Goal: Task Accomplishment & Management: Manage account settings

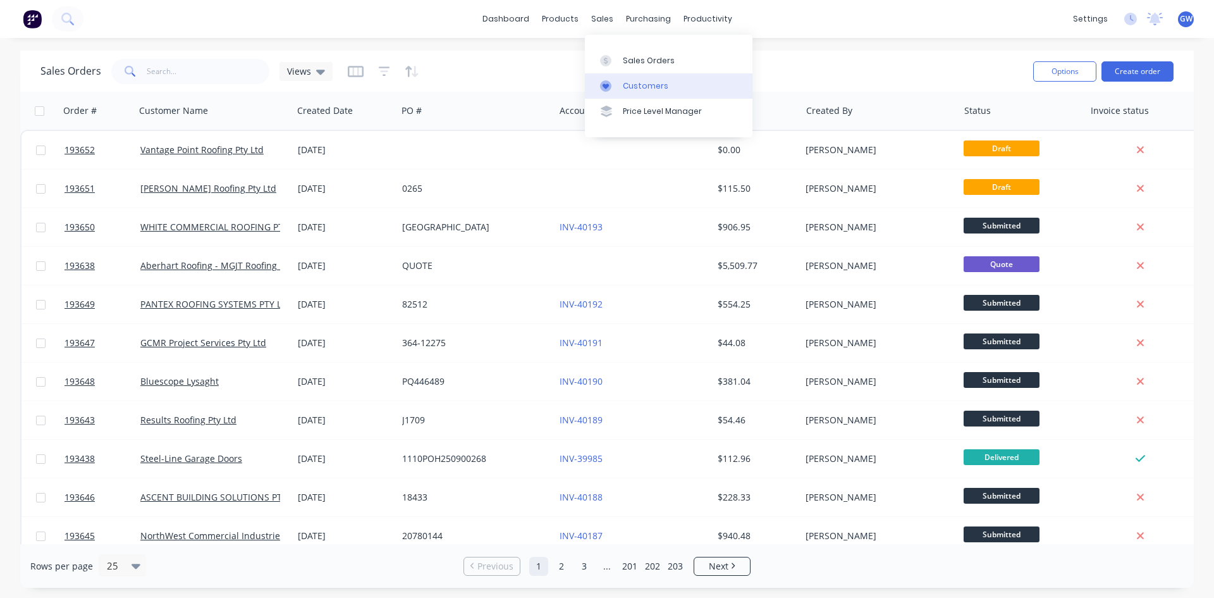
click at [620, 84] on link "Customers" at bounding box center [669, 85] width 168 height 25
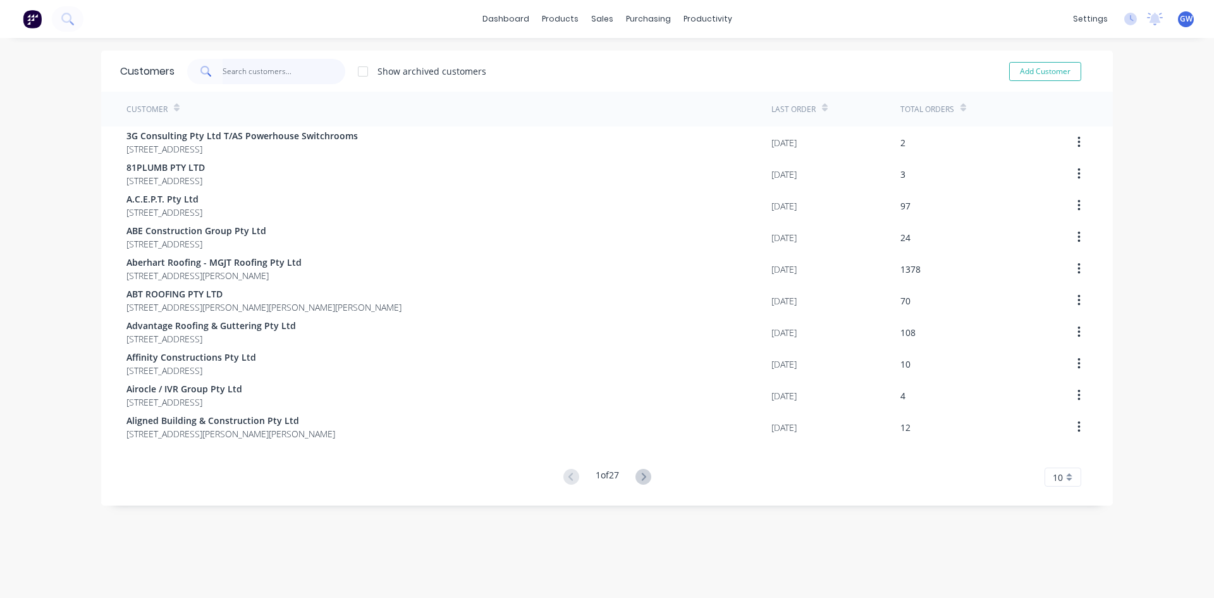
click at [237, 65] on input "text" at bounding box center [284, 71] width 123 height 25
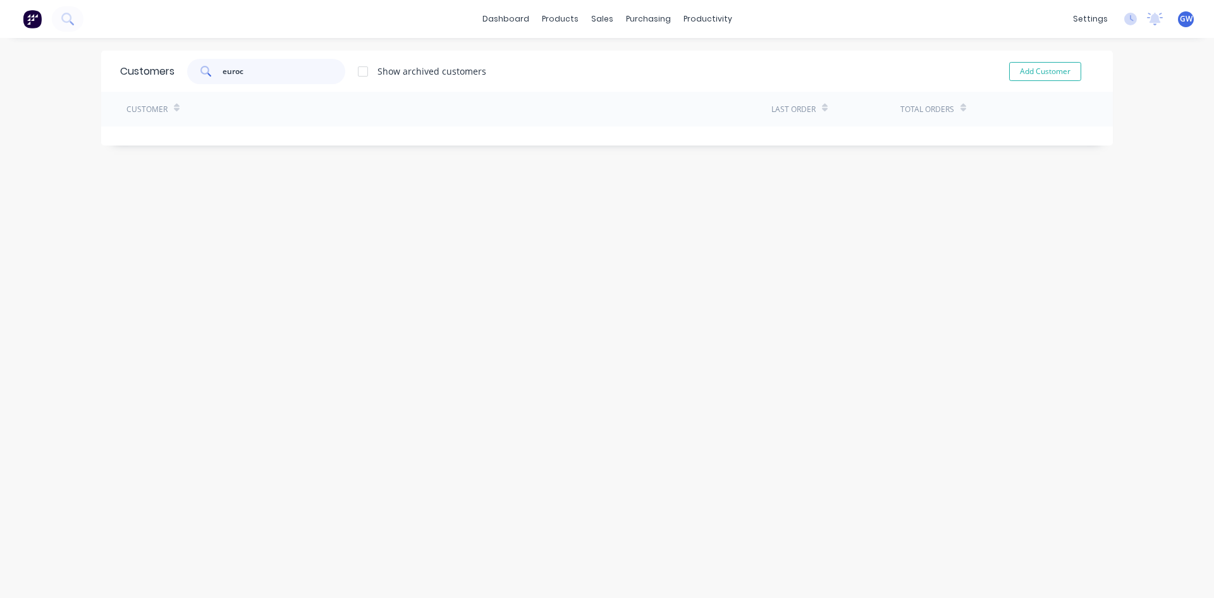
type input "euroc"
click at [619, 65] on div "Sales Orders" at bounding box center [644, 60] width 52 height 11
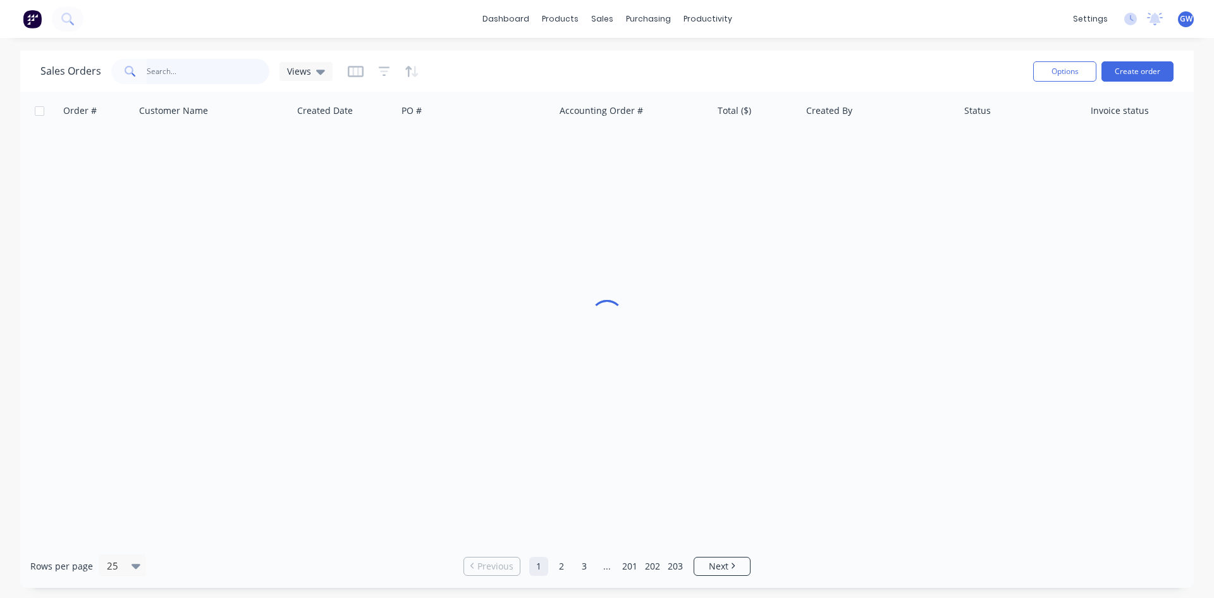
click at [176, 64] on input "text" at bounding box center [208, 71] width 123 height 25
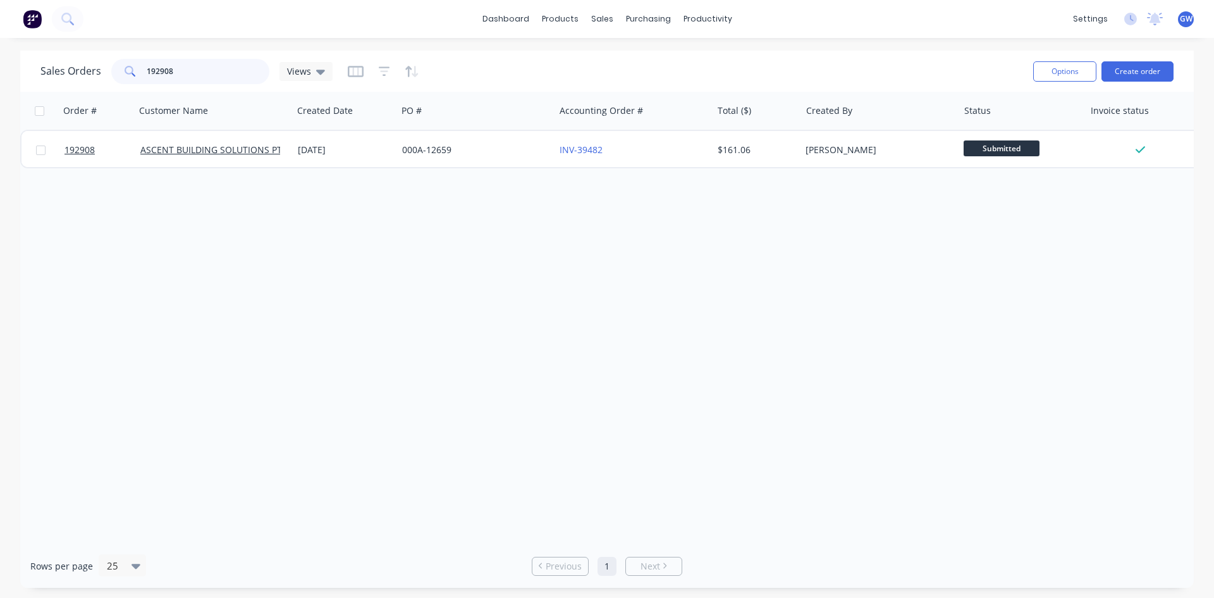
drag, startPoint x: 194, startPoint y: 80, endPoint x: 18, endPoint y: 75, distance: 175.9
click at [18, 75] on div "Sales Orders 192908 Views Options Create order Order # Customer Name Created Da…" at bounding box center [607, 319] width 1214 height 537
type input "193058"
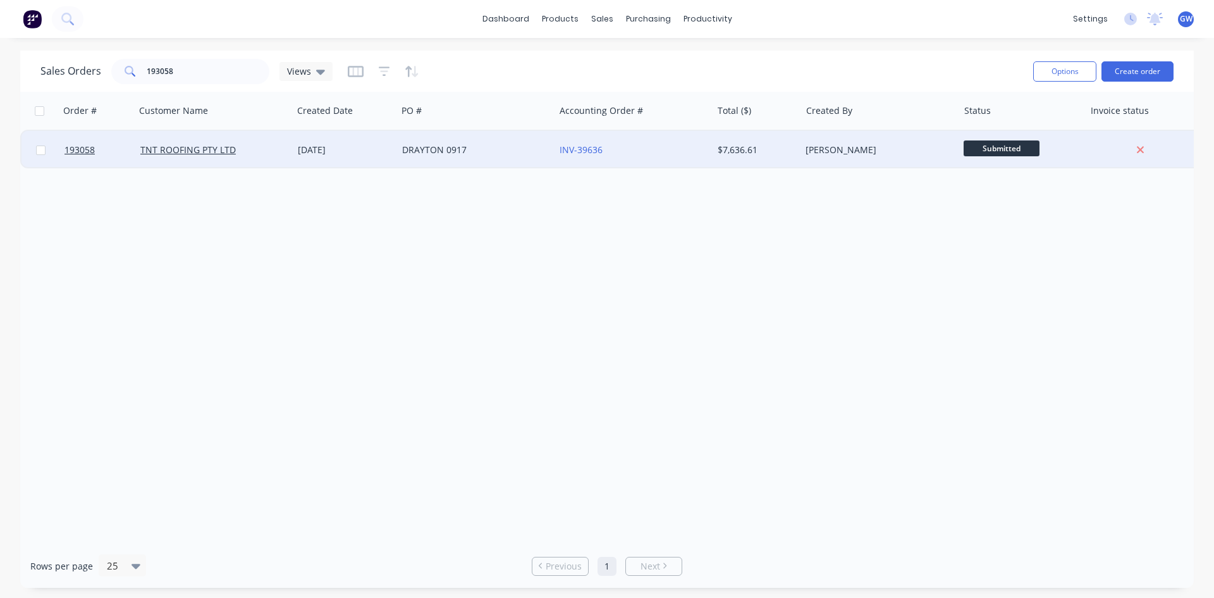
click at [751, 149] on div "$7,636.61" at bounding box center [755, 150] width 74 height 13
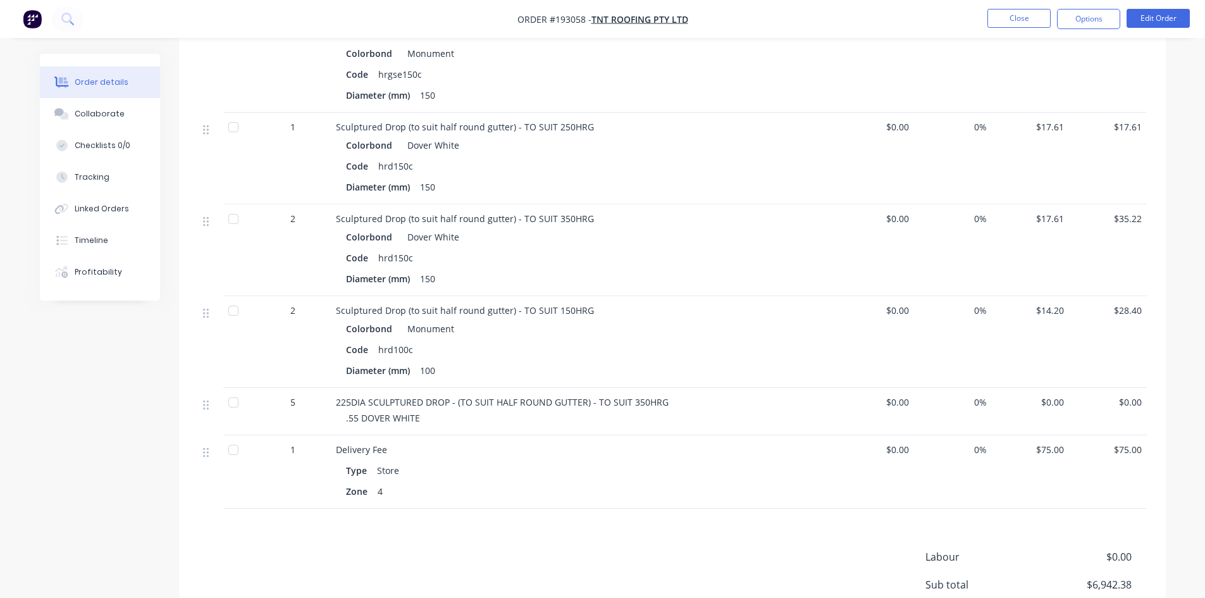
scroll to position [1391, 0]
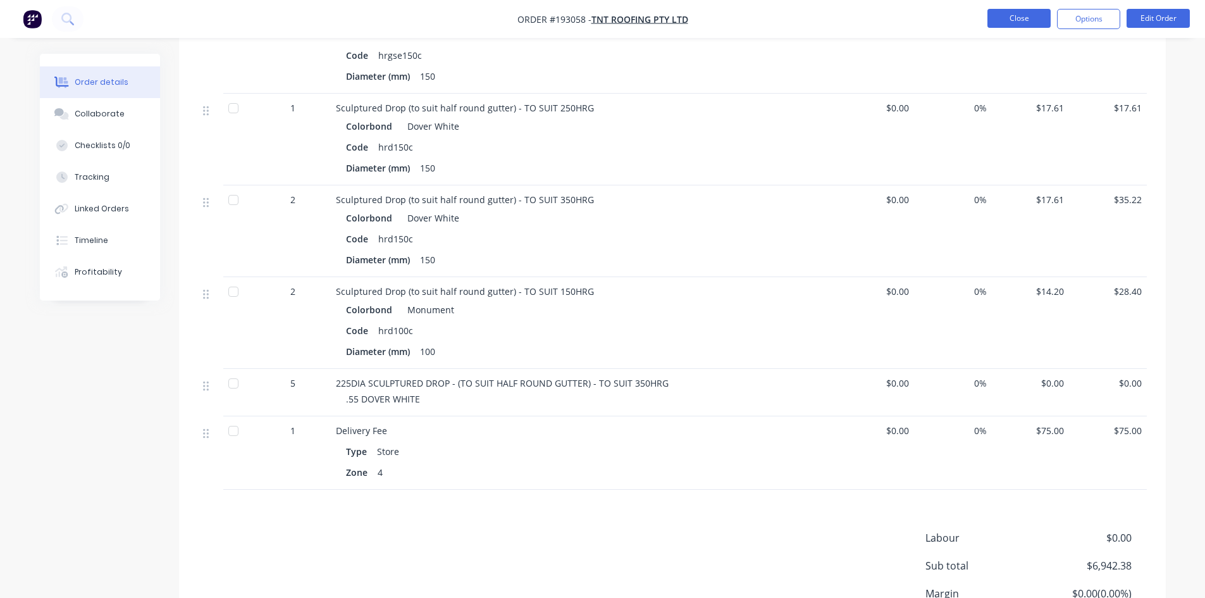
click at [1003, 15] on button "Close" at bounding box center [1018, 18] width 63 height 19
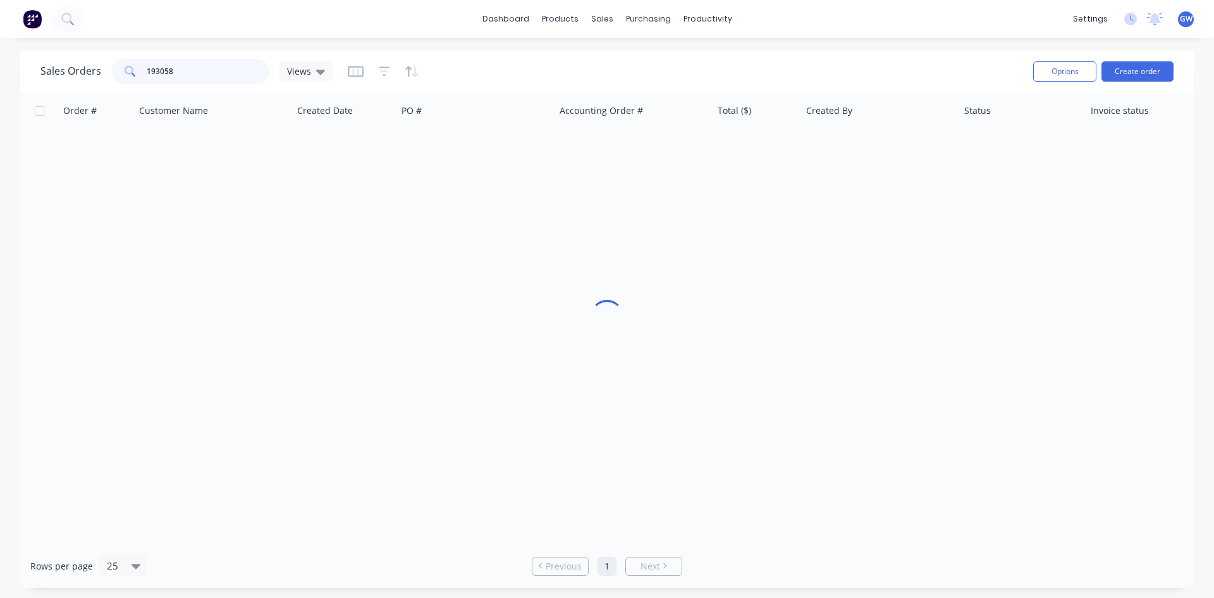
drag, startPoint x: 211, startPoint y: 66, endPoint x: 111, endPoint y: 65, distance: 99.3
click at [111, 65] on div "193058" at bounding box center [190, 71] width 158 height 25
type input "193128"
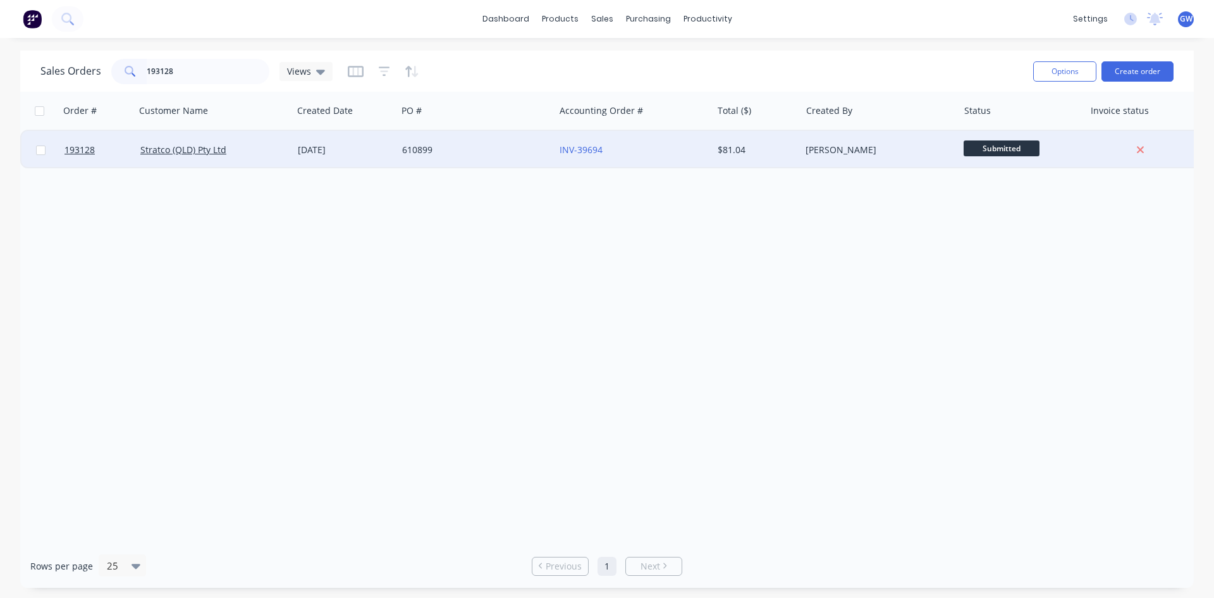
click at [840, 142] on div "[PERSON_NAME]" at bounding box center [879, 150] width 157 height 38
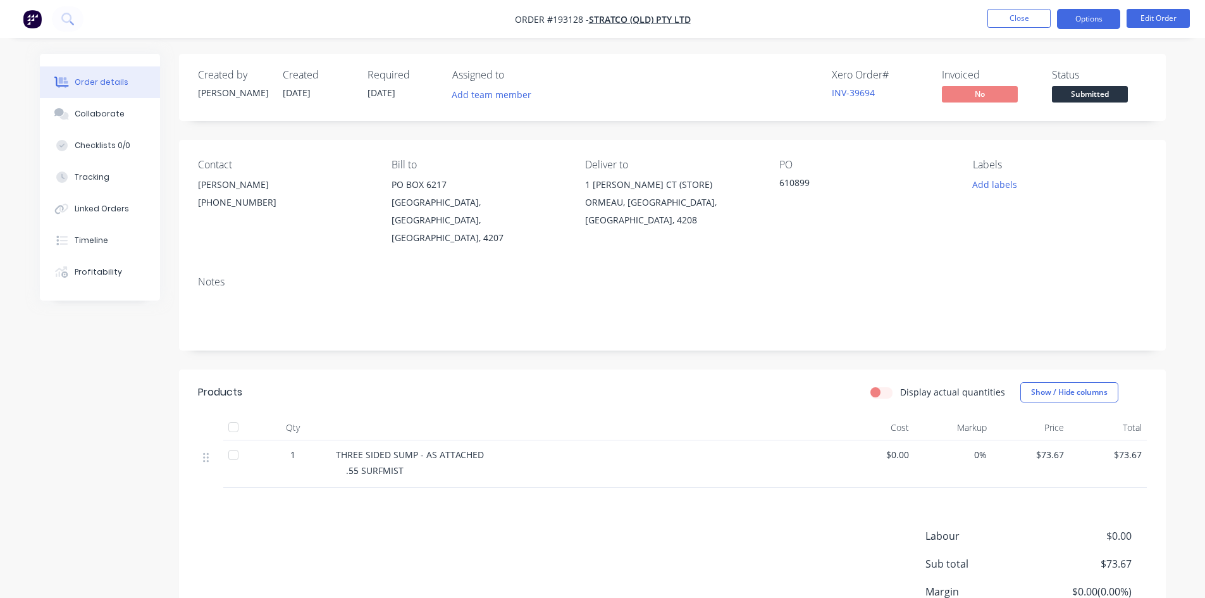
drag, startPoint x: 1083, startPoint y: 17, endPoint x: 1073, endPoint y: 27, distance: 13.9
click at [1083, 17] on button "Options" at bounding box center [1088, 19] width 63 height 20
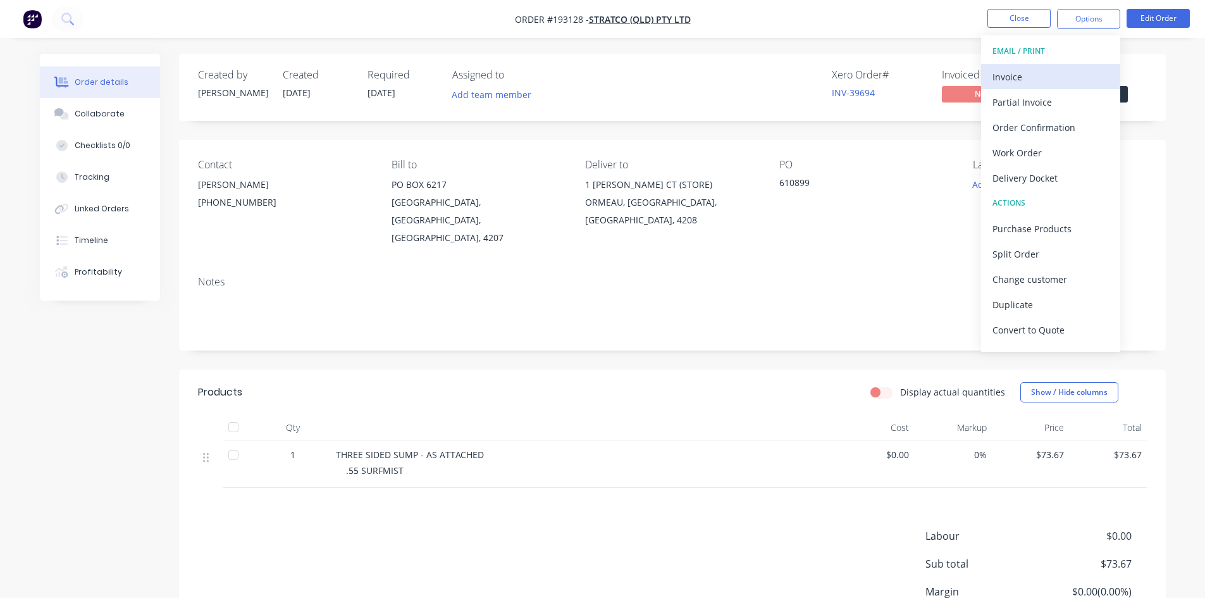
click at [1042, 65] on button "Invoice" at bounding box center [1050, 76] width 139 height 25
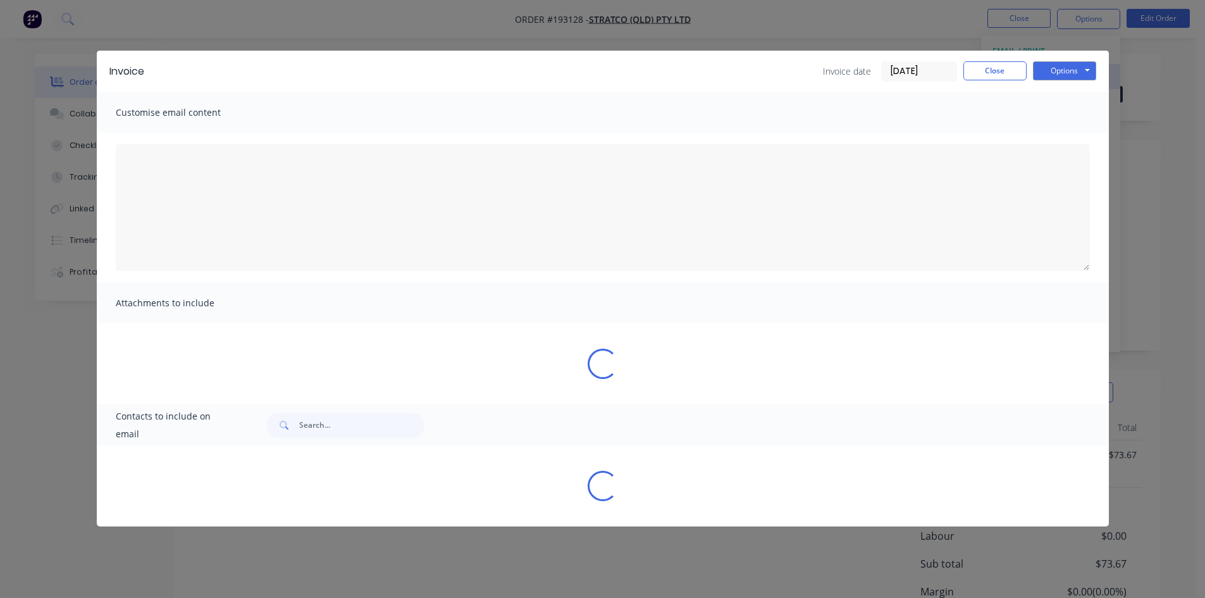
type textarea "A PDF copy of the order has been attached to this email. To view your order onl…"
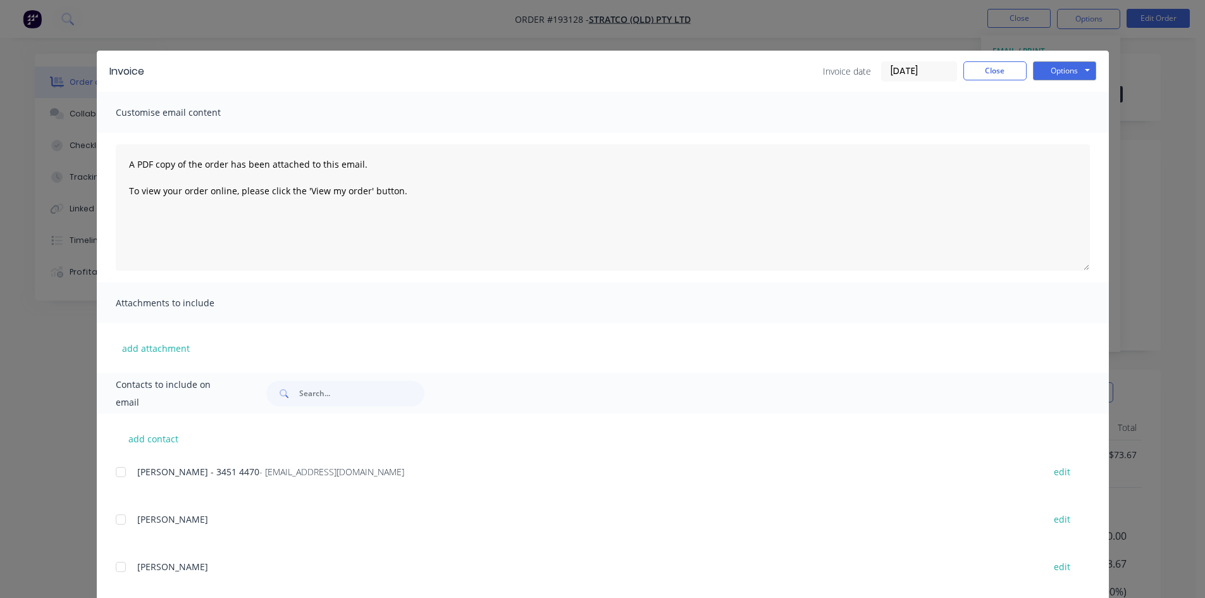
drag, startPoint x: 135, startPoint y: 474, endPoint x: 124, endPoint y: 477, distance: 11.0
click at [137, 474] on span "[PERSON_NAME] - 3451 4470" at bounding box center [198, 471] width 122 height 12
drag, startPoint x: 122, startPoint y: 477, endPoint x: 298, endPoint y: 373, distance: 204.4
click at [121, 477] on div at bounding box center [120, 471] width 25 height 25
click at [1065, 73] on button "Options" at bounding box center [1064, 70] width 63 height 19
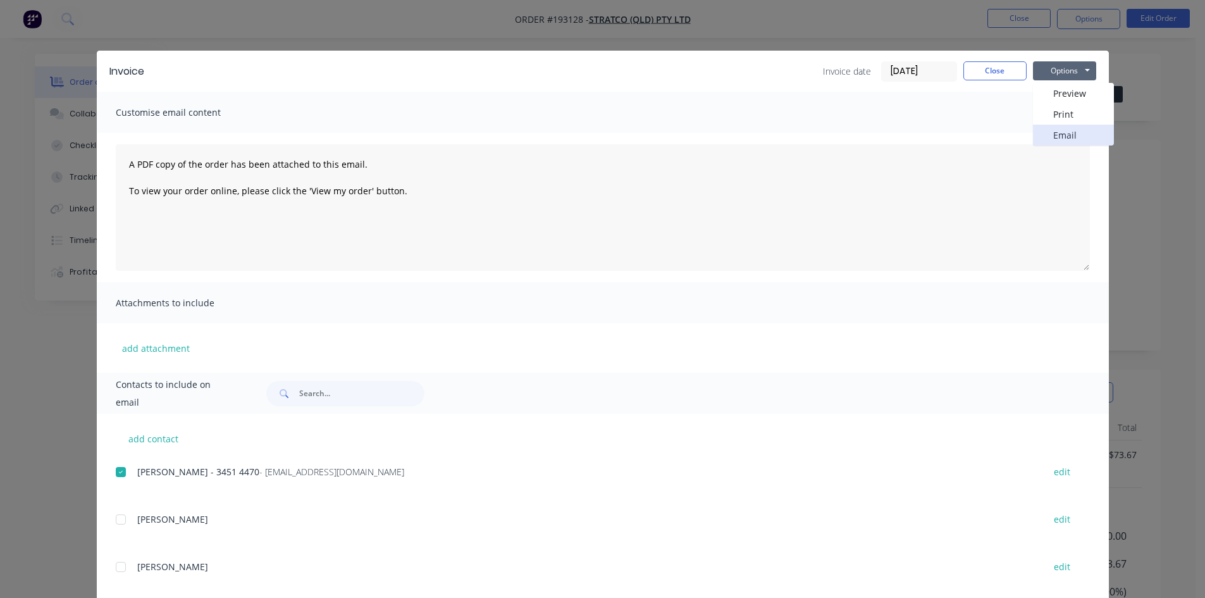
click at [1073, 133] on button "Email" at bounding box center [1073, 135] width 81 height 21
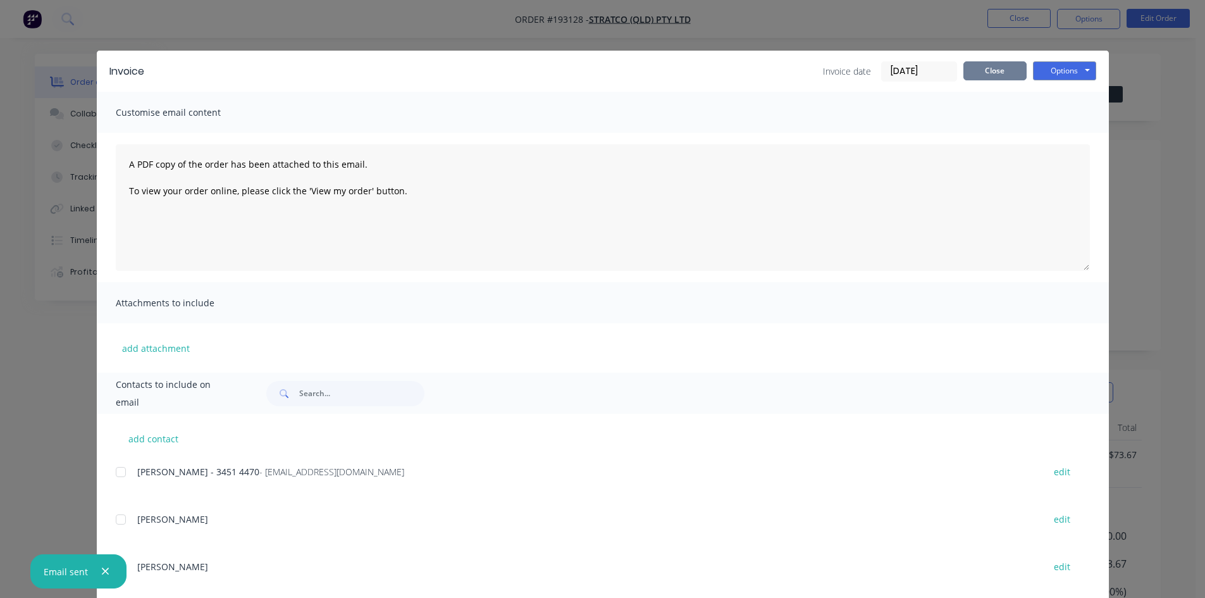
click at [1005, 75] on button "Close" at bounding box center [994, 70] width 63 height 19
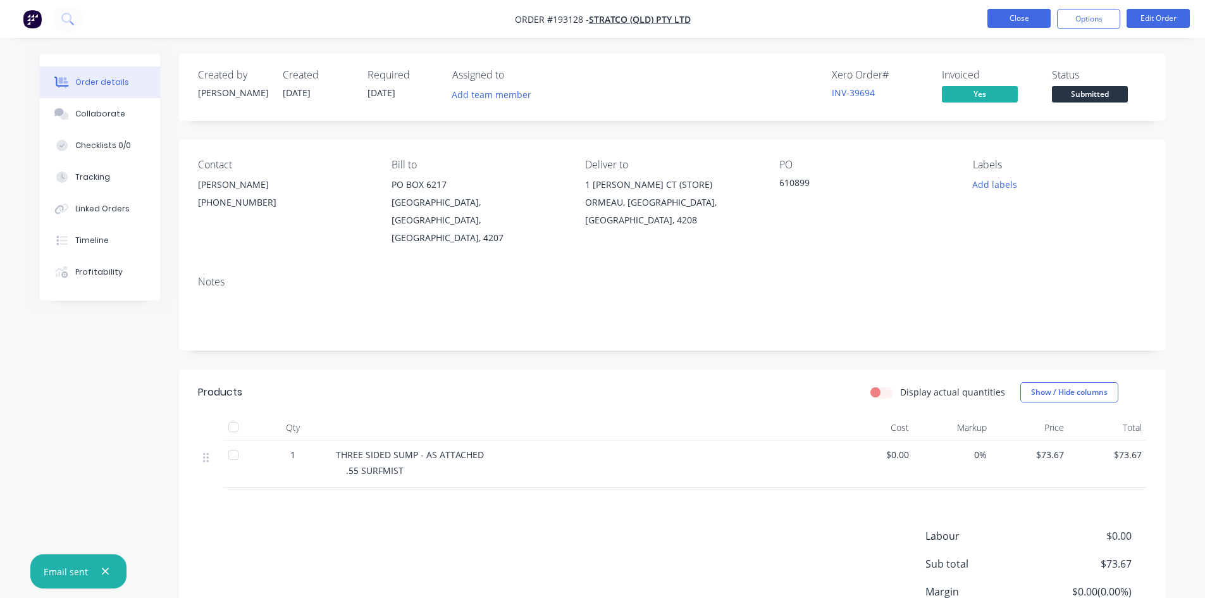
click at [1019, 22] on button "Close" at bounding box center [1018, 18] width 63 height 19
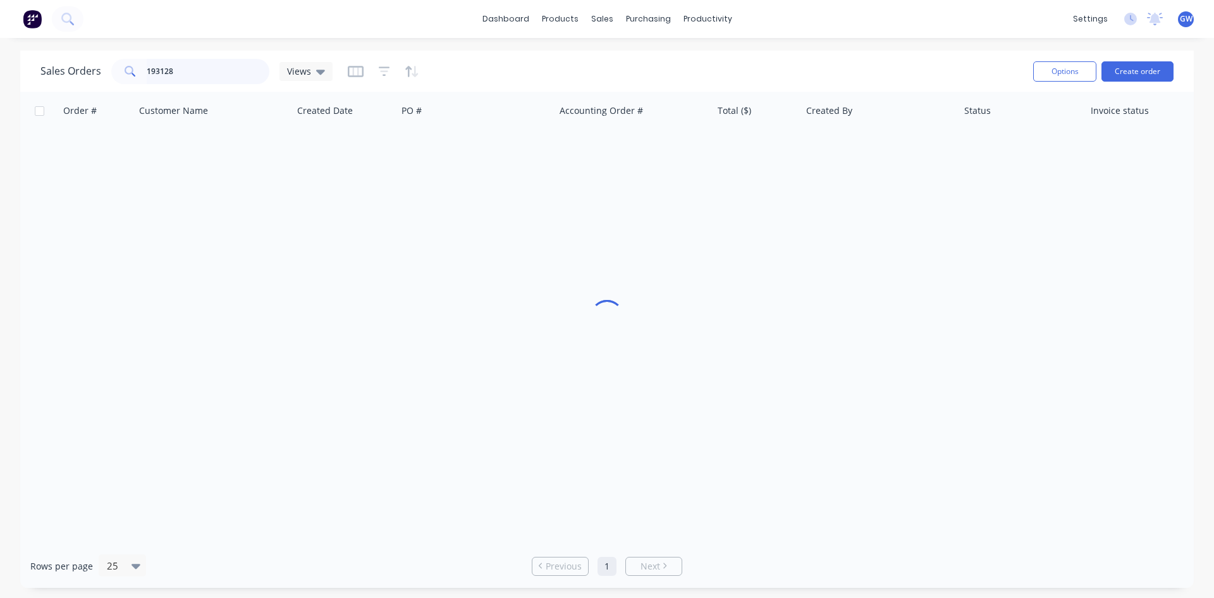
click at [205, 74] on input "193128" at bounding box center [208, 71] width 123 height 25
type input "193150"
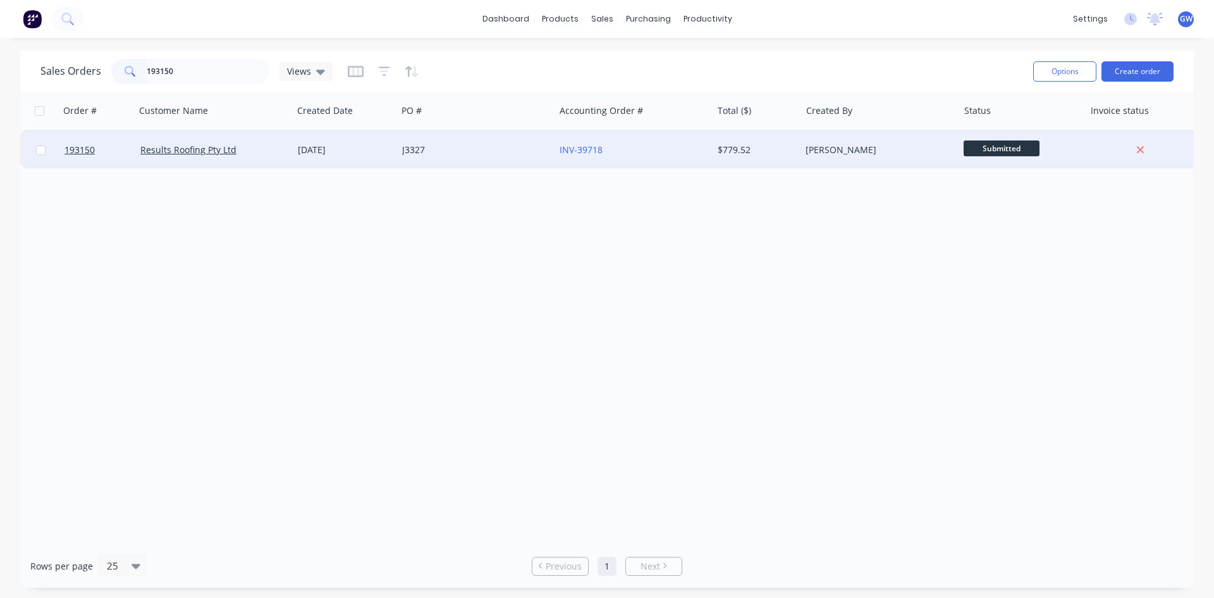
click at [808, 154] on div "[PERSON_NAME]" at bounding box center [876, 150] width 140 height 13
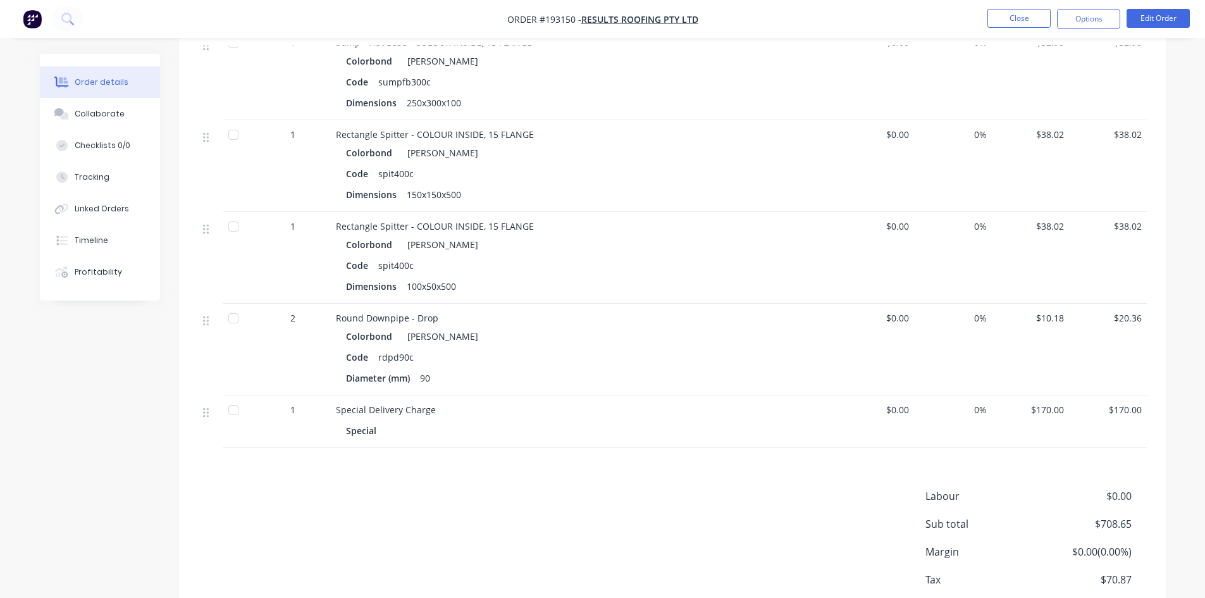
scroll to position [949, 0]
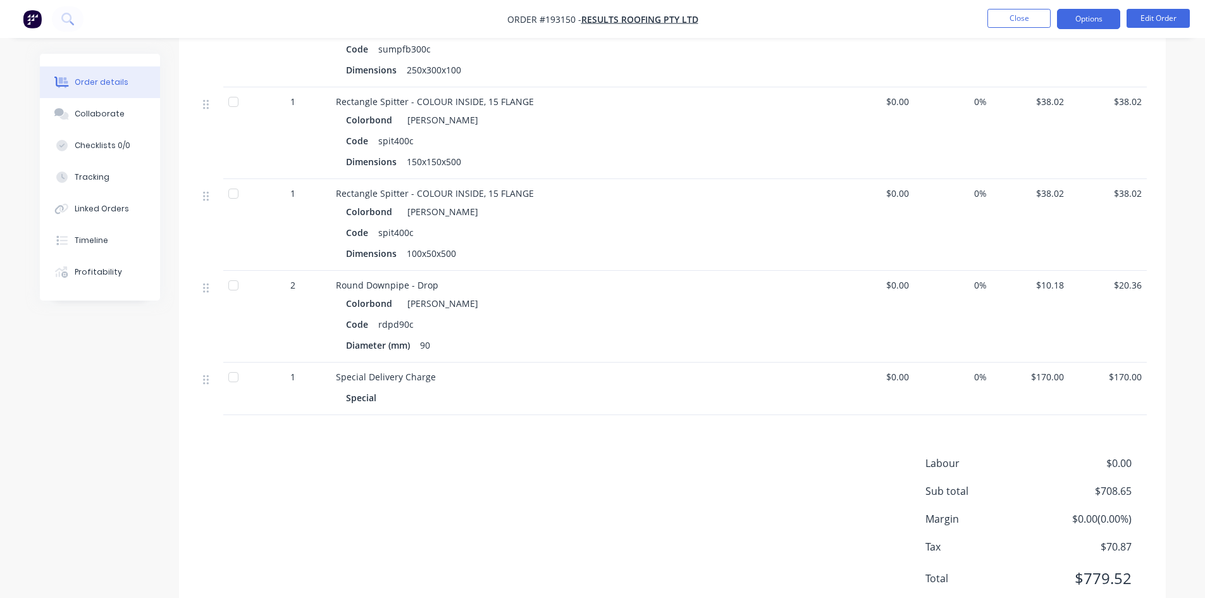
click at [1088, 19] on button "Options" at bounding box center [1088, 19] width 63 height 20
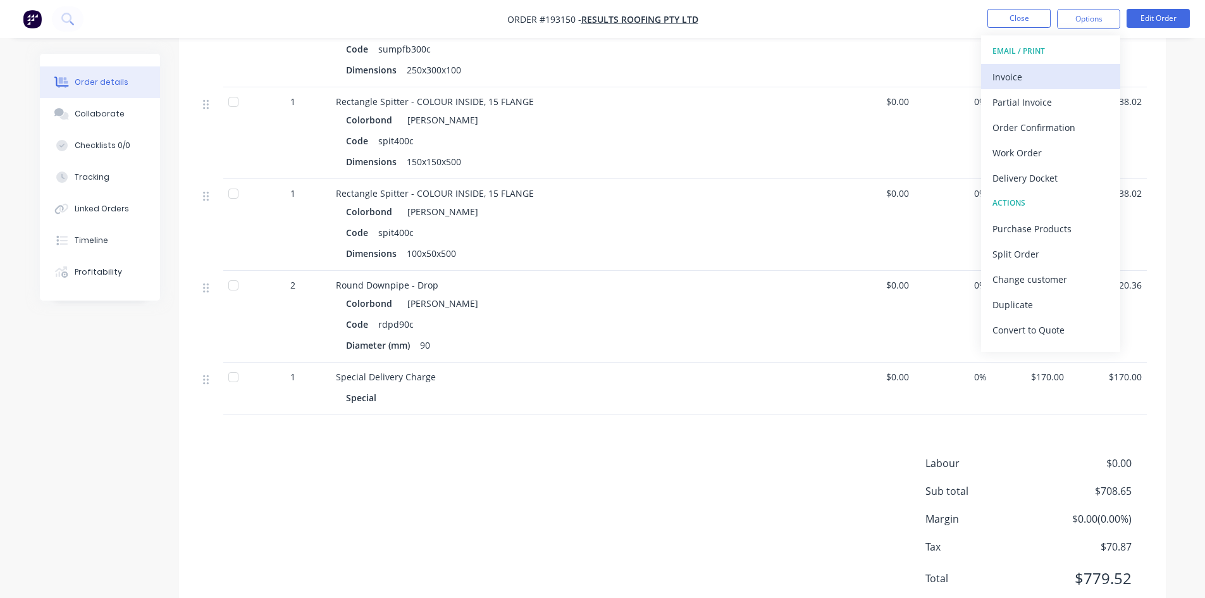
click at [1062, 77] on div "Invoice" at bounding box center [1050, 77] width 116 height 18
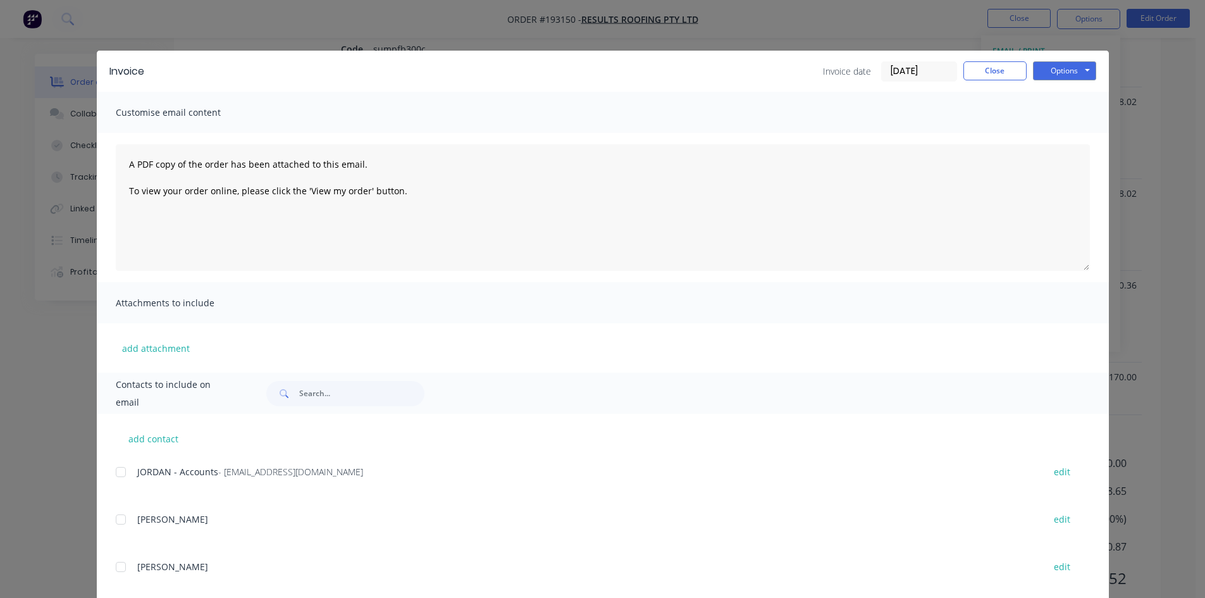
click at [116, 473] on div at bounding box center [120, 471] width 25 height 25
click at [1062, 71] on button "Options" at bounding box center [1064, 70] width 63 height 19
click at [1068, 142] on button "Email" at bounding box center [1073, 135] width 81 height 21
click at [978, 78] on button "Close" at bounding box center [994, 70] width 63 height 19
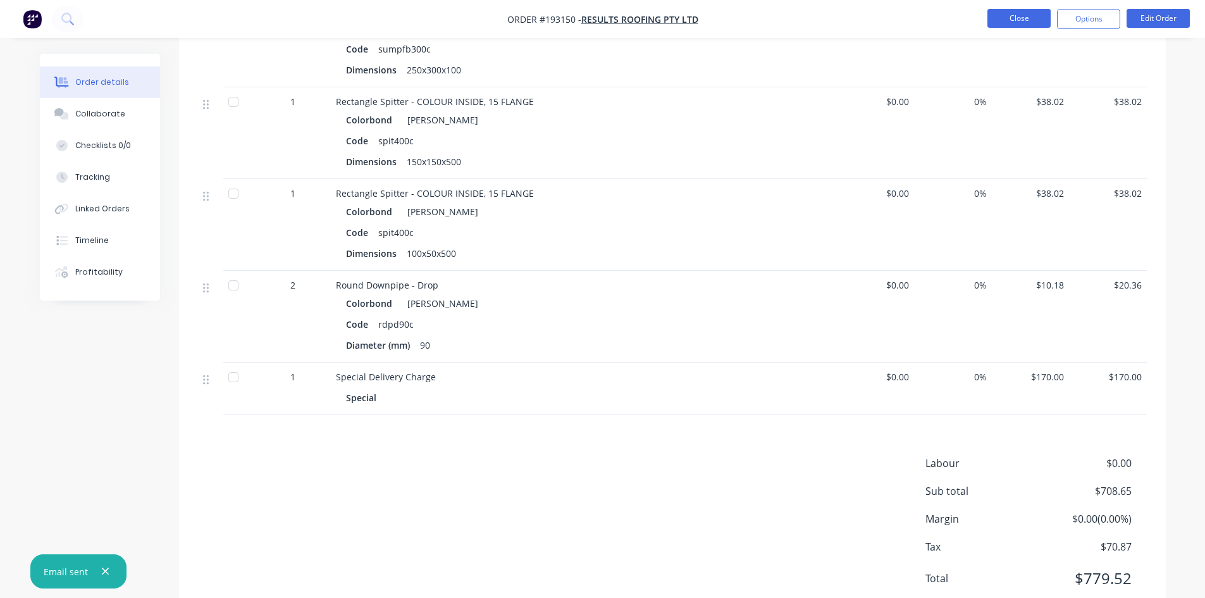
click at [1009, 25] on button "Close" at bounding box center [1018, 18] width 63 height 19
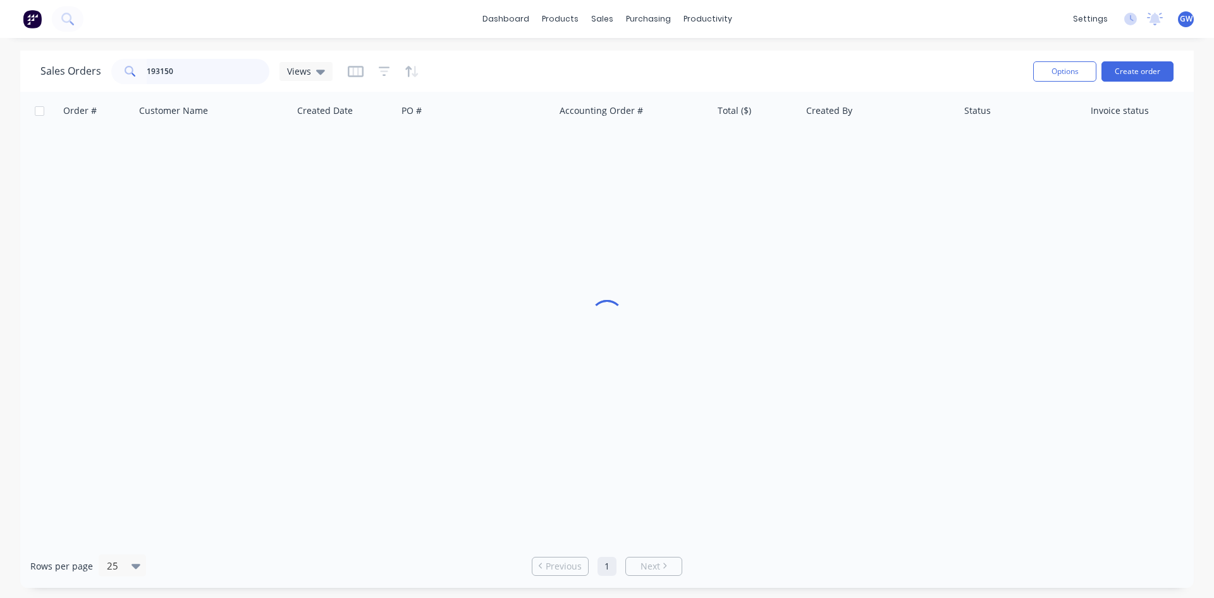
click at [218, 72] on input "193150" at bounding box center [208, 71] width 123 height 25
type input "193096"
click at [866, 142] on div "[PERSON_NAME]" at bounding box center [879, 150] width 157 height 38
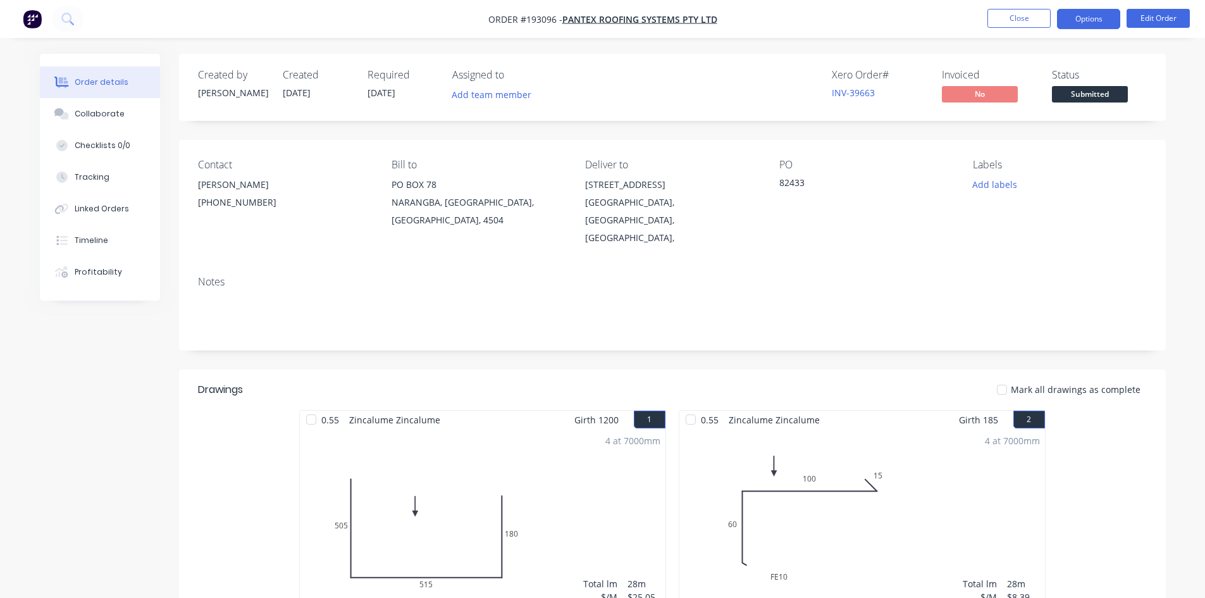
click at [1089, 24] on button "Options" at bounding box center [1088, 19] width 63 height 20
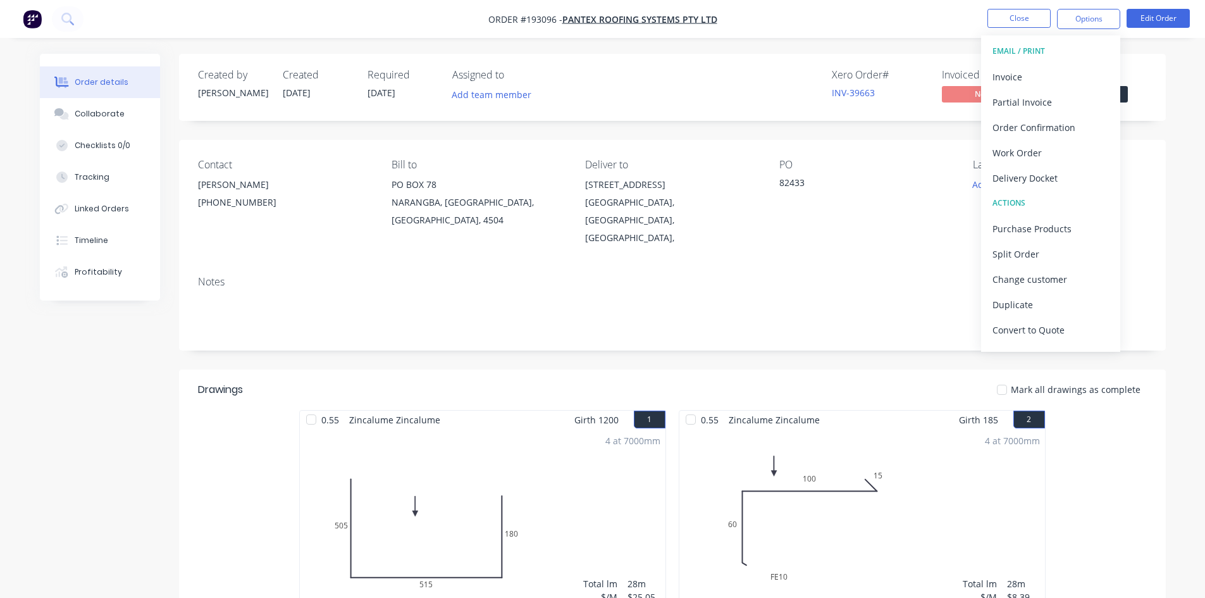
click at [1057, 66] on button "Invoice" at bounding box center [1050, 76] width 139 height 25
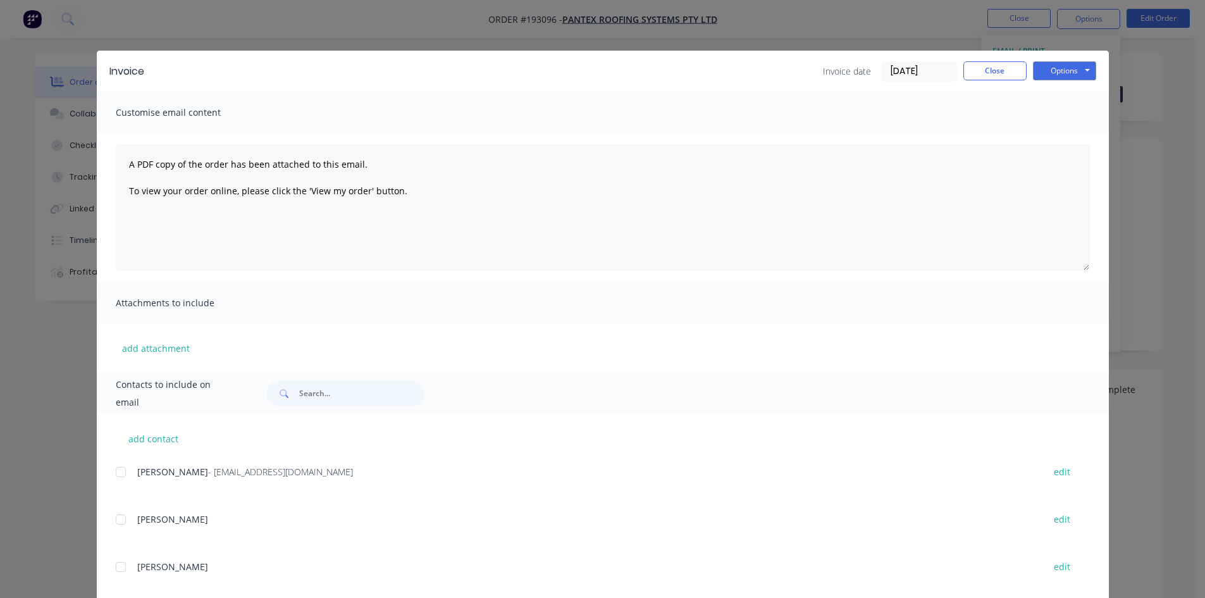
click at [120, 470] on div at bounding box center [120, 471] width 25 height 25
click at [1075, 68] on button "Options" at bounding box center [1064, 70] width 63 height 19
click at [1056, 142] on button "Email" at bounding box center [1073, 135] width 81 height 21
click at [998, 63] on button "Close" at bounding box center [994, 70] width 63 height 19
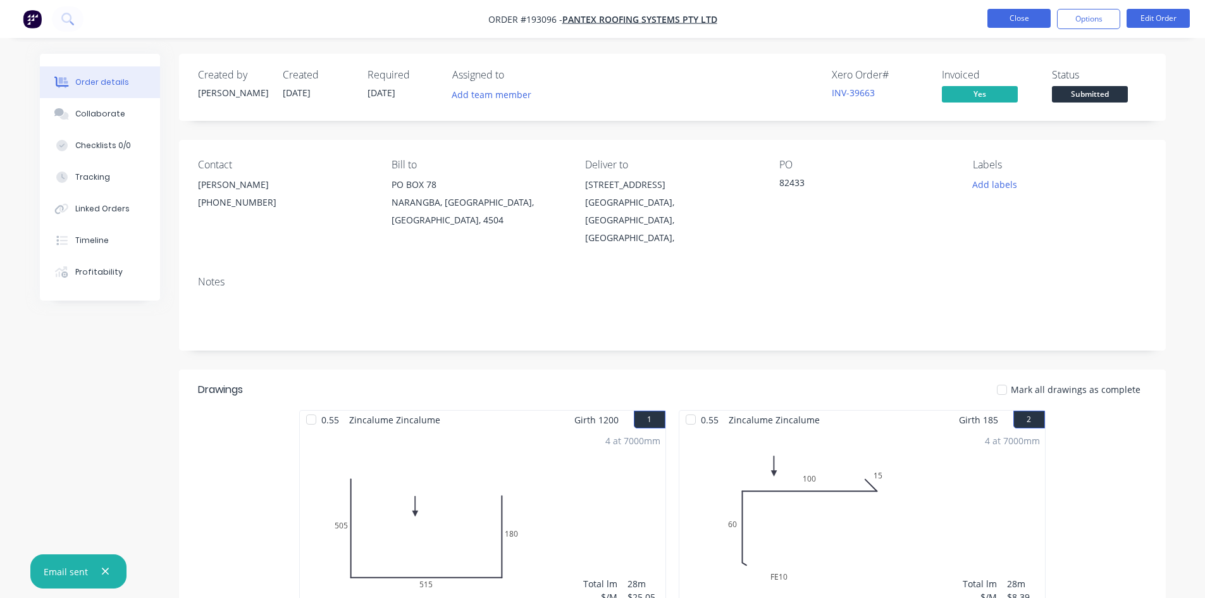
click at [1027, 19] on button "Close" at bounding box center [1018, 18] width 63 height 19
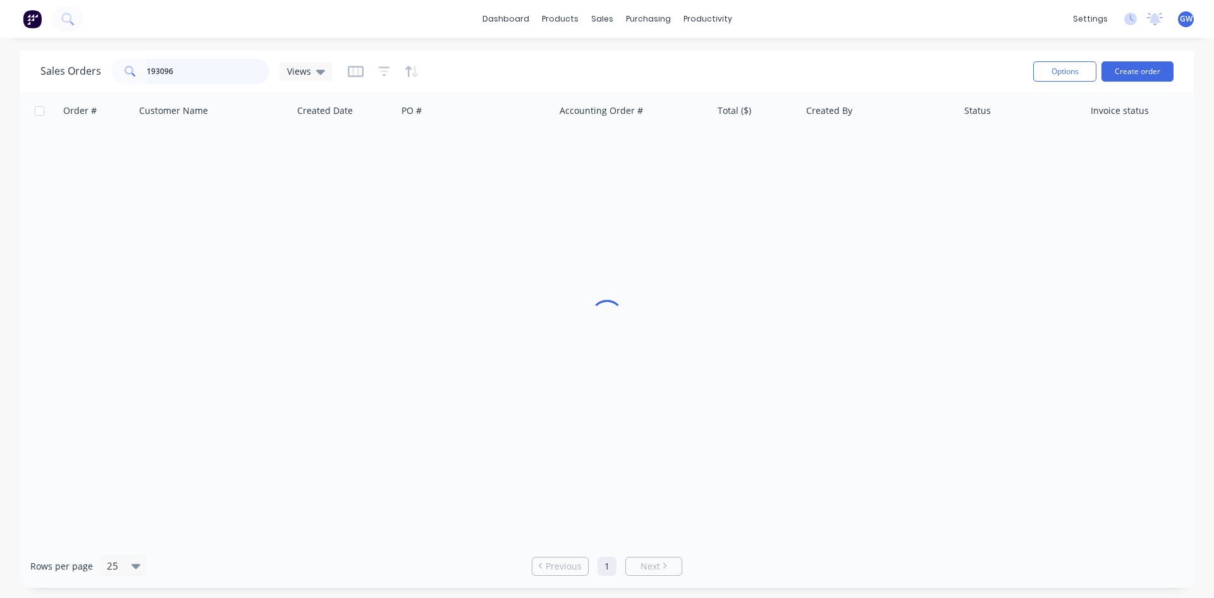
click at [195, 65] on input "193096" at bounding box center [208, 71] width 123 height 25
type input "192708"
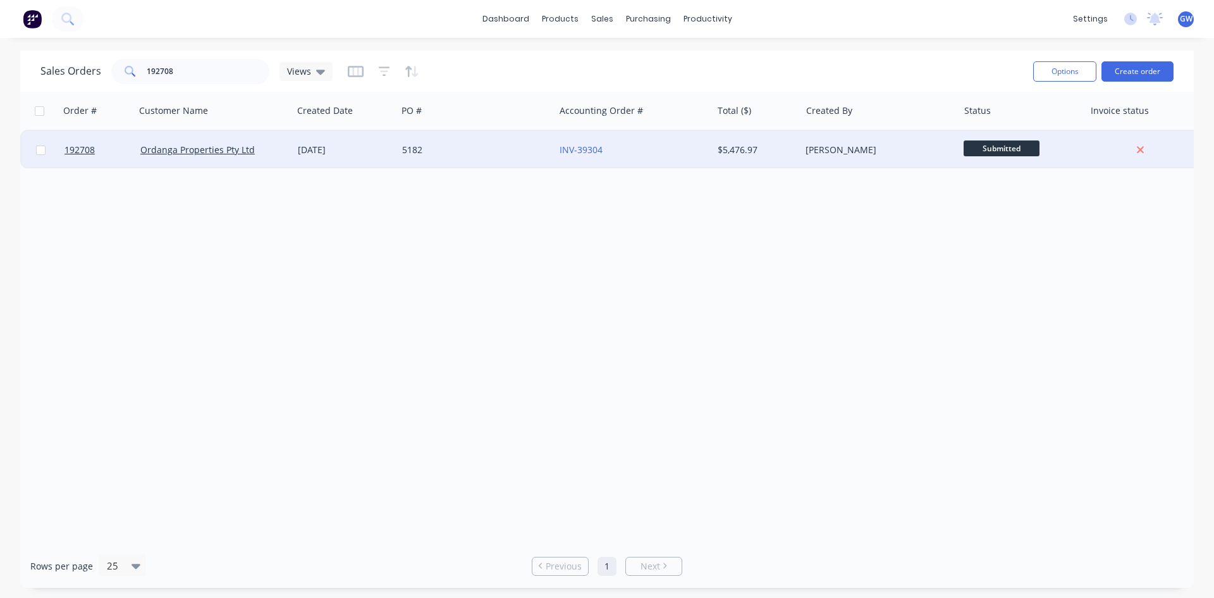
click at [866, 149] on div "[PERSON_NAME]" at bounding box center [876, 150] width 140 height 13
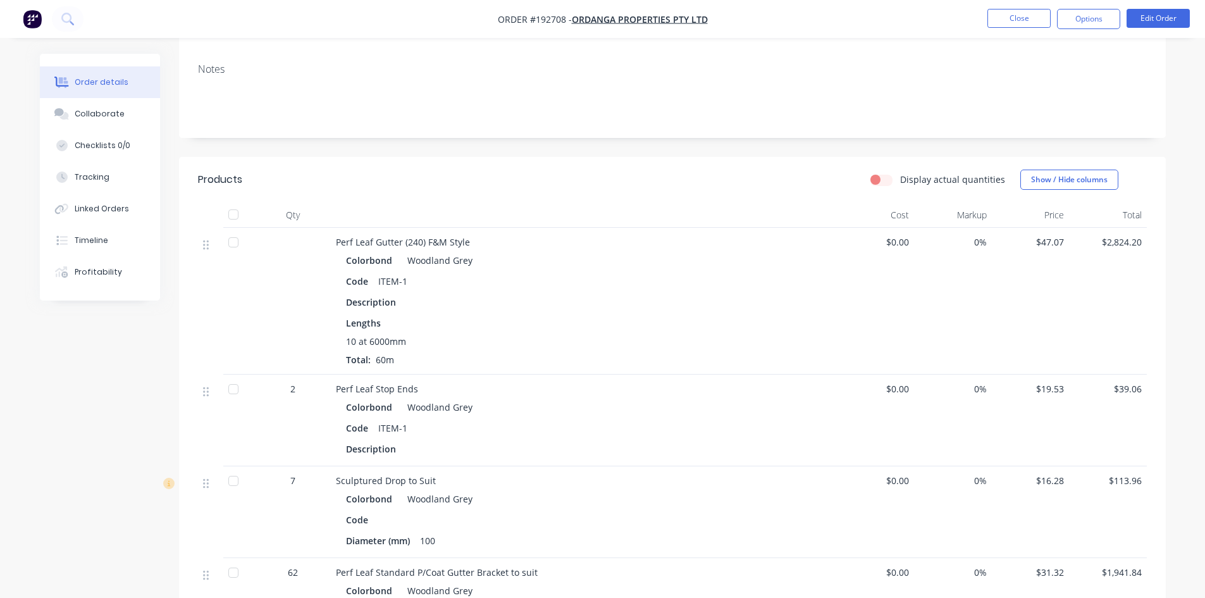
scroll to position [190, 0]
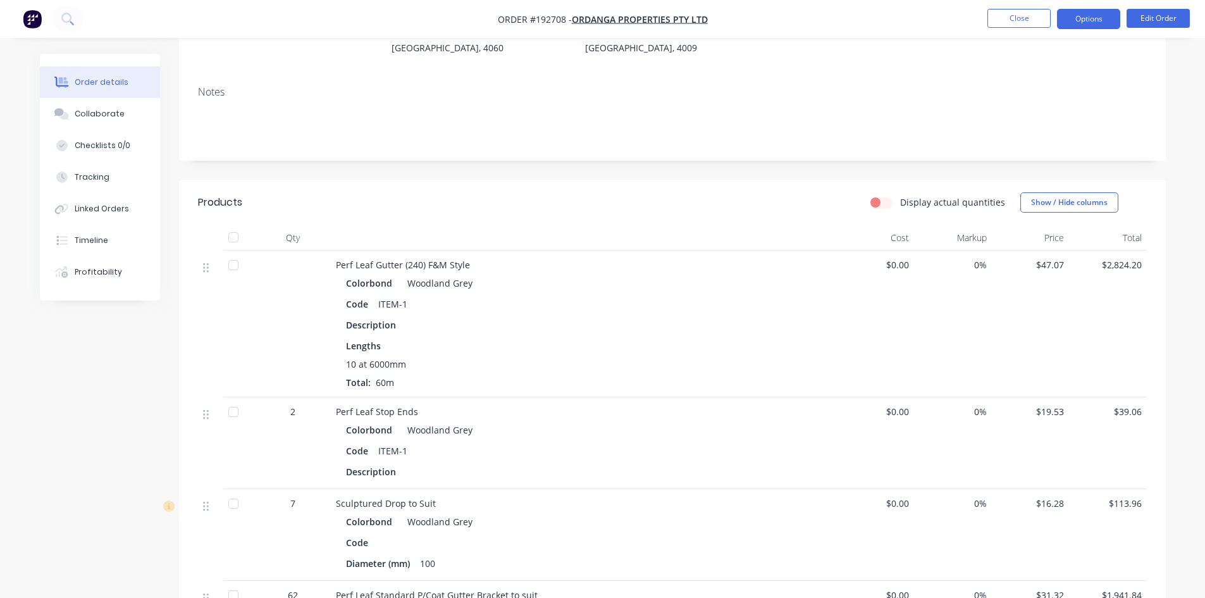
click at [1085, 14] on button "Options" at bounding box center [1088, 19] width 63 height 20
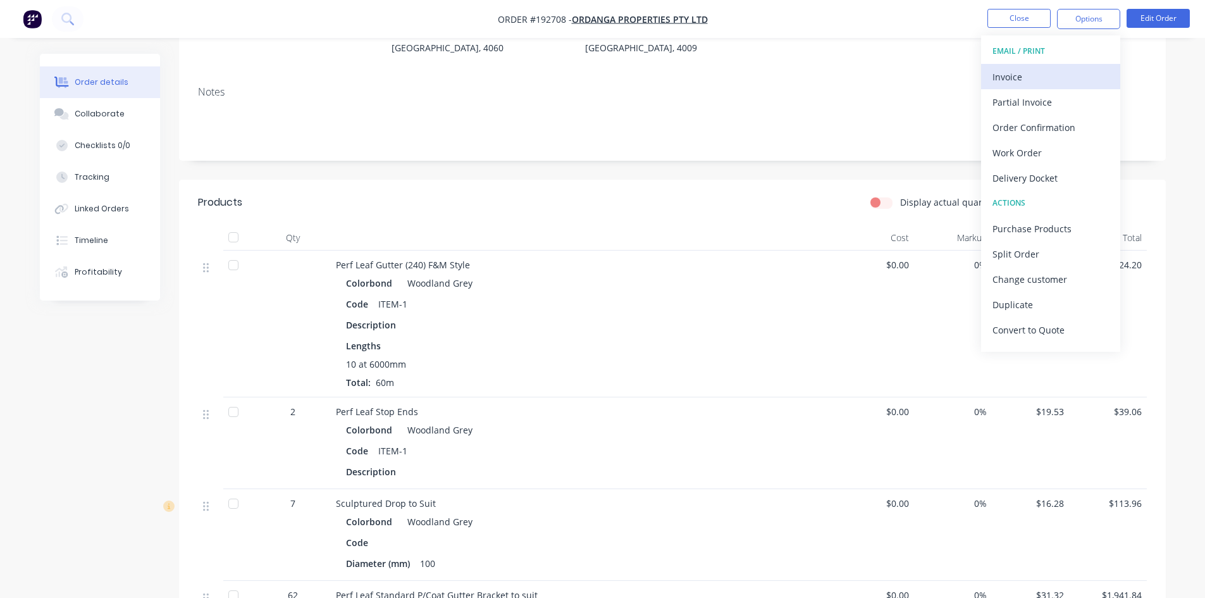
click at [1043, 80] on div "Invoice" at bounding box center [1050, 77] width 116 height 18
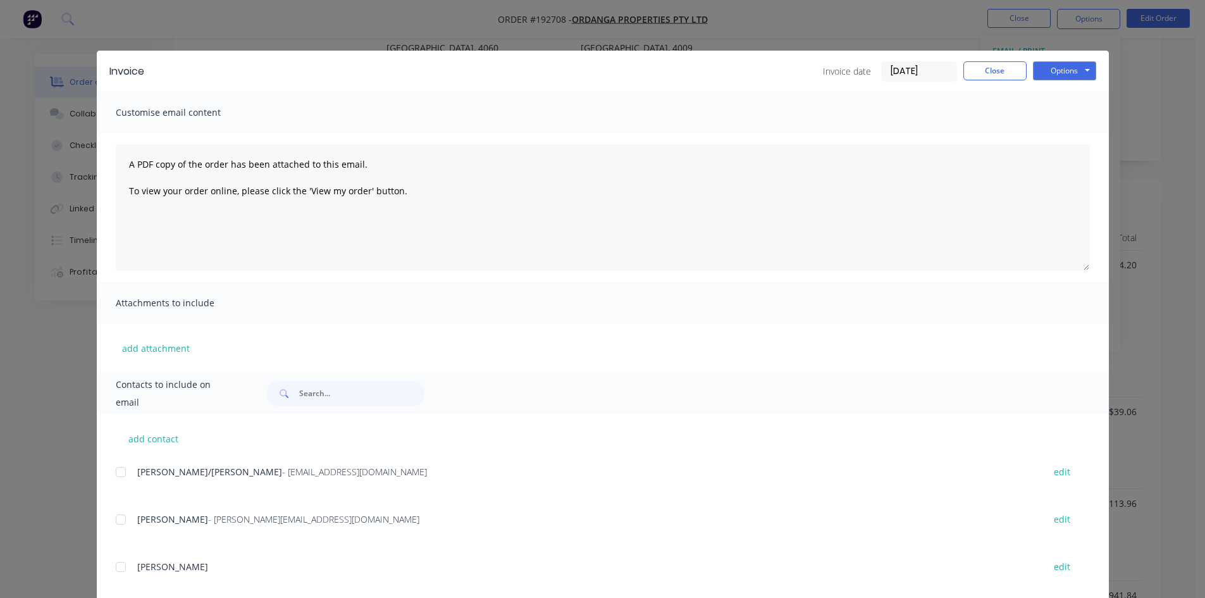
click at [120, 474] on div at bounding box center [120, 471] width 25 height 25
click at [126, 507] on div at bounding box center [120, 519] width 25 height 25
click at [1083, 73] on button "Options" at bounding box center [1064, 70] width 63 height 19
click at [1062, 136] on button "Email" at bounding box center [1073, 135] width 81 height 21
click at [974, 71] on button "Close" at bounding box center [994, 70] width 63 height 19
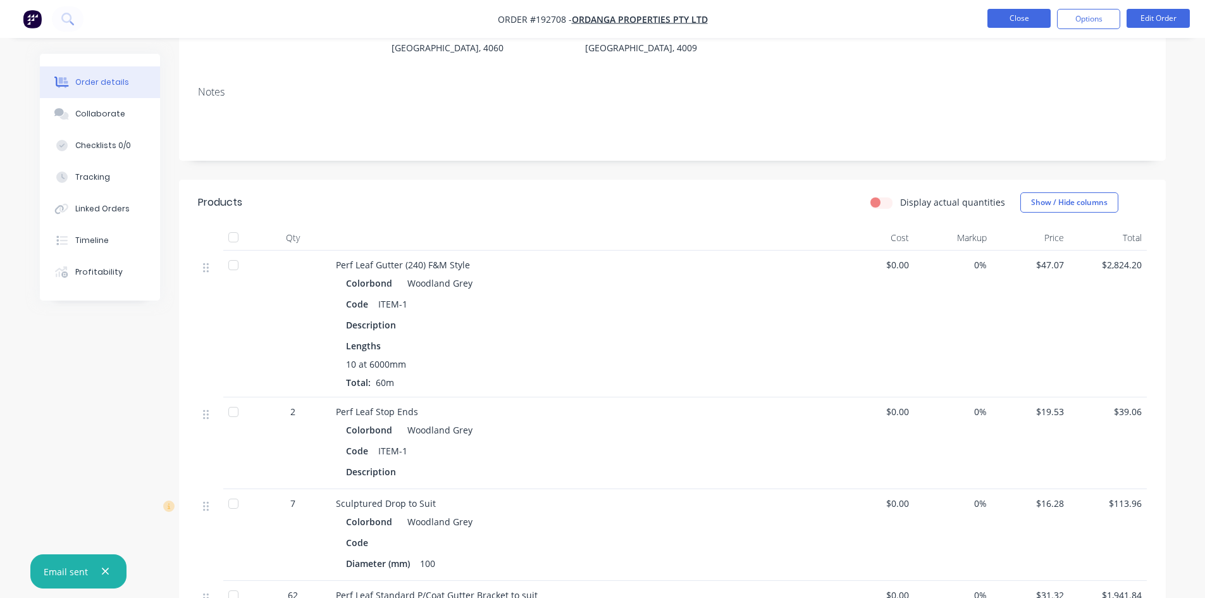
click at [1017, 18] on button "Close" at bounding box center [1018, 18] width 63 height 19
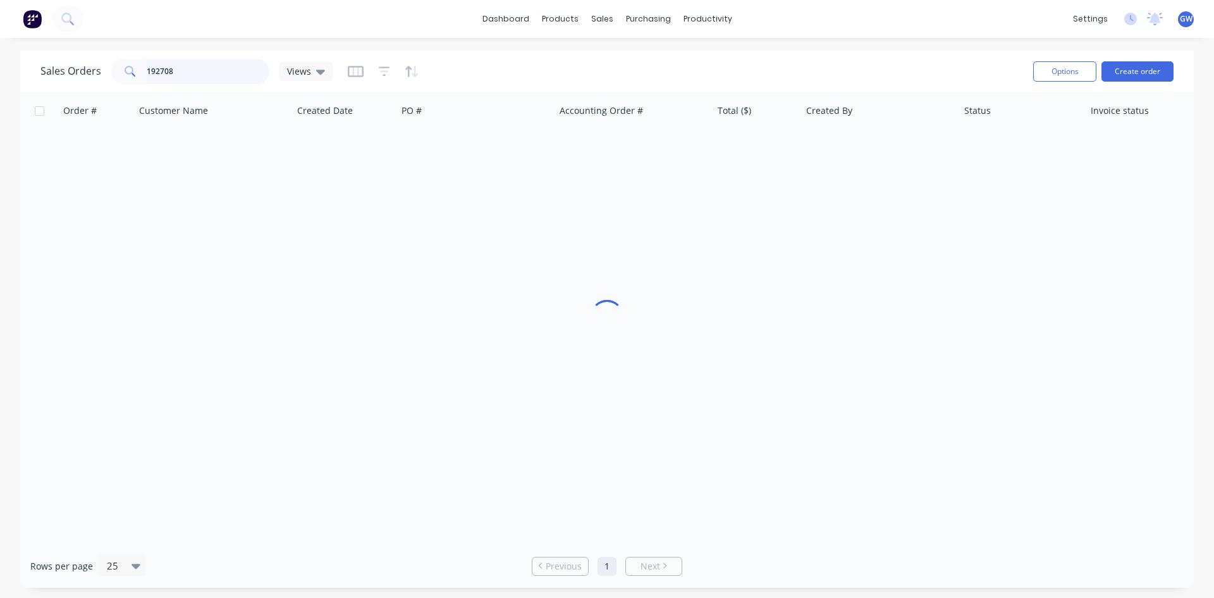
click at [164, 68] on input "192708" at bounding box center [208, 71] width 123 height 25
type input "193044"
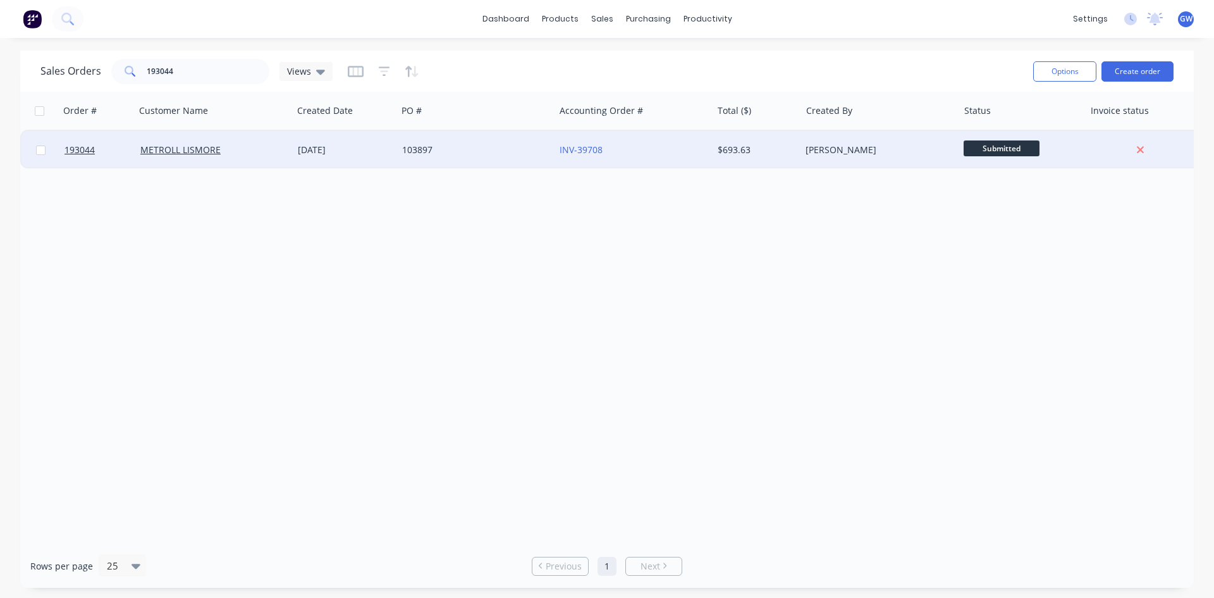
click at [875, 153] on div "[PERSON_NAME]" at bounding box center [876, 150] width 140 height 13
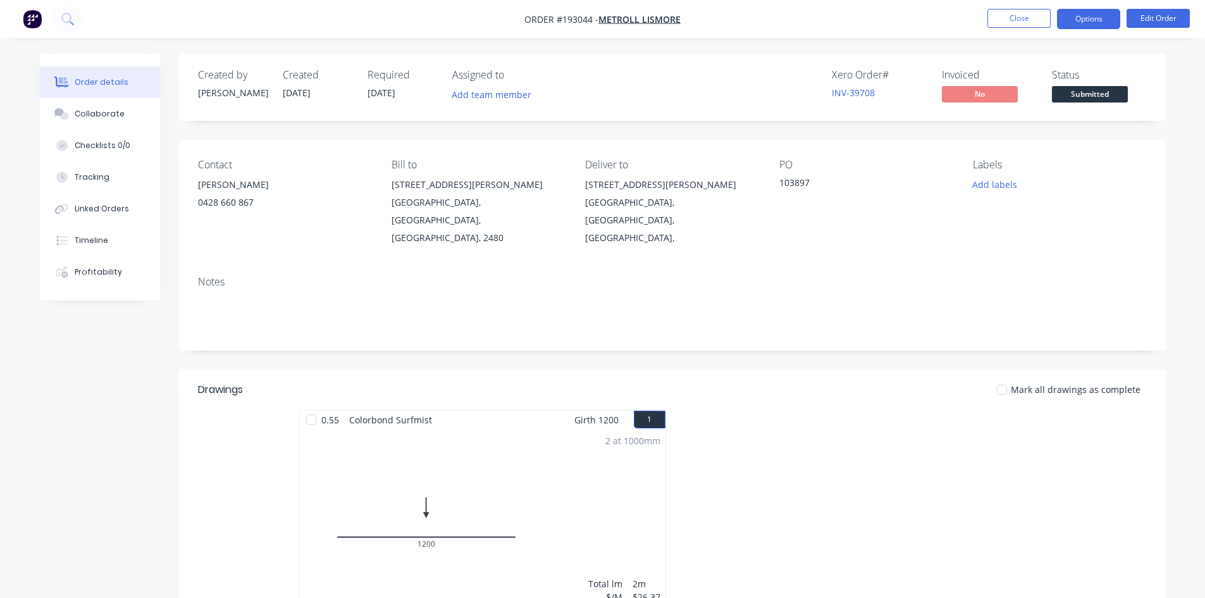
click at [1094, 18] on button "Options" at bounding box center [1088, 19] width 63 height 20
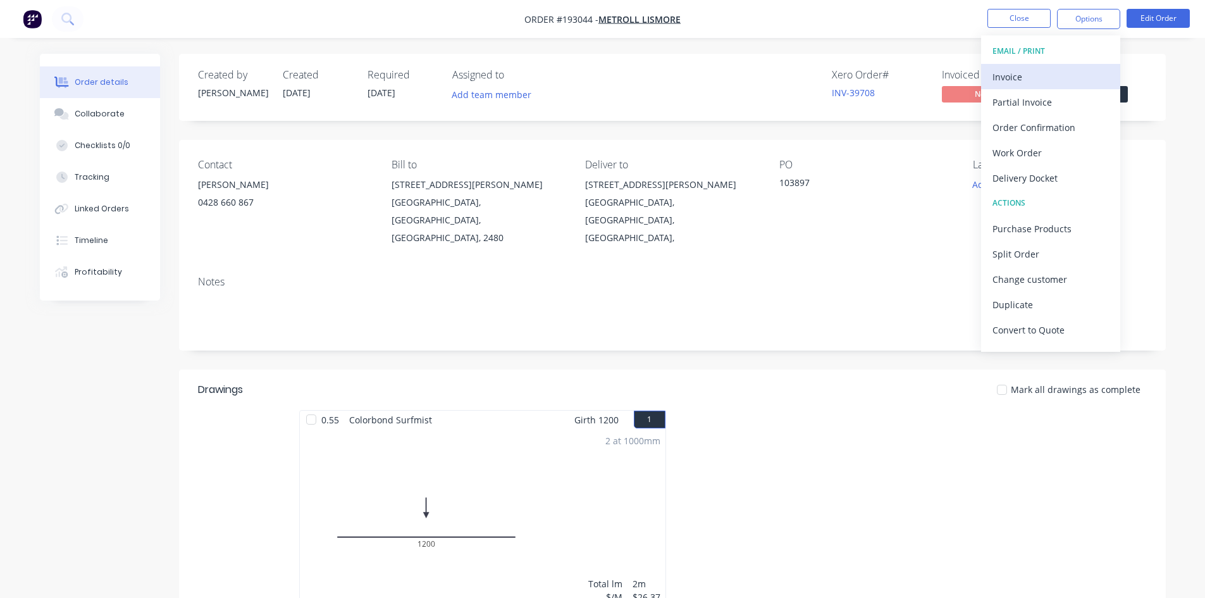
click at [1047, 70] on div "Invoice" at bounding box center [1050, 77] width 116 height 18
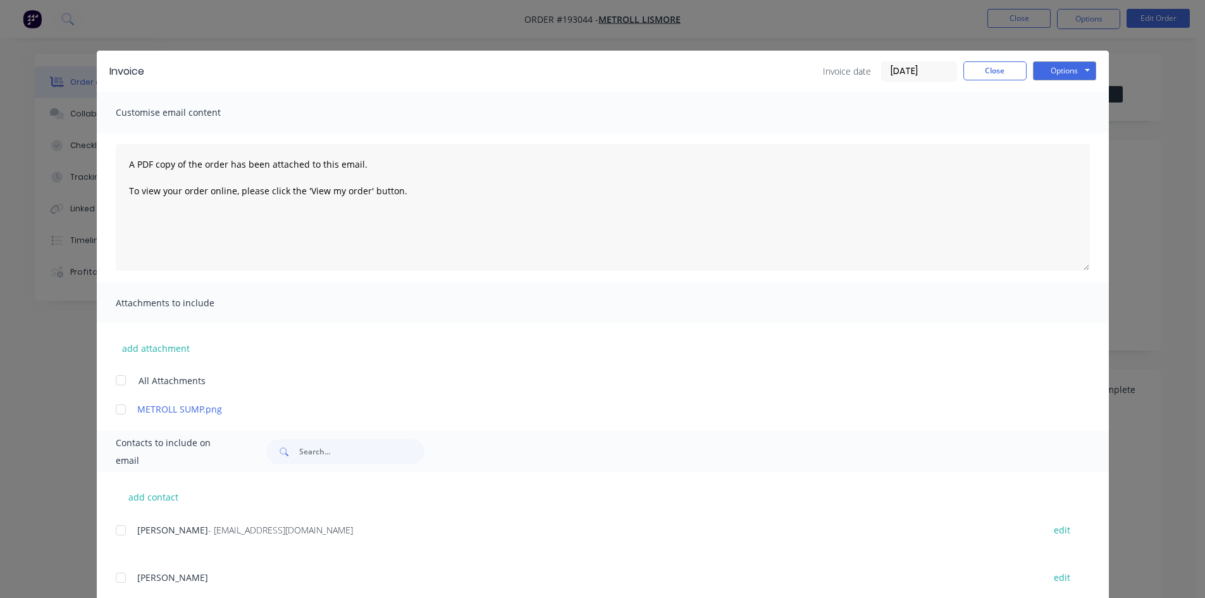
click at [119, 527] on div at bounding box center [120, 529] width 25 height 25
click at [1074, 76] on button "Options" at bounding box center [1064, 70] width 63 height 19
click at [1056, 129] on button "Email" at bounding box center [1073, 135] width 81 height 21
click at [978, 67] on button "Close" at bounding box center [994, 70] width 63 height 19
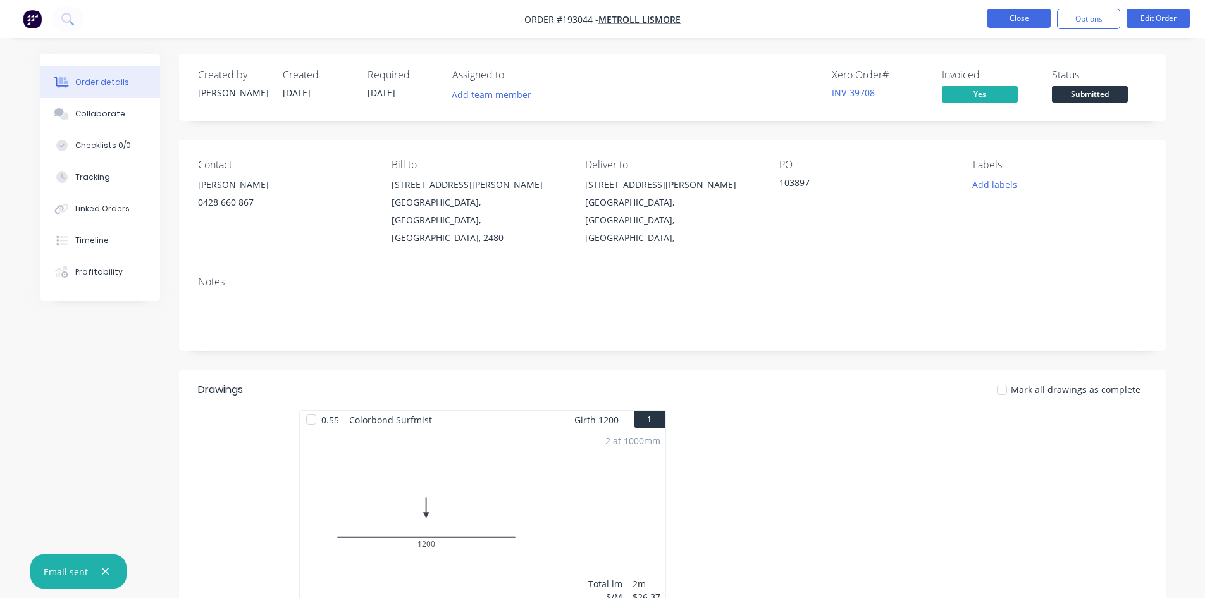
click at [1007, 22] on button "Close" at bounding box center [1018, 18] width 63 height 19
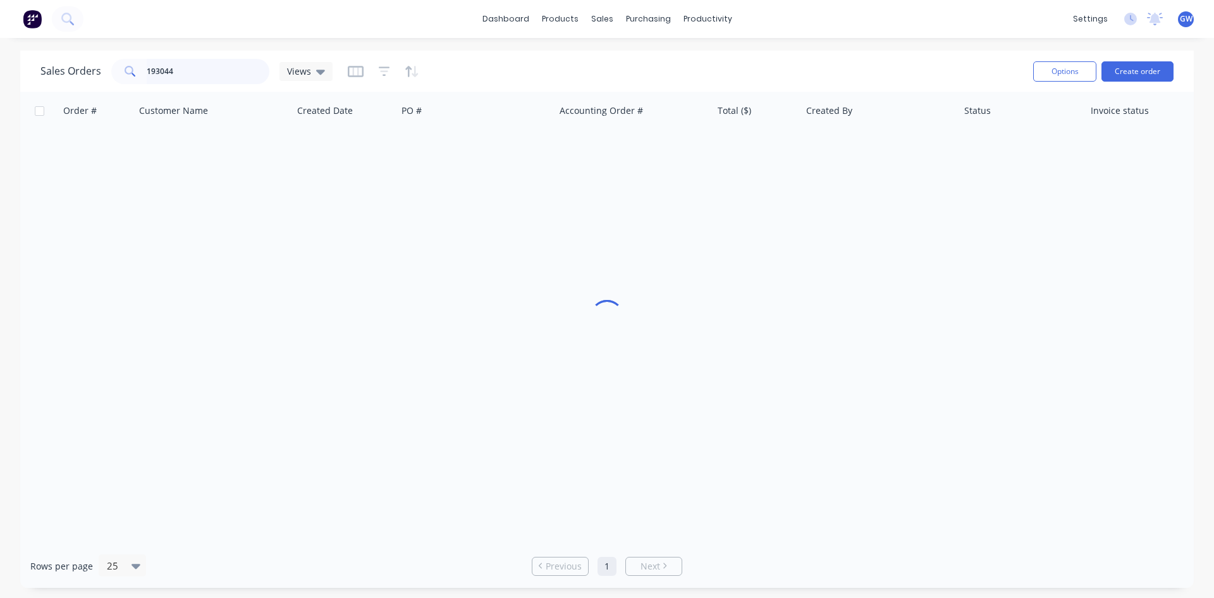
click at [208, 75] on input "193044" at bounding box center [208, 71] width 123 height 25
type input "192855"
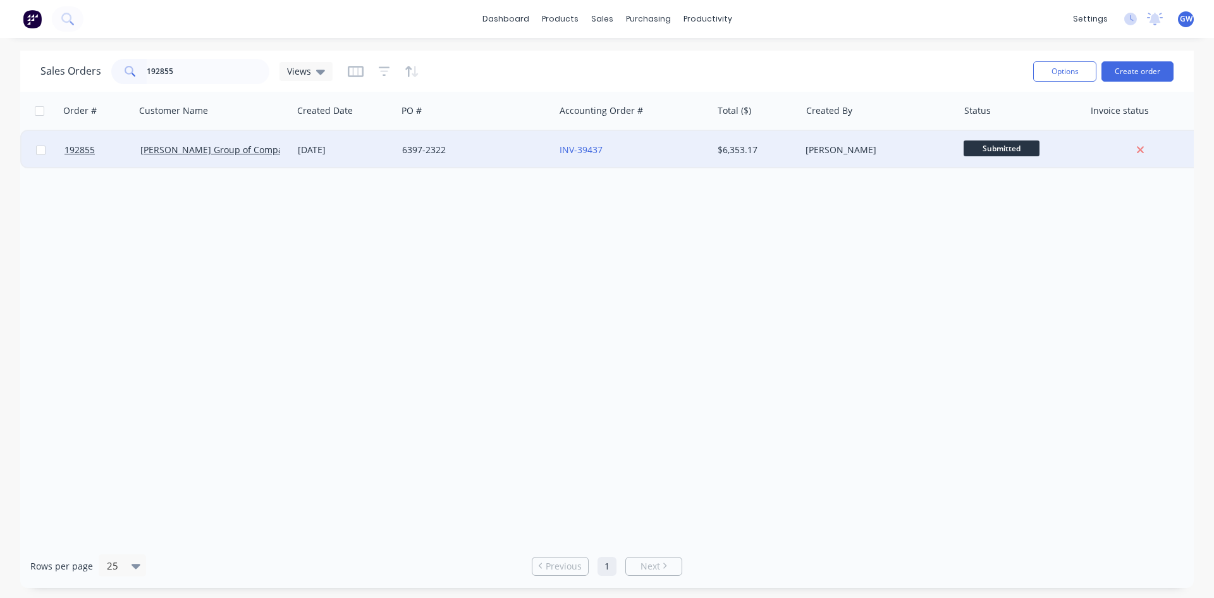
click at [677, 152] on div "INV-39437" at bounding box center [630, 150] width 140 height 13
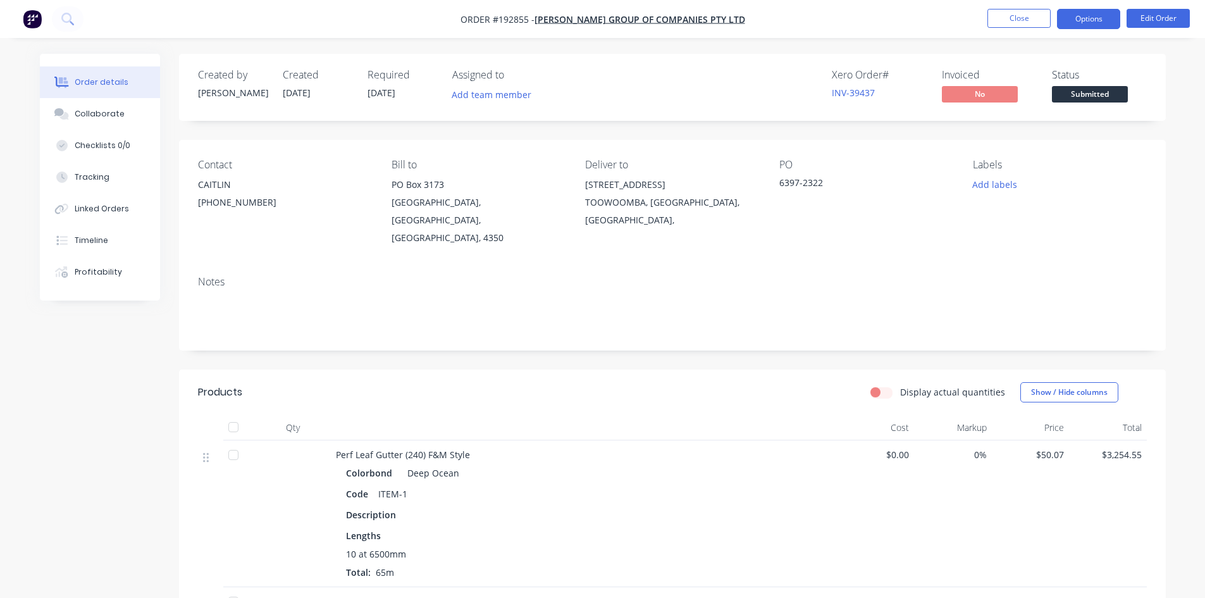
click at [1100, 15] on button "Options" at bounding box center [1088, 19] width 63 height 20
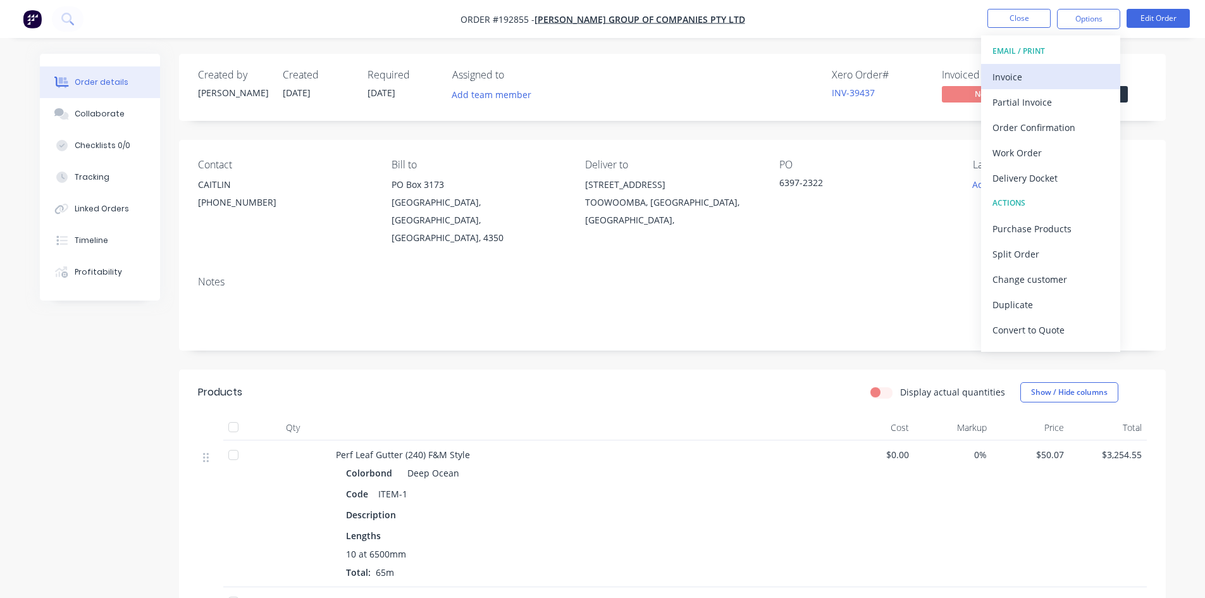
click at [1047, 77] on div "Invoice" at bounding box center [1050, 77] width 116 height 18
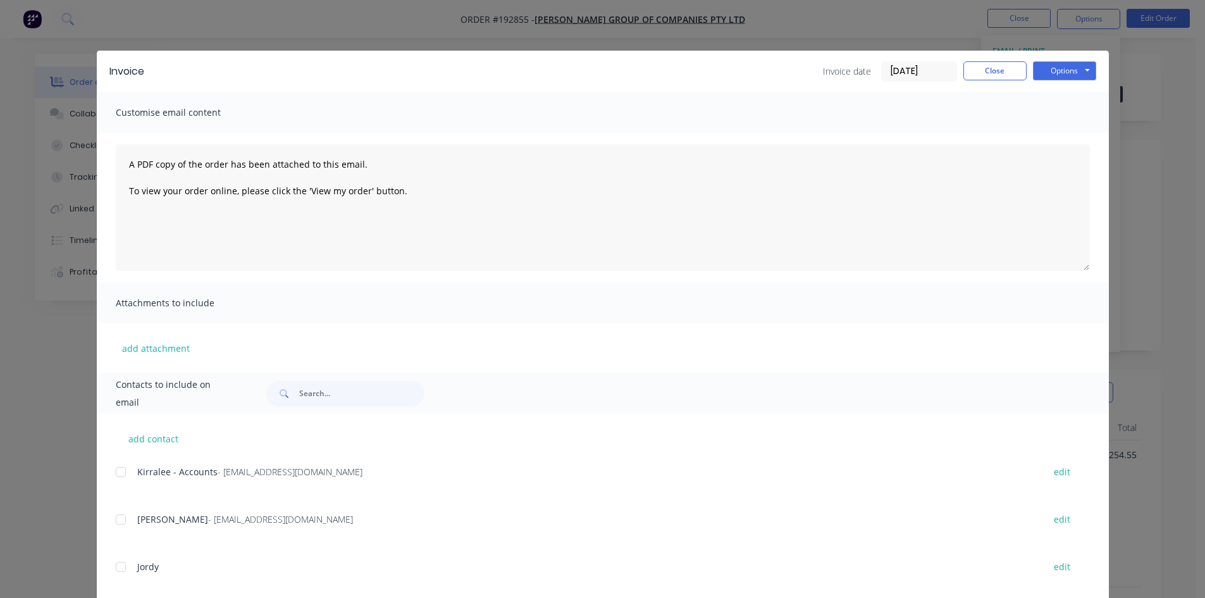
click at [120, 477] on div at bounding box center [120, 471] width 25 height 25
click at [1073, 60] on div "Invoice Invoice date [DATE] Close Options Preview Print Email" at bounding box center [603, 71] width 1012 height 41
click at [1070, 77] on button "Options" at bounding box center [1064, 70] width 63 height 19
click at [1070, 126] on button "Email" at bounding box center [1073, 135] width 81 height 21
click at [990, 68] on button "Close" at bounding box center [994, 70] width 63 height 19
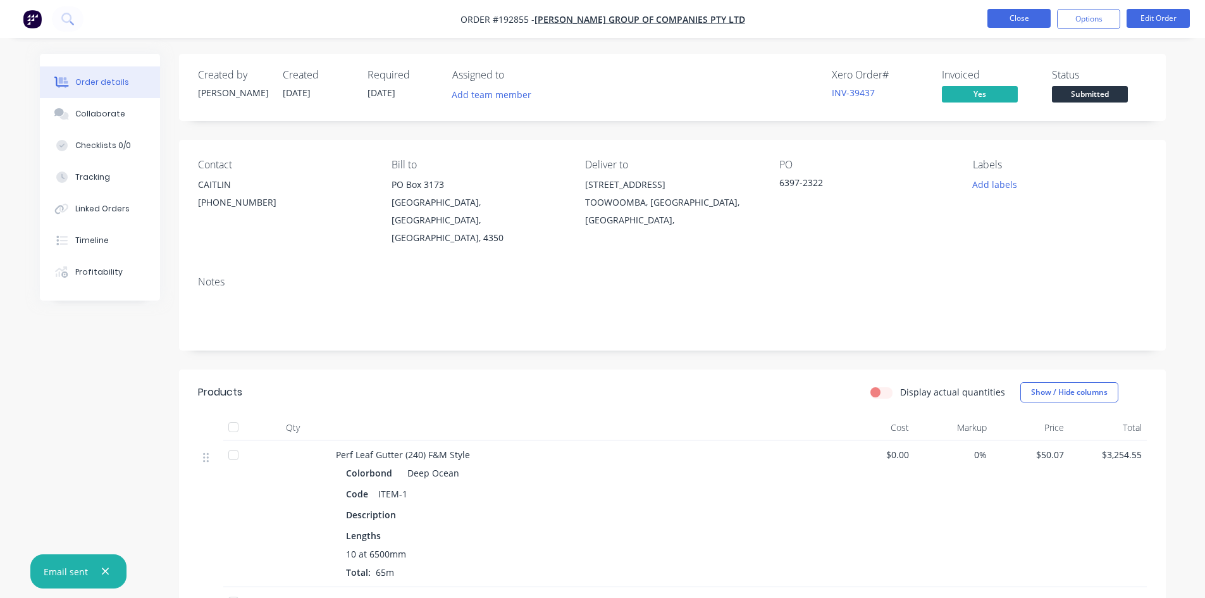
click at [1005, 20] on button "Close" at bounding box center [1018, 18] width 63 height 19
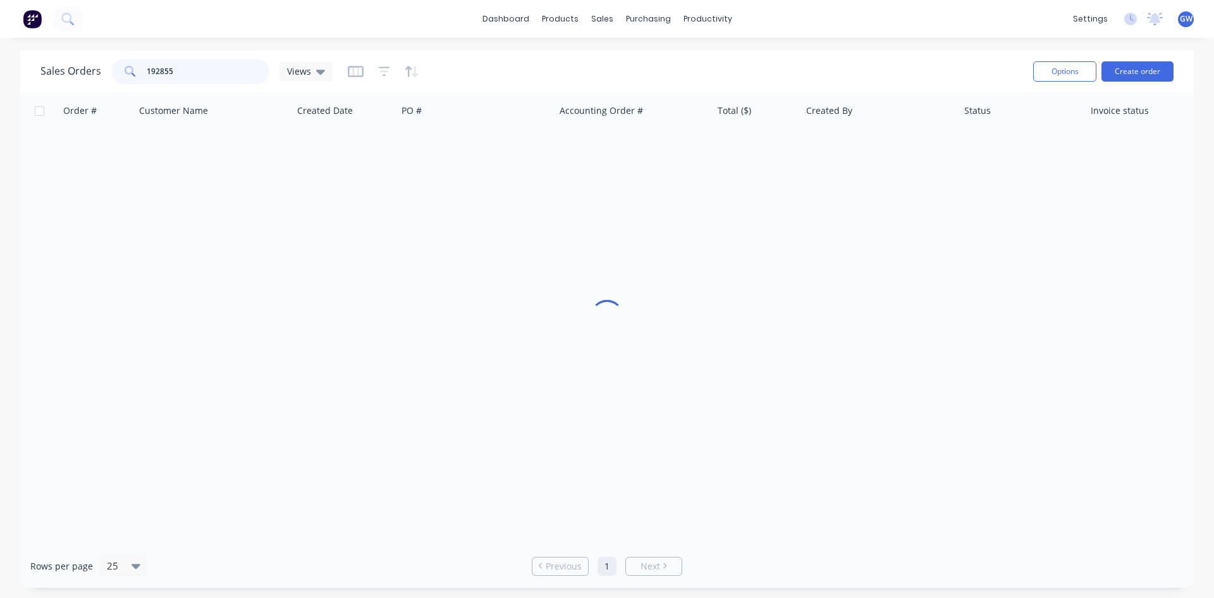
click at [175, 66] on input "192855" at bounding box center [208, 71] width 123 height 25
type input "193214"
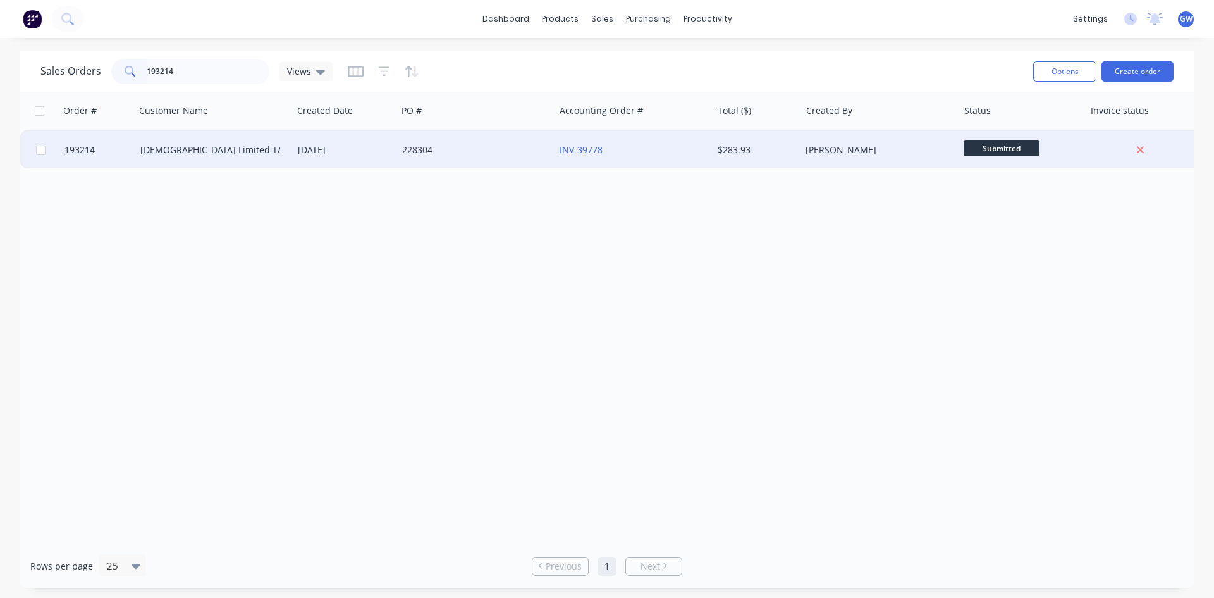
click at [803, 143] on div "[PERSON_NAME]" at bounding box center [879, 150] width 157 height 38
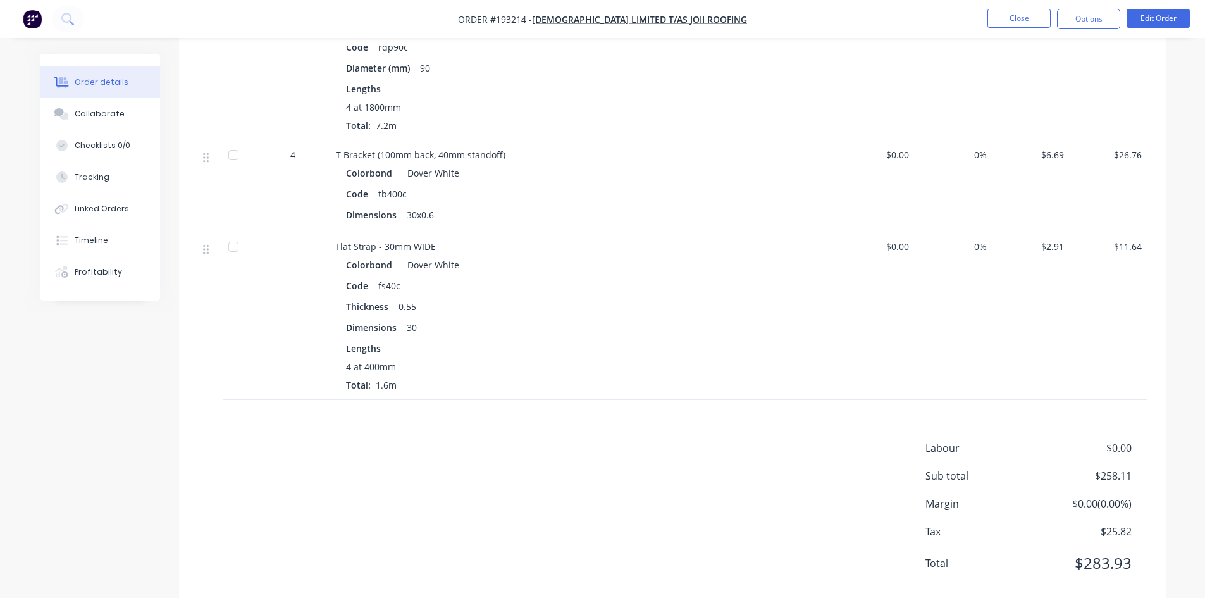
scroll to position [947, 0]
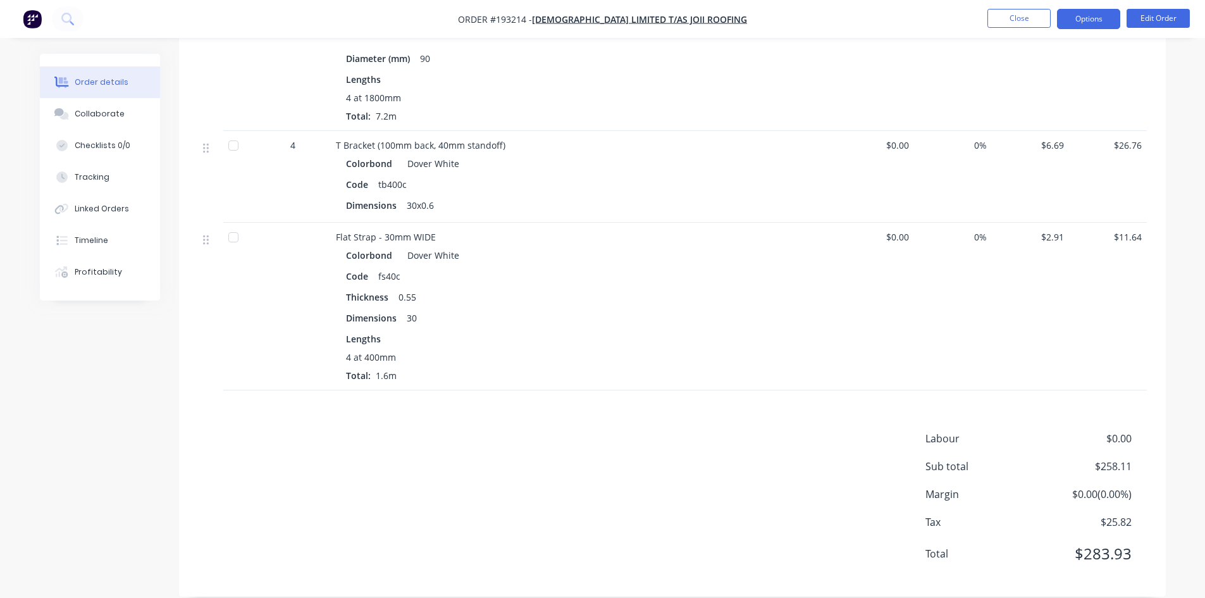
click at [1103, 18] on button "Options" at bounding box center [1088, 19] width 63 height 20
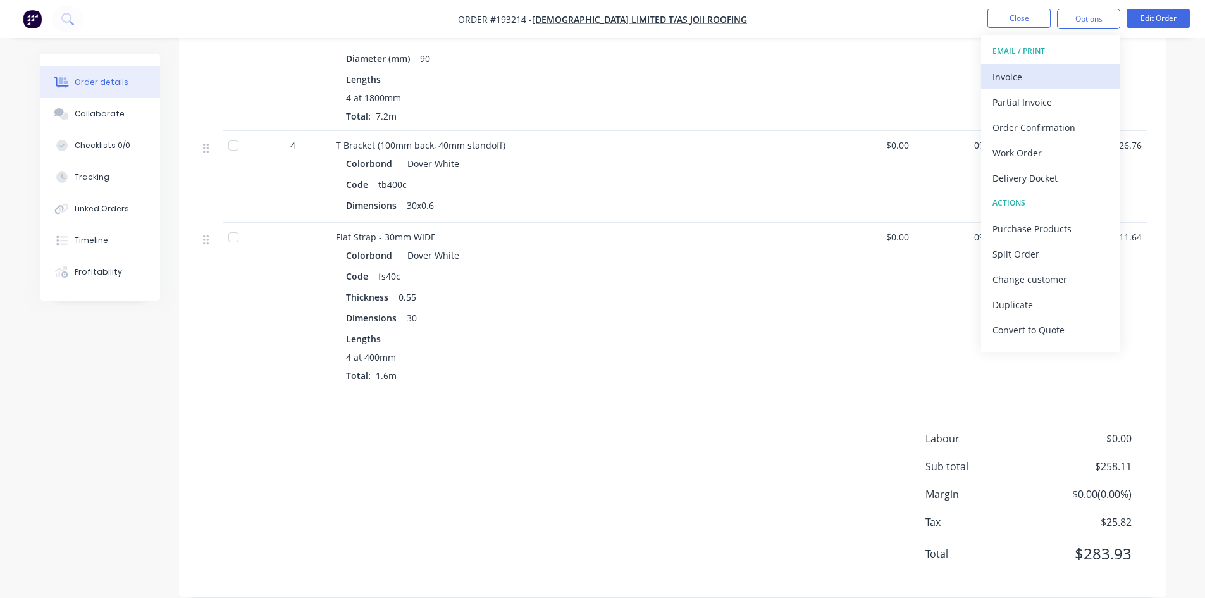
click at [1048, 66] on button "Invoice" at bounding box center [1050, 76] width 139 height 25
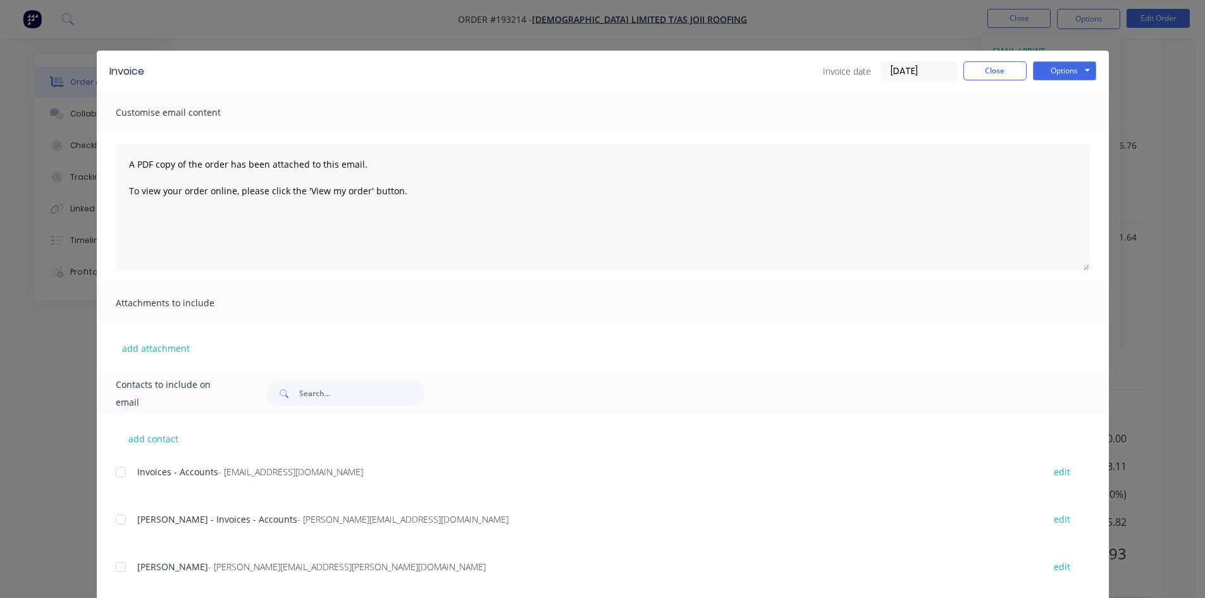
click at [118, 464] on div at bounding box center [120, 471] width 25 height 25
click at [122, 515] on div at bounding box center [120, 519] width 25 height 25
click at [1036, 78] on button "Options" at bounding box center [1064, 70] width 63 height 19
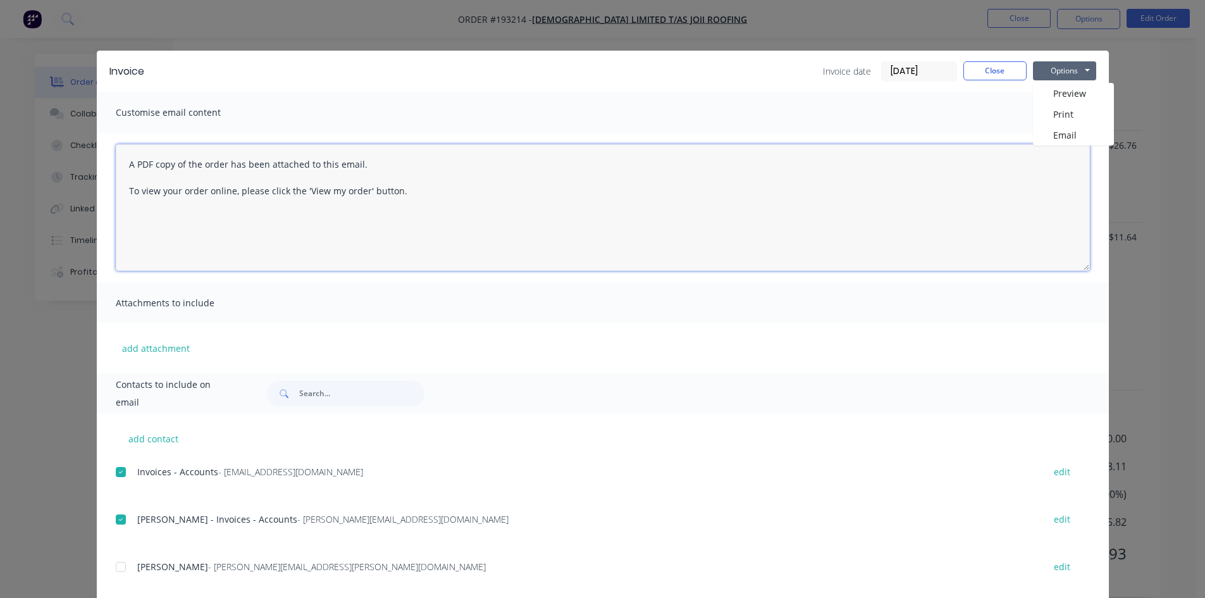
click at [1043, 145] on textarea "A PDF copy of the order has been attached to this email. To view your order onl…" at bounding box center [603, 207] width 974 height 126
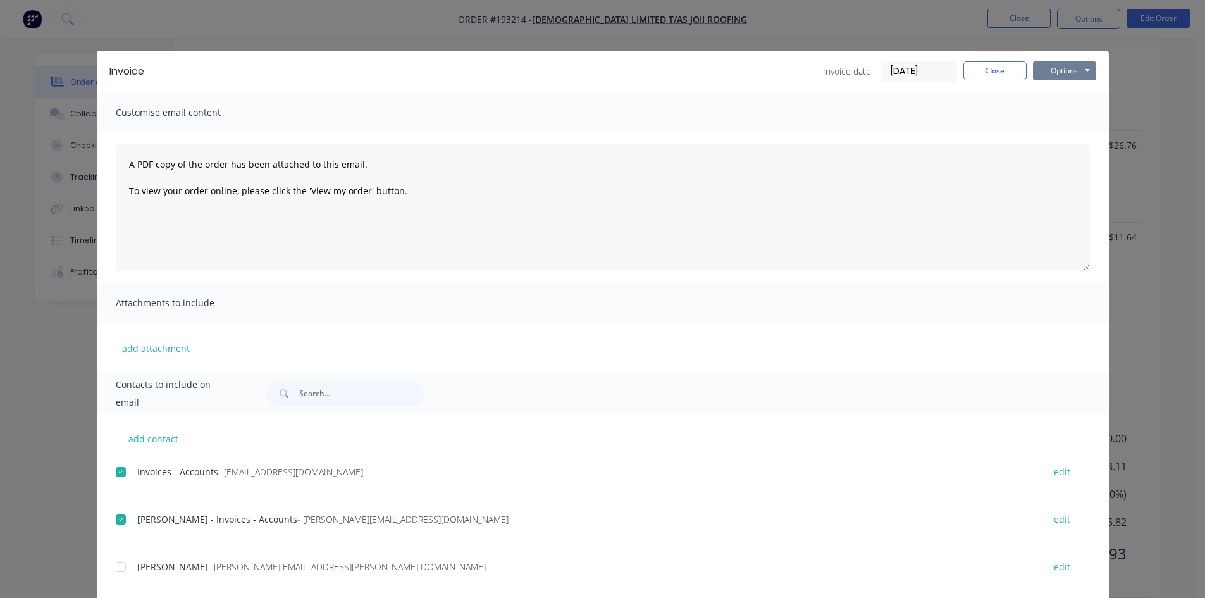
click at [1055, 72] on button "Options" at bounding box center [1064, 70] width 63 height 19
click at [1050, 135] on button "Email" at bounding box center [1073, 135] width 81 height 21
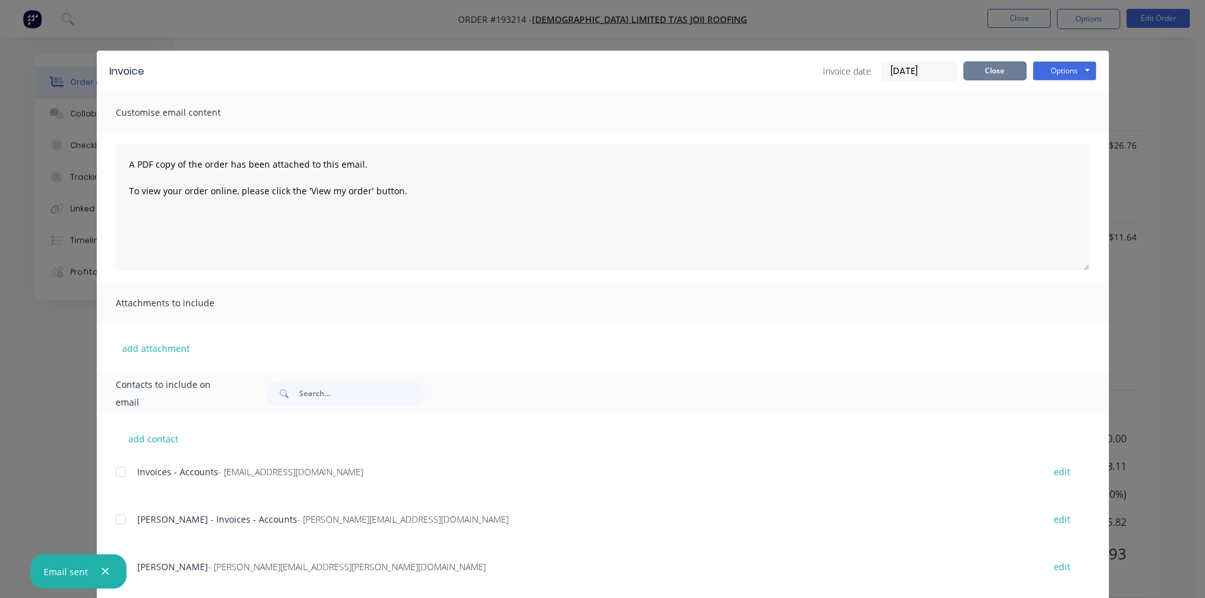
click at [1008, 72] on button "Close" at bounding box center [994, 70] width 63 height 19
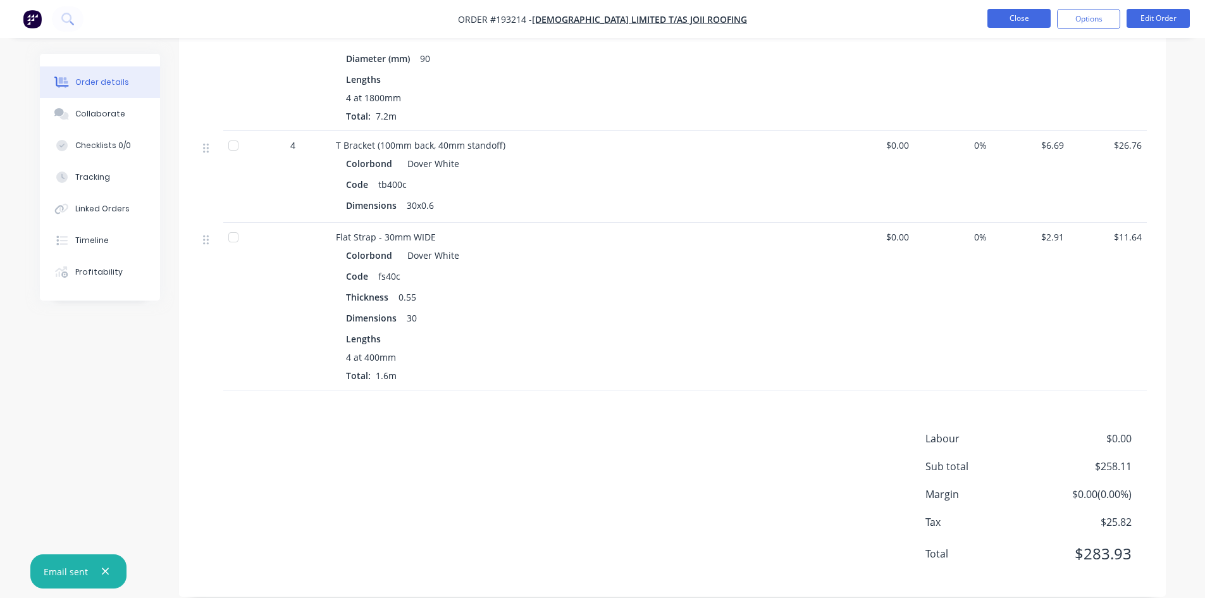
click at [1031, 24] on button "Close" at bounding box center [1018, 18] width 63 height 19
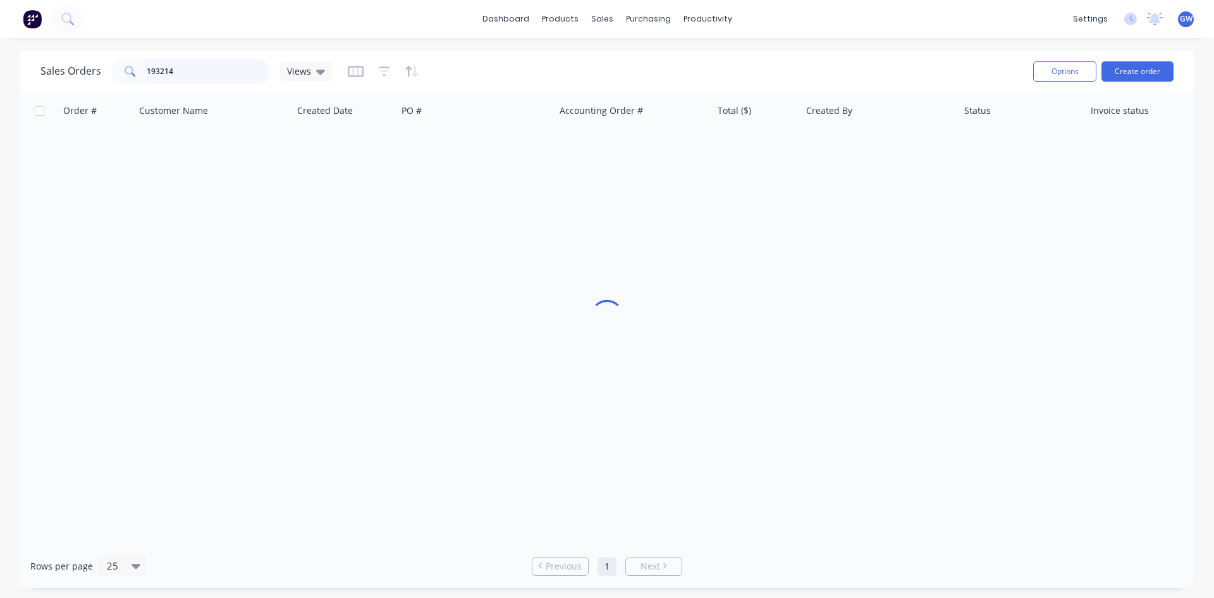
click at [210, 65] on input "193214" at bounding box center [208, 71] width 123 height 25
type input "193219"
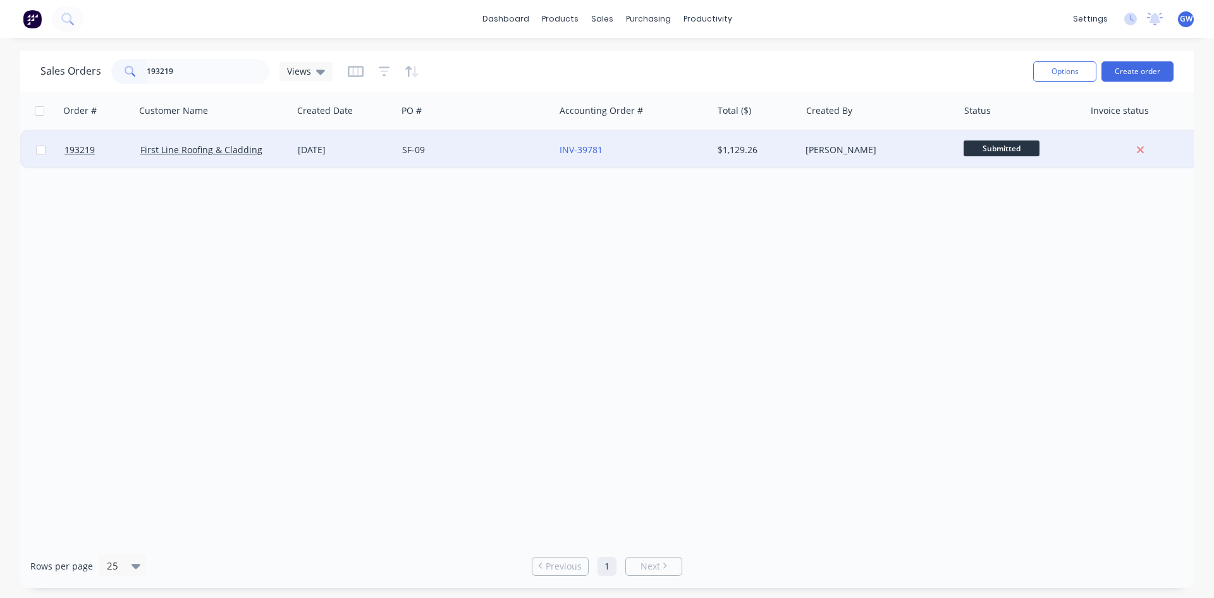
click at [457, 145] on div "SF-09" at bounding box center [472, 150] width 140 height 13
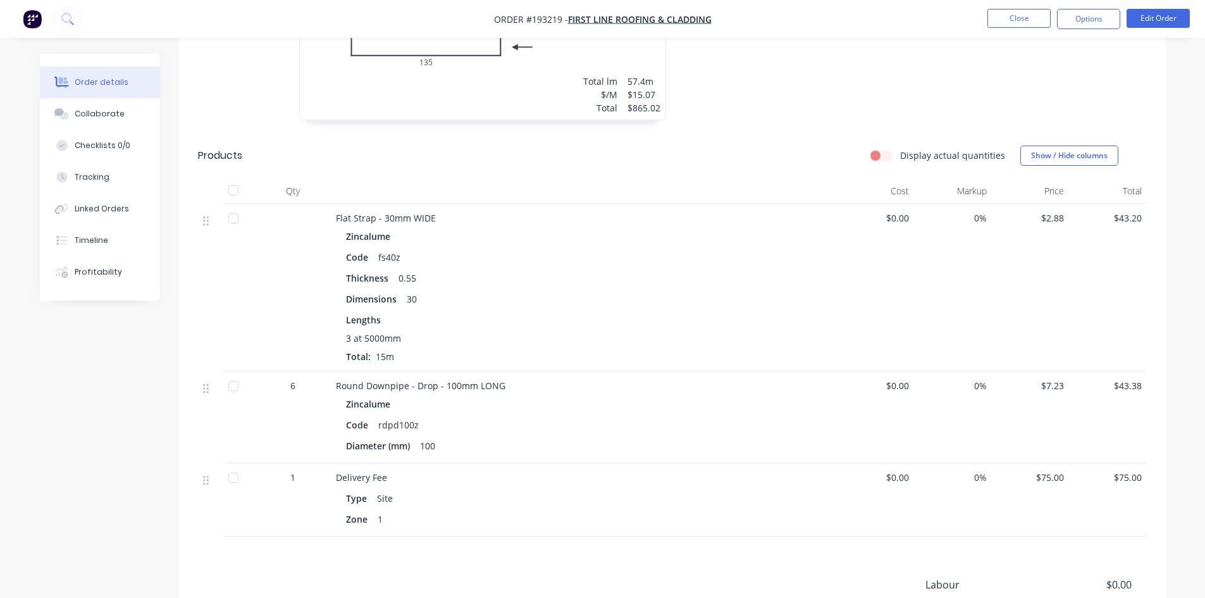
scroll to position [506, 0]
click at [1076, 15] on button "Options" at bounding box center [1088, 19] width 63 height 20
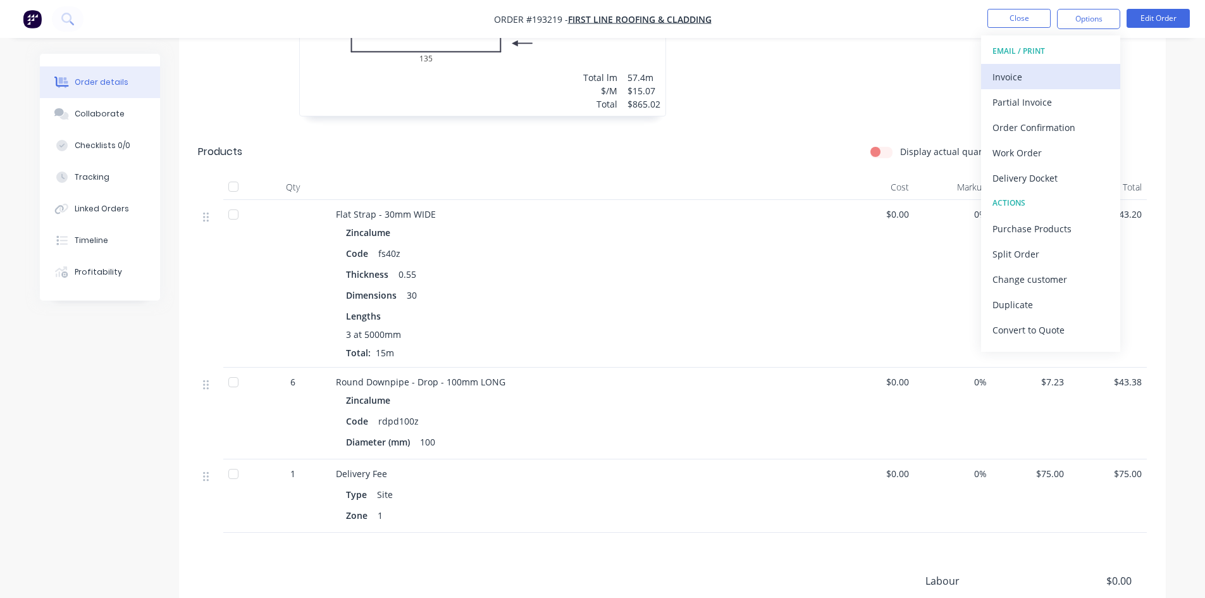
click at [1063, 78] on div "Invoice" at bounding box center [1050, 77] width 116 height 18
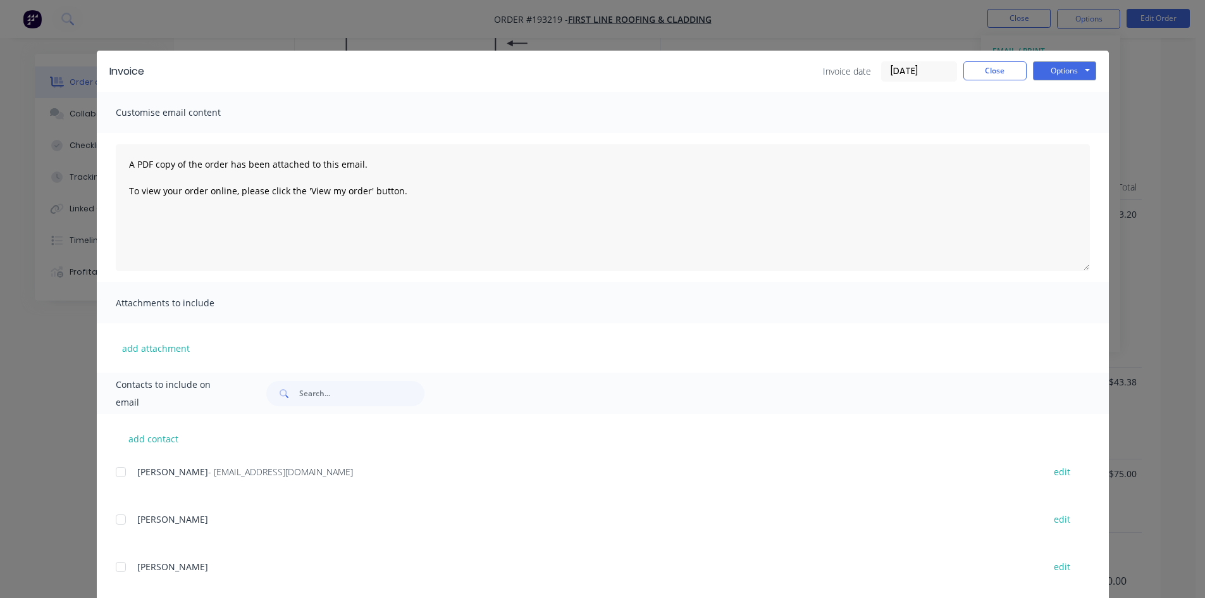
click at [119, 484] on div "[PERSON_NAME] - [EMAIL_ADDRESS][DOMAIN_NAME] edit" at bounding box center [612, 479] width 993 height 32
click at [120, 478] on div at bounding box center [120, 471] width 25 height 25
click at [1078, 65] on button "Options" at bounding box center [1064, 70] width 63 height 19
click at [1053, 133] on button "Email" at bounding box center [1073, 135] width 81 height 21
click at [986, 65] on button "Close" at bounding box center [994, 70] width 63 height 19
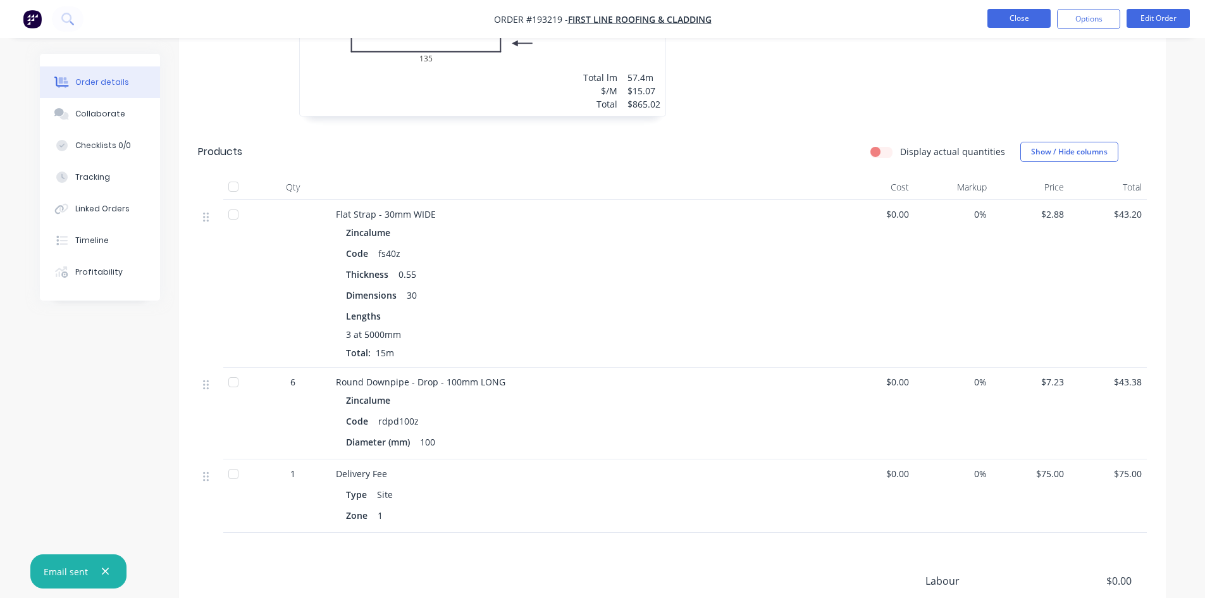
click at [1024, 12] on button "Close" at bounding box center [1018, 18] width 63 height 19
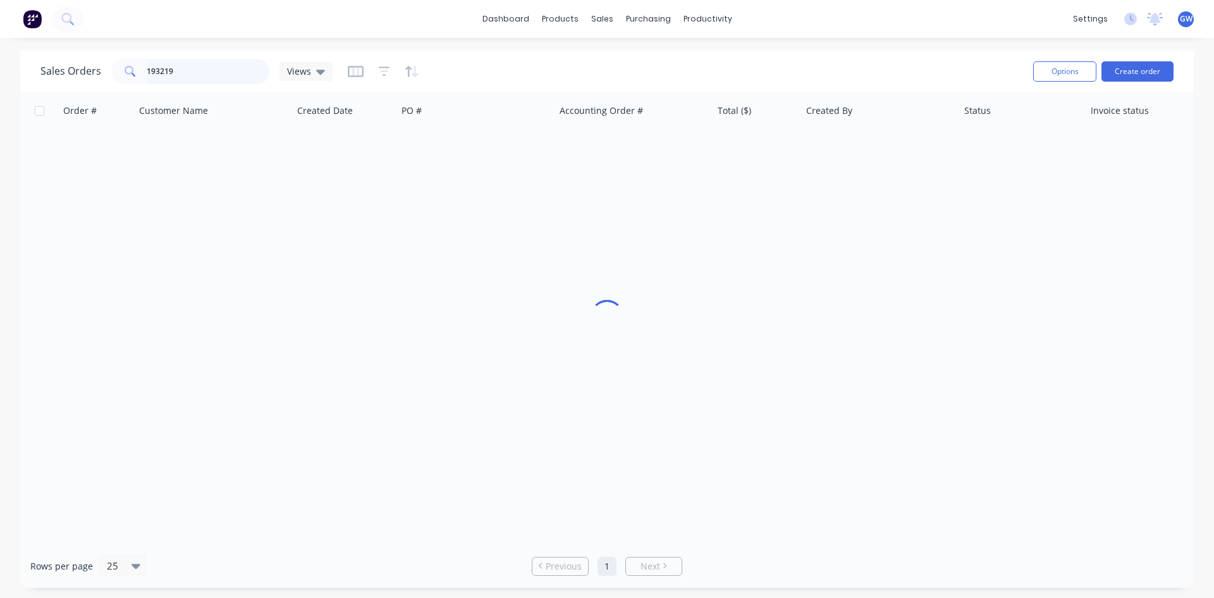
click at [218, 74] on input "193219" at bounding box center [208, 71] width 123 height 25
type input "193201"
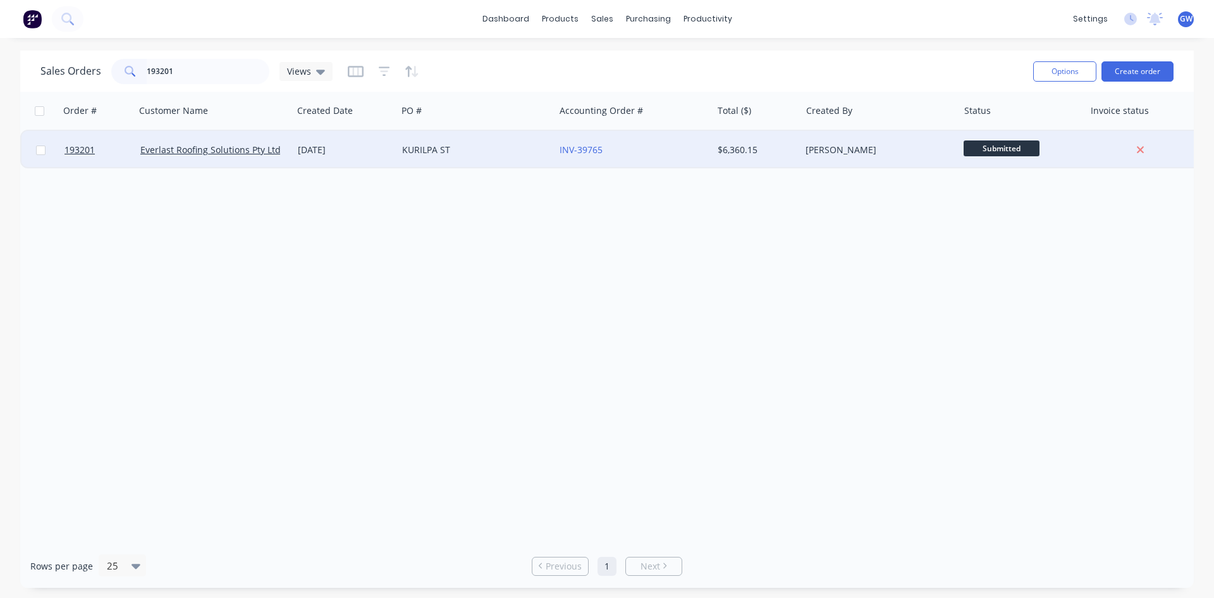
click at [684, 161] on div "INV-39765" at bounding box center [633, 150] width 157 height 38
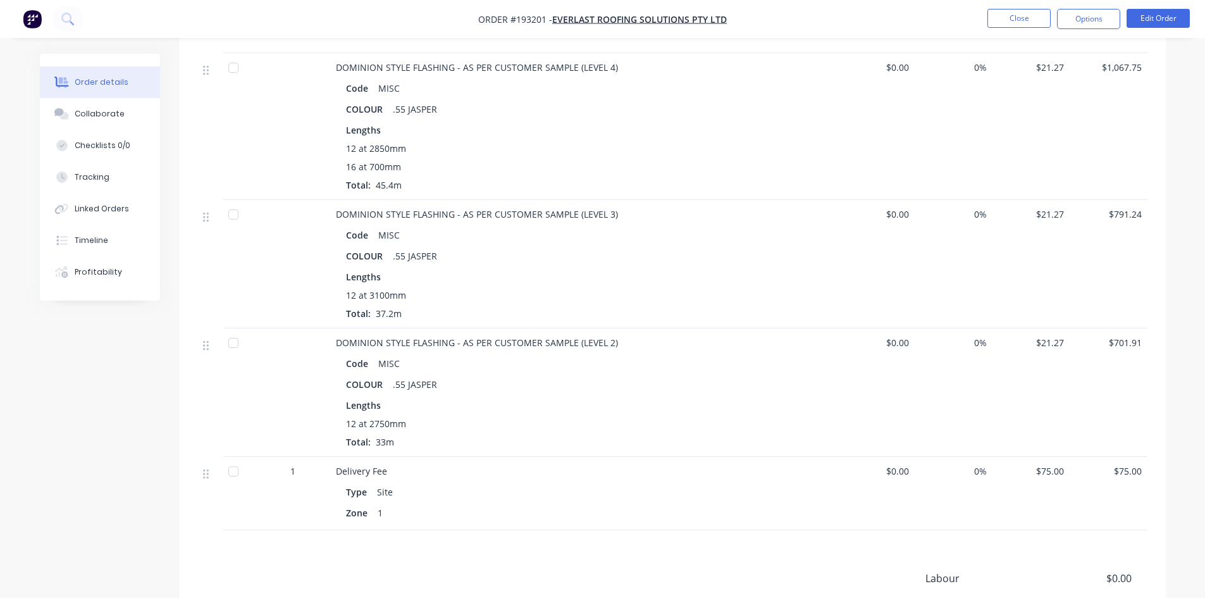
scroll to position [1196, 0]
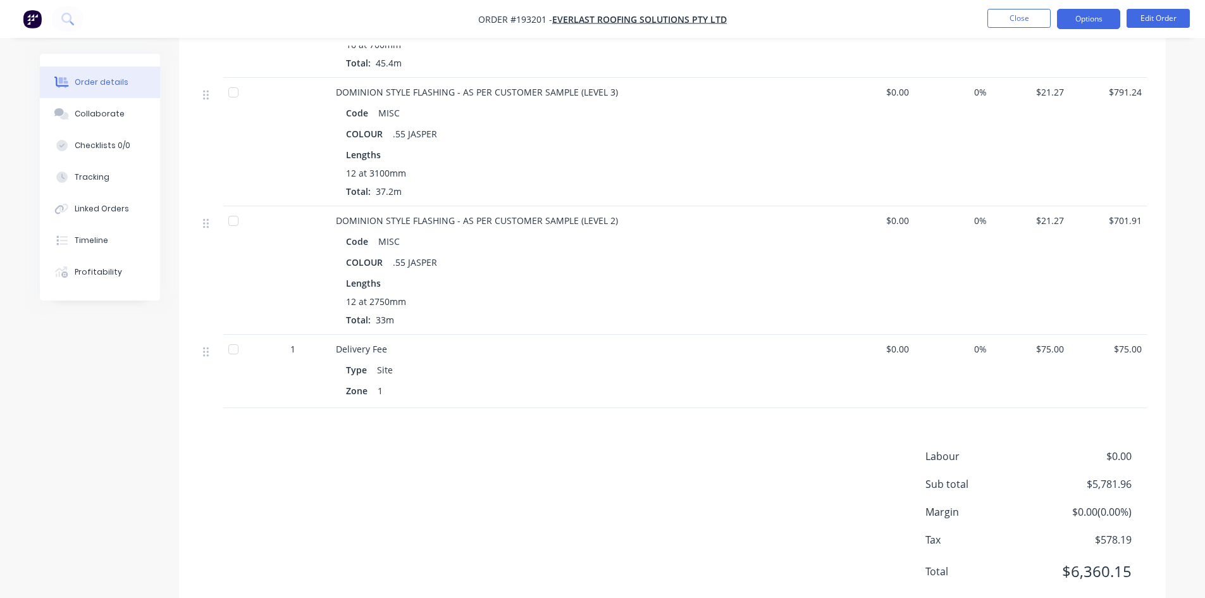
click at [1102, 21] on button "Options" at bounding box center [1088, 19] width 63 height 20
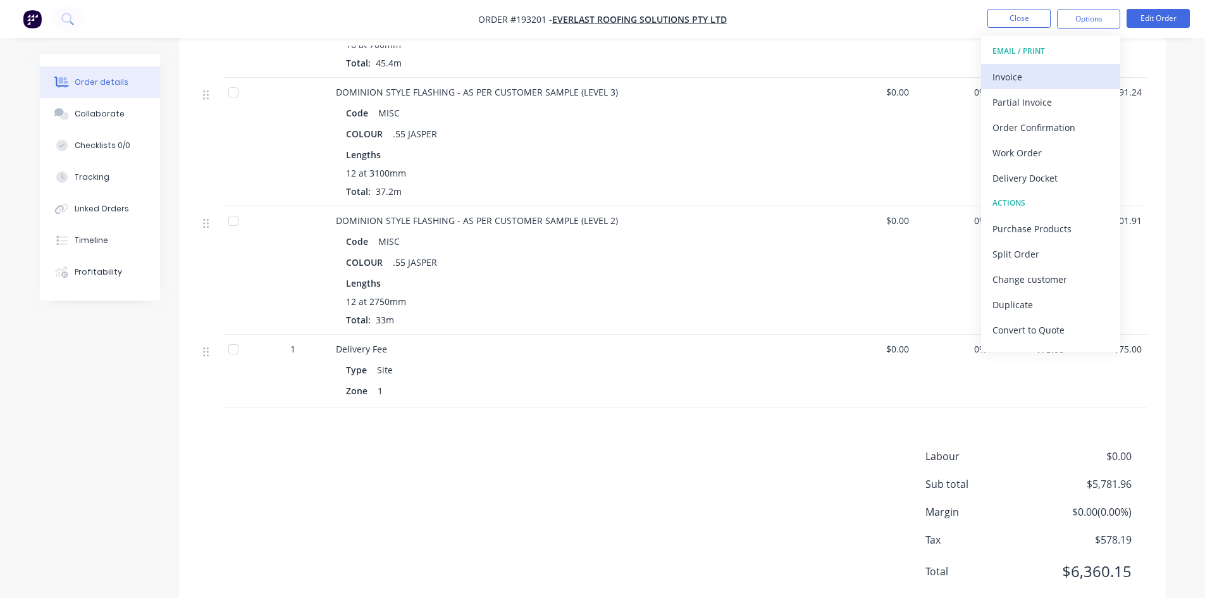
click at [1031, 77] on div "Invoice" at bounding box center [1050, 77] width 116 height 18
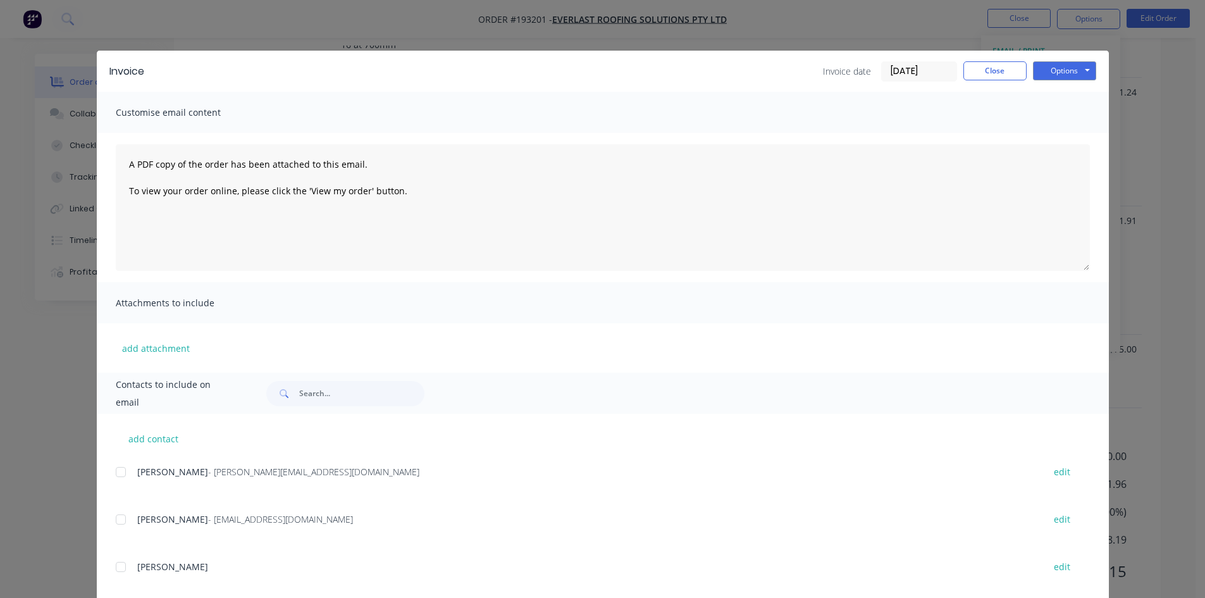
click at [121, 473] on div at bounding box center [120, 471] width 25 height 25
click at [123, 519] on div at bounding box center [120, 519] width 25 height 25
click at [1075, 66] on button "Options" at bounding box center [1064, 70] width 63 height 19
click at [1069, 134] on button "Email" at bounding box center [1073, 135] width 81 height 21
click at [988, 62] on button "Close" at bounding box center [994, 70] width 63 height 19
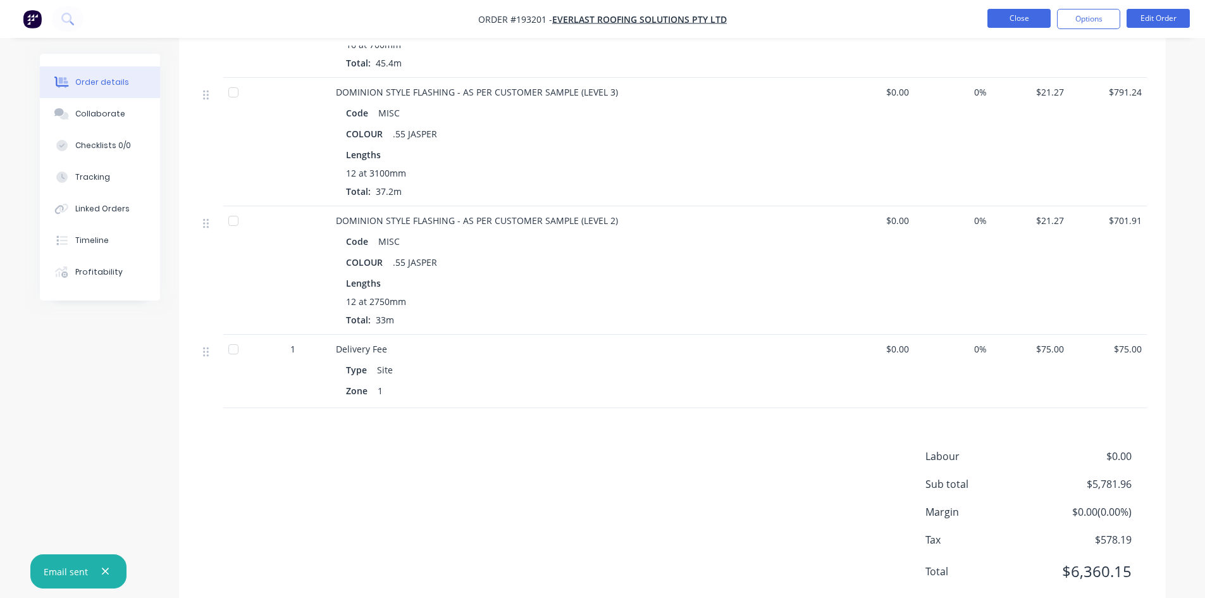
click at [1024, 25] on button "Close" at bounding box center [1018, 18] width 63 height 19
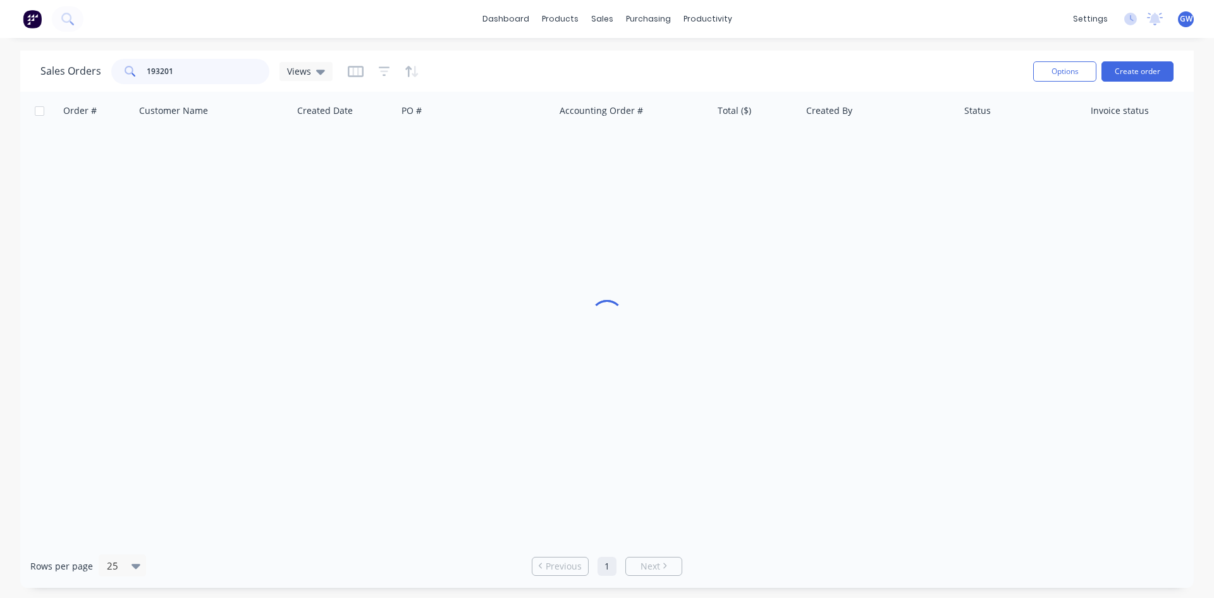
click at [223, 71] on input "193201" at bounding box center [208, 71] width 123 height 25
type input "193280"
click at [887, 147] on div "[PERSON_NAME]" at bounding box center [876, 150] width 140 height 13
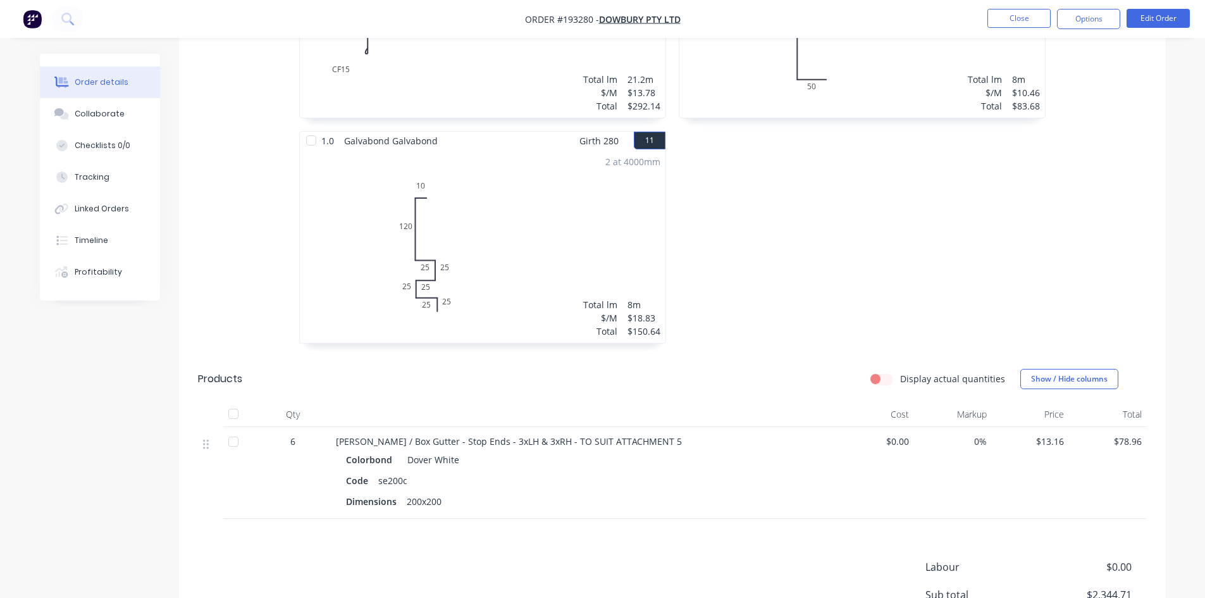
scroll to position [1518, 0]
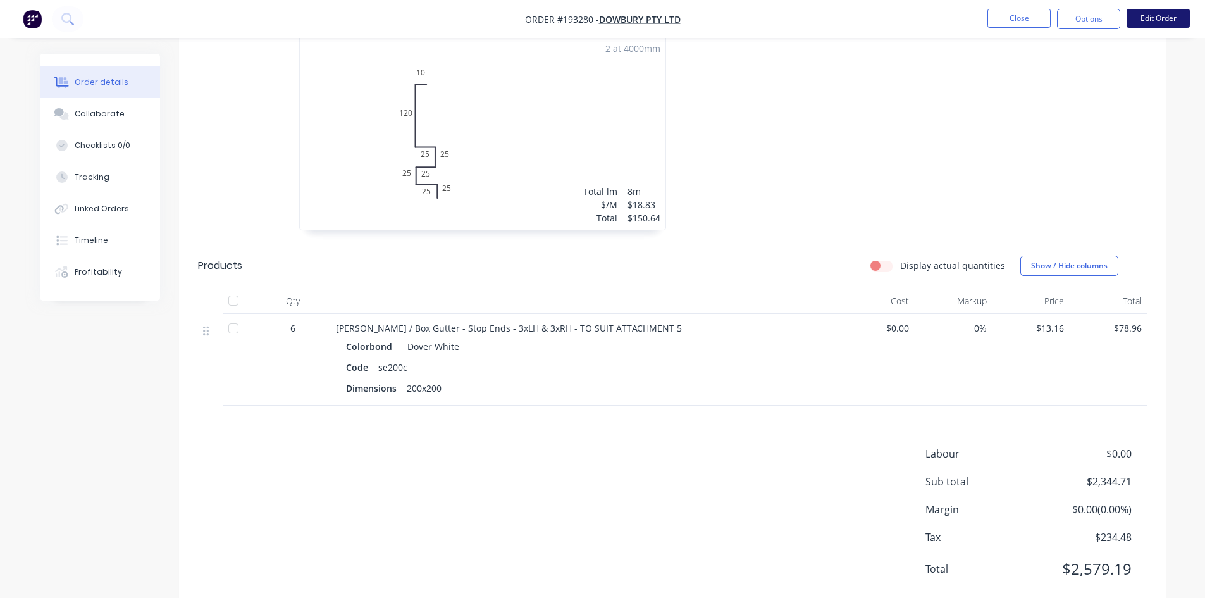
click at [1159, 16] on button "Edit Order" at bounding box center [1157, 18] width 63 height 19
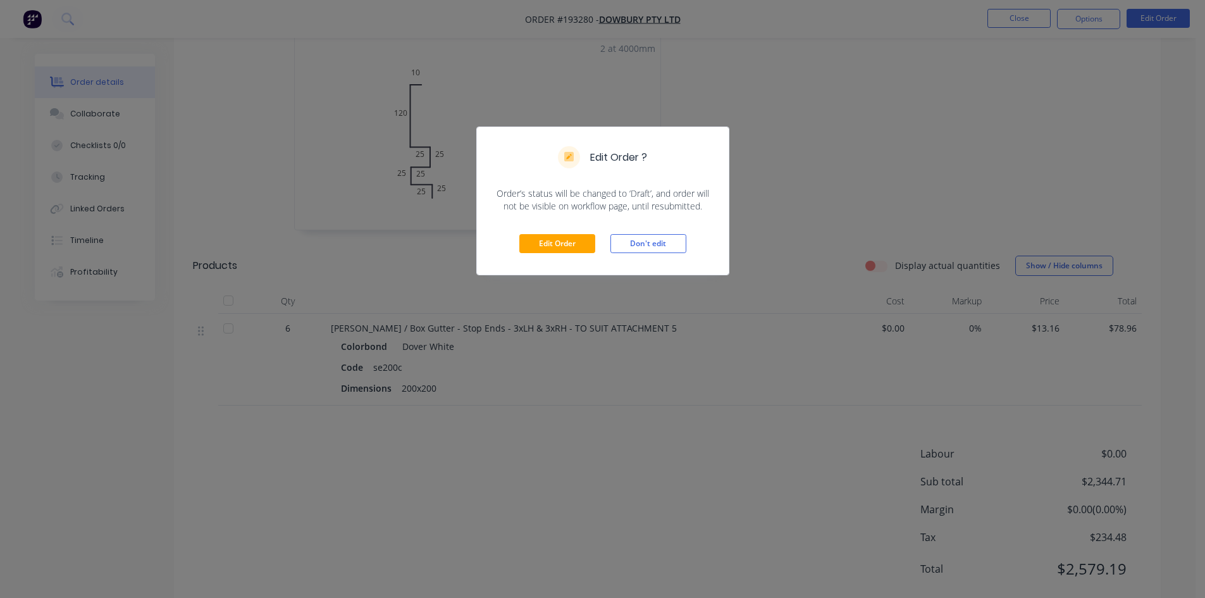
click at [556, 254] on div "Edit Order Don't edit" at bounding box center [603, 243] width 252 height 62
click at [565, 247] on button "Edit Order" at bounding box center [557, 243] width 76 height 19
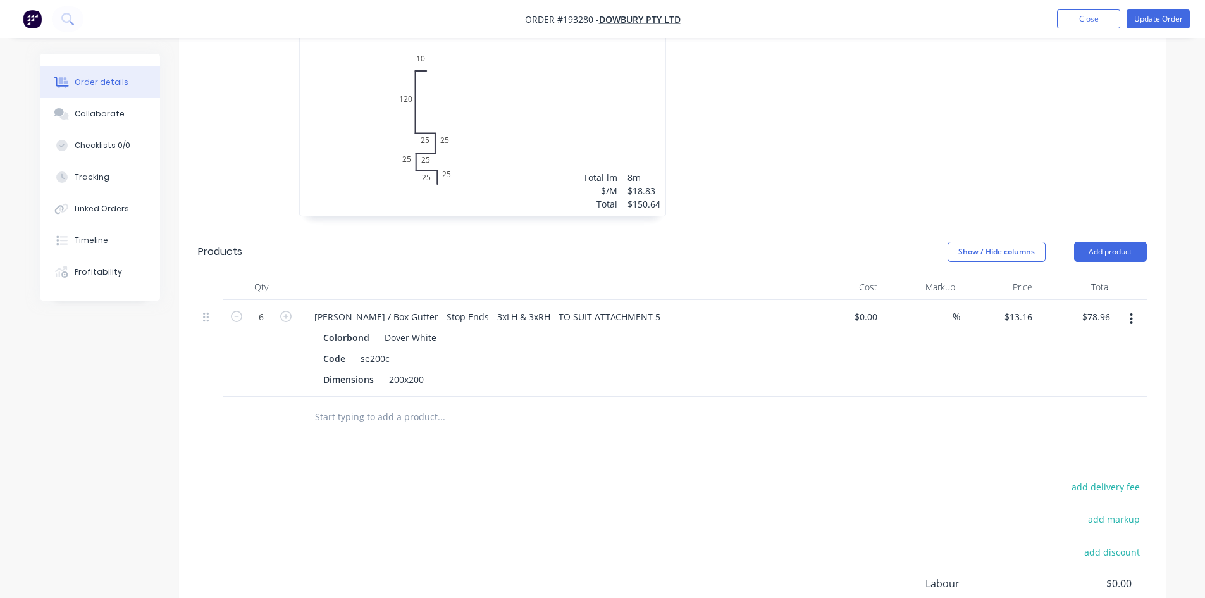
scroll to position [1581, 0]
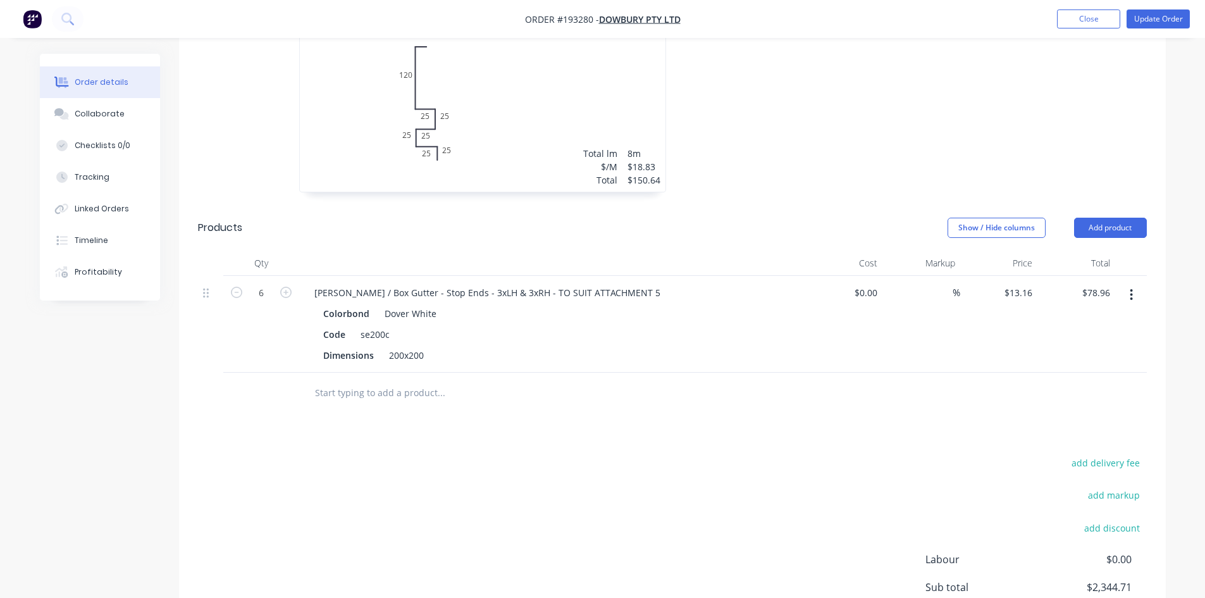
click at [438, 304] on div "Colorbond Dover White" at bounding box center [552, 313] width 458 height 18
click at [434, 304] on div "Colorbond Dover White" at bounding box center [552, 313] width 458 height 18
click at [418, 304] on div "Dover White" at bounding box center [407, 313] width 57 height 18
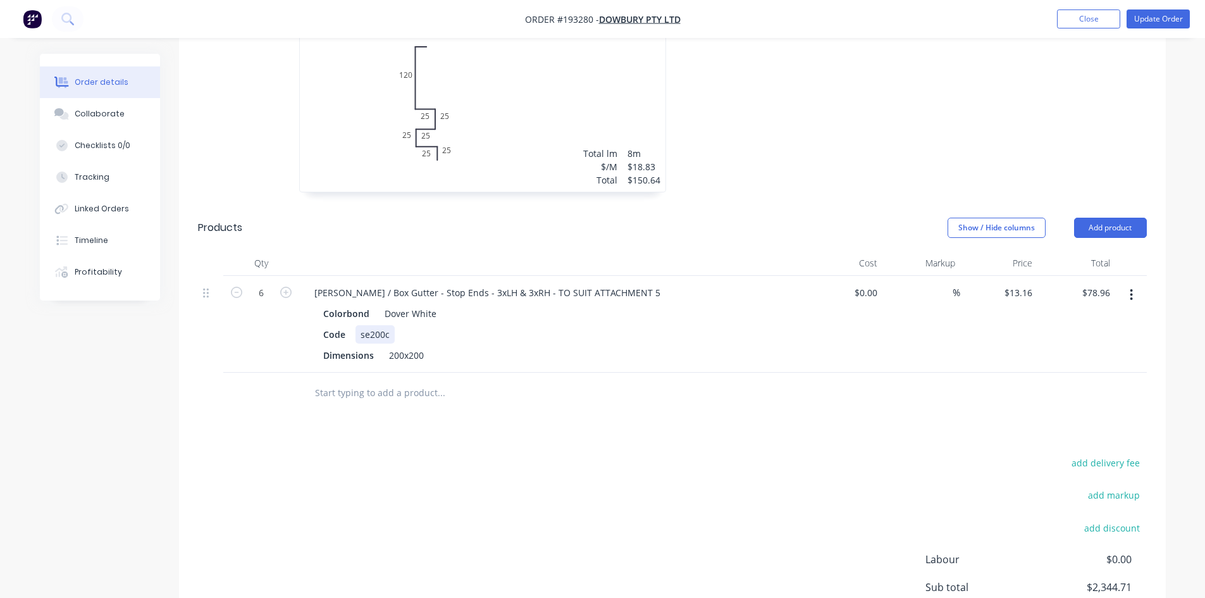
click at [718, 325] on div "Code se200c" at bounding box center [549, 334] width 463 height 18
click at [1139, 283] on button "button" at bounding box center [1131, 294] width 30 height 23
click at [1095, 319] on div "Edit" at bounding box center [1086, 328] width 97 height 18
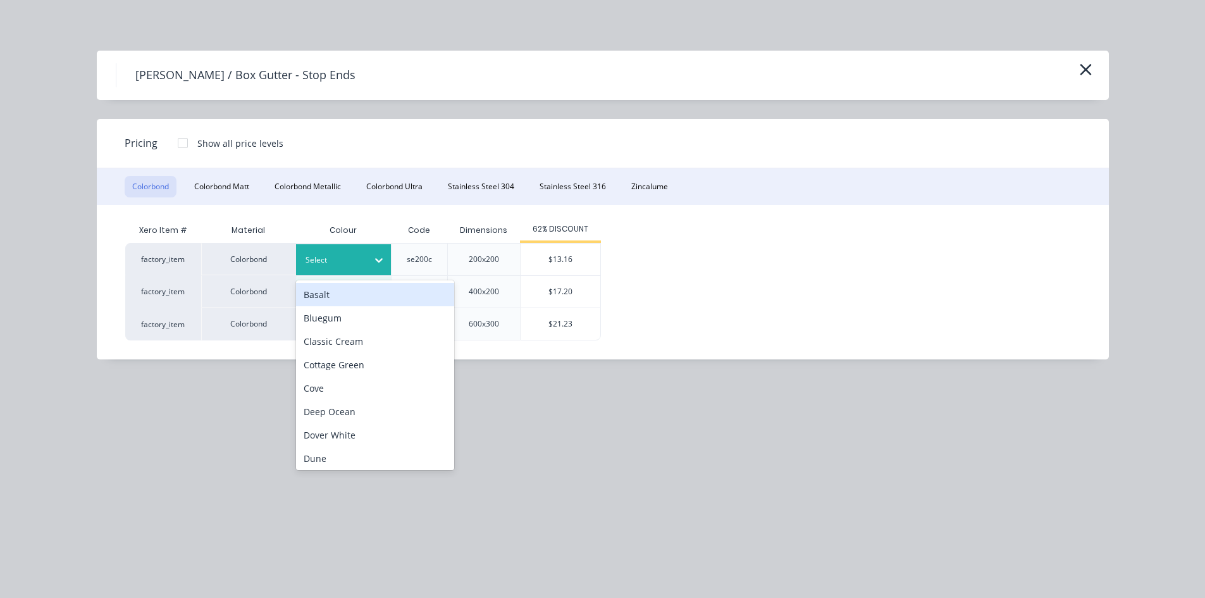
click at [343, 256] on div at bounding box center [333, 260] width 57 height 14
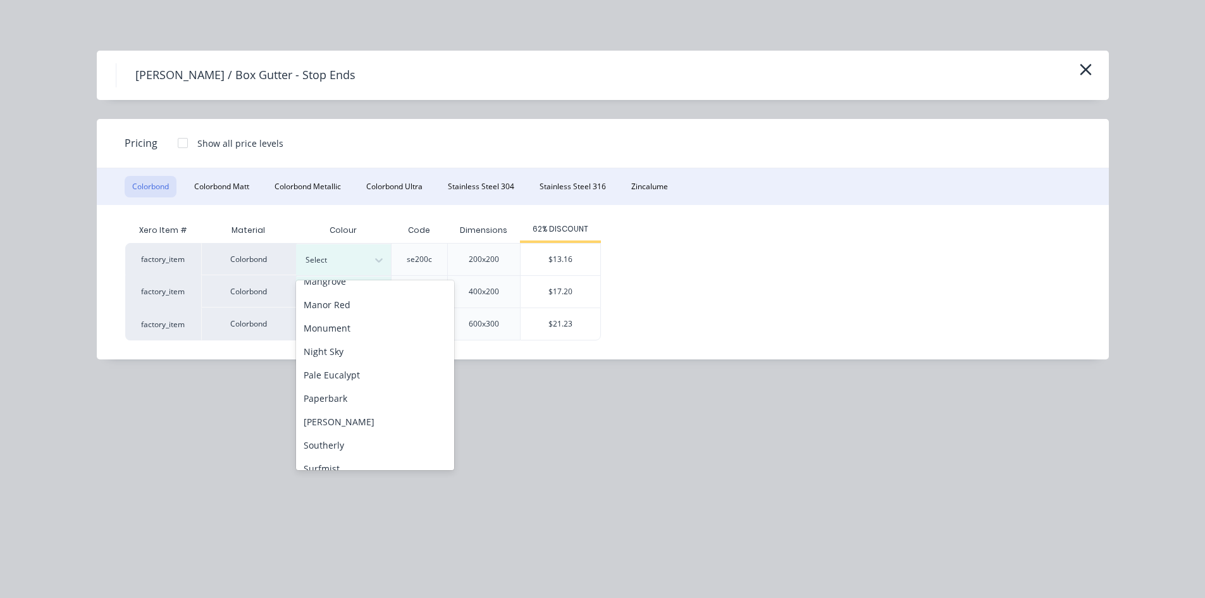
scroll to position [424, 0]
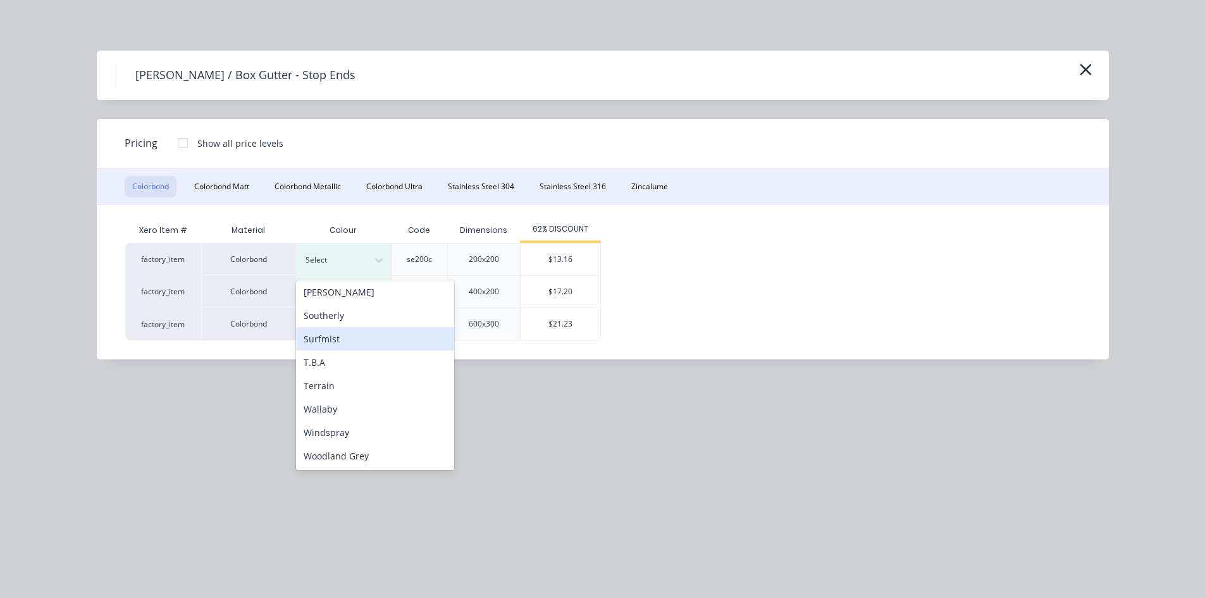
click at [350, 338] on div "Surfmist" at bounding box center [375, 338] width 158 height 23
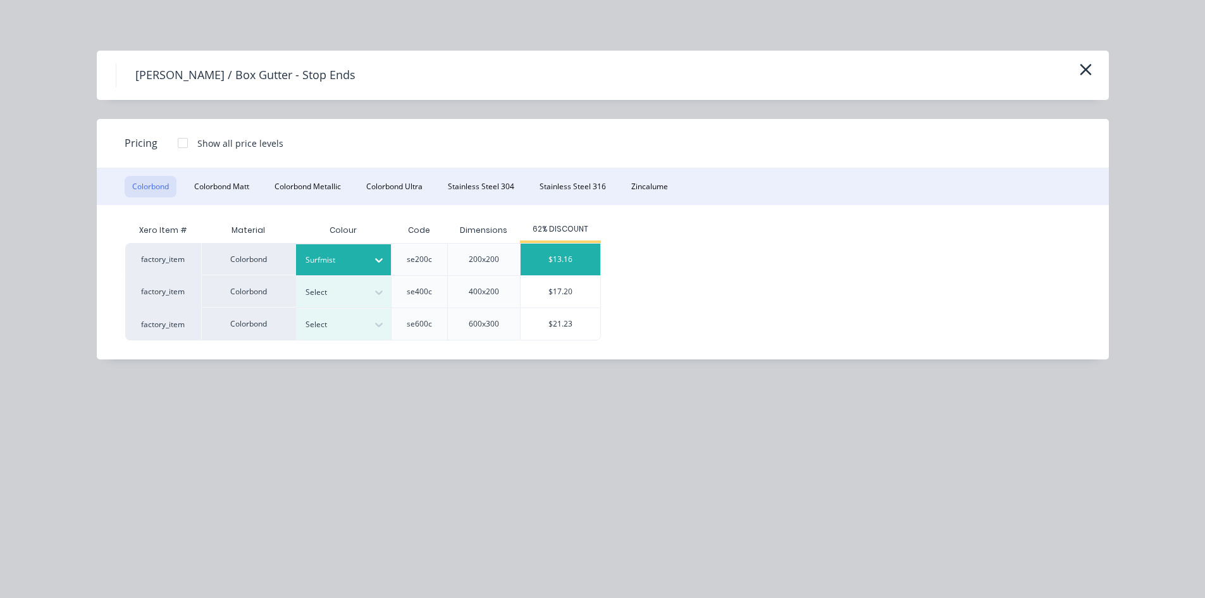
click at [555, 254] on div "$13.16" at bounding box center [560, 259] width 80 height 32
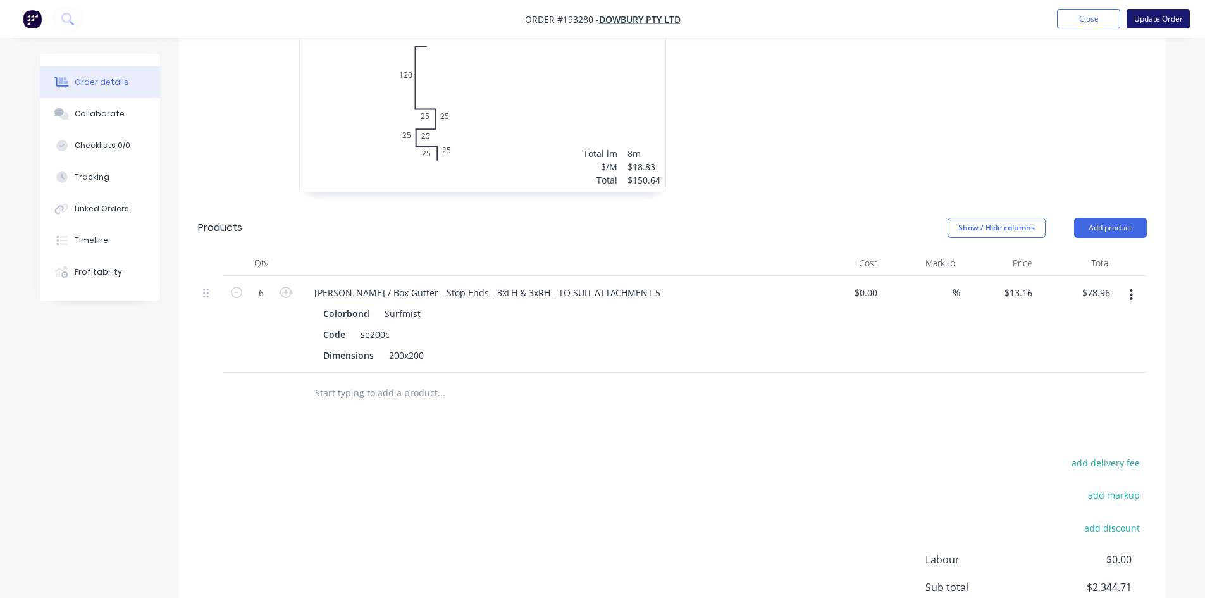
click at [1137, 11] on button "Update Order" at bounding box center [1157, 18] width 63 height 19
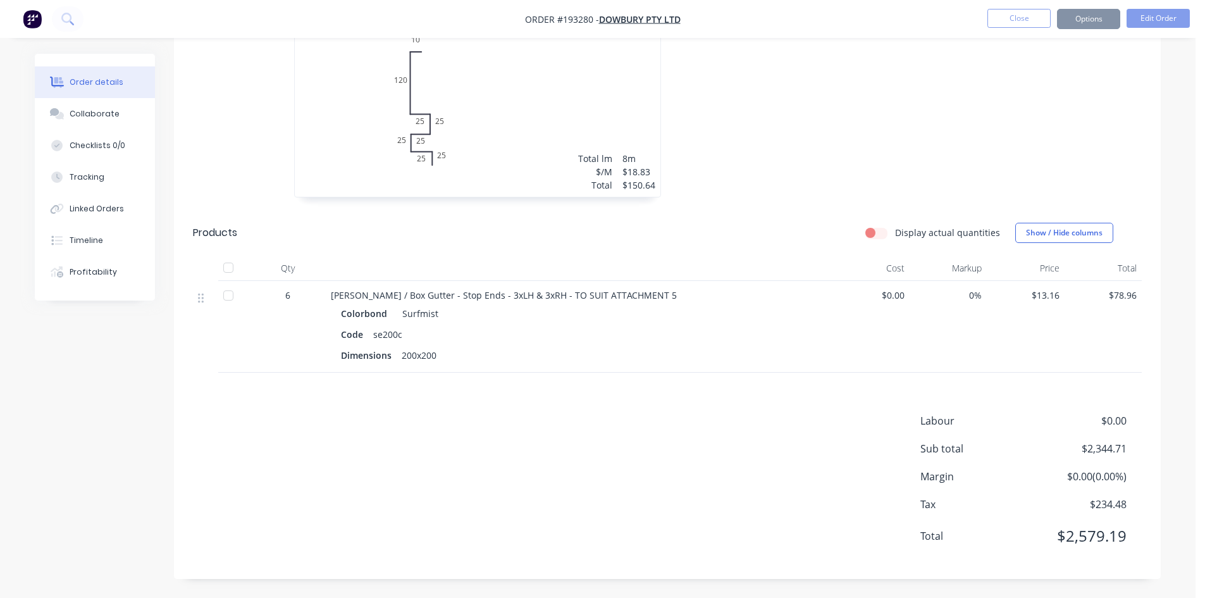
scroll to position [0, 0]
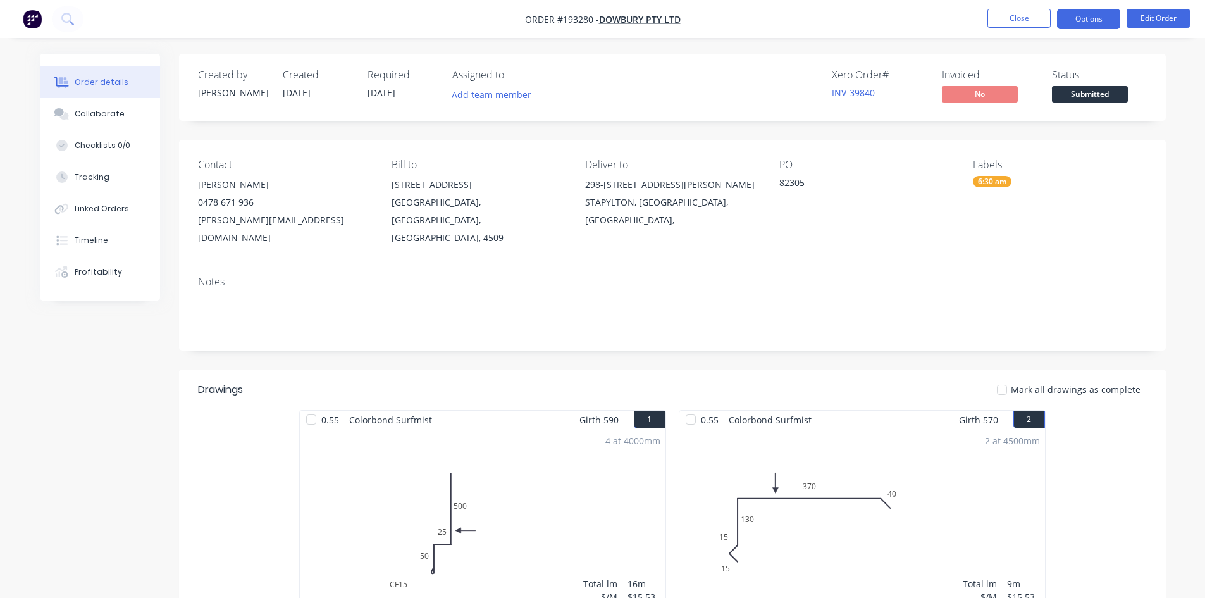
click at [1105, 18] on button "Options" at bounding box center [1088, 19] width 63 height 20
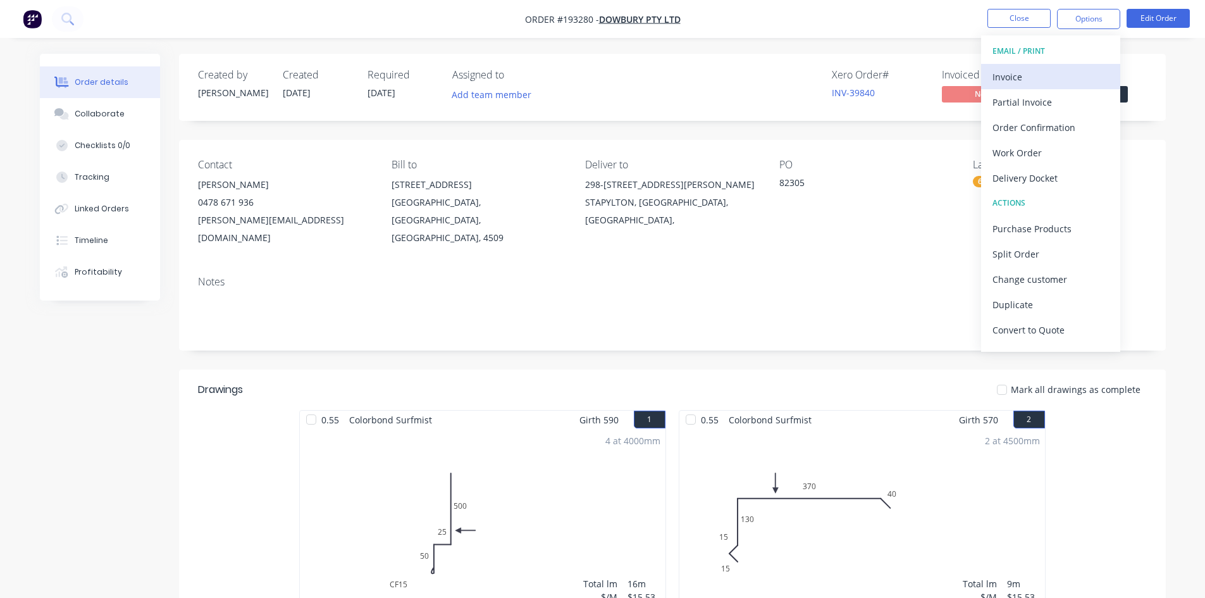
click at [1083, 70] on div "Invoice" at bounding box center [1050, 77] width 116 height 18
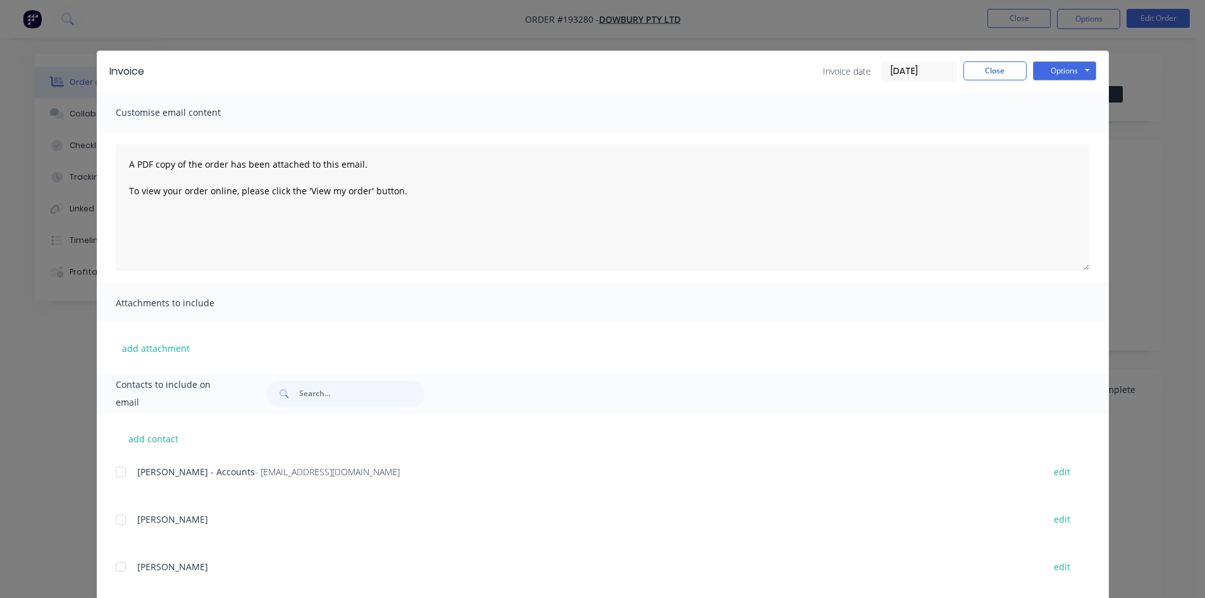
click at [125, 471] on div at bounding box center [120, 471] width 25 height 25
click at [1063, 68] on button "Options" at bounding box center [1064, 70] width 63 height 19
click at [1062, 140] on button "Email" at bounding box center [1073, 135] width 81 height 21
click at [980, 69] on button "Close" at bounding box center [994, 70] width 63 height 19
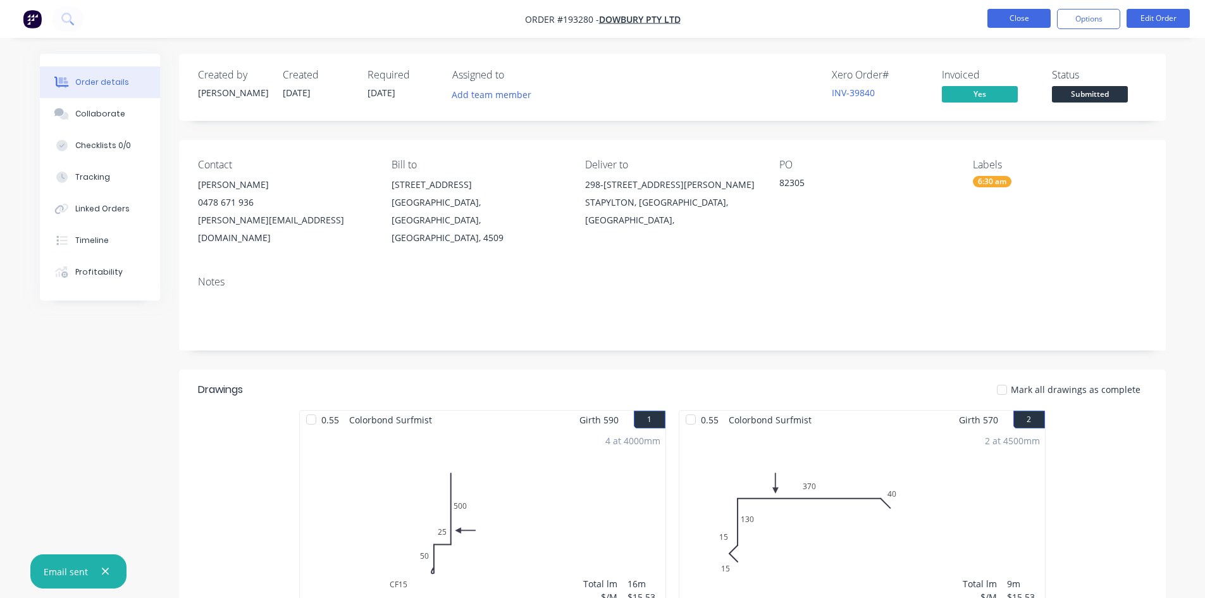
click at [1026, 23] on button "Close" at bounding box center [1018, 18] width 63 height 19
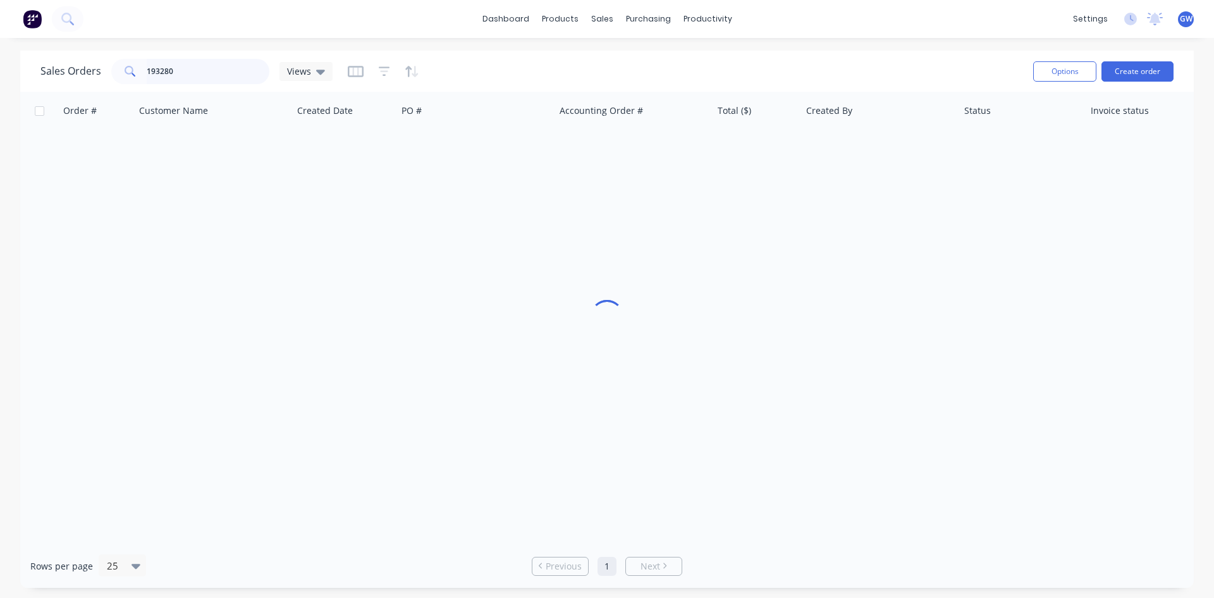
click at [233, 77] on input "193280" at bounding box center [208, 71] width 123 height 25
type input "192181"
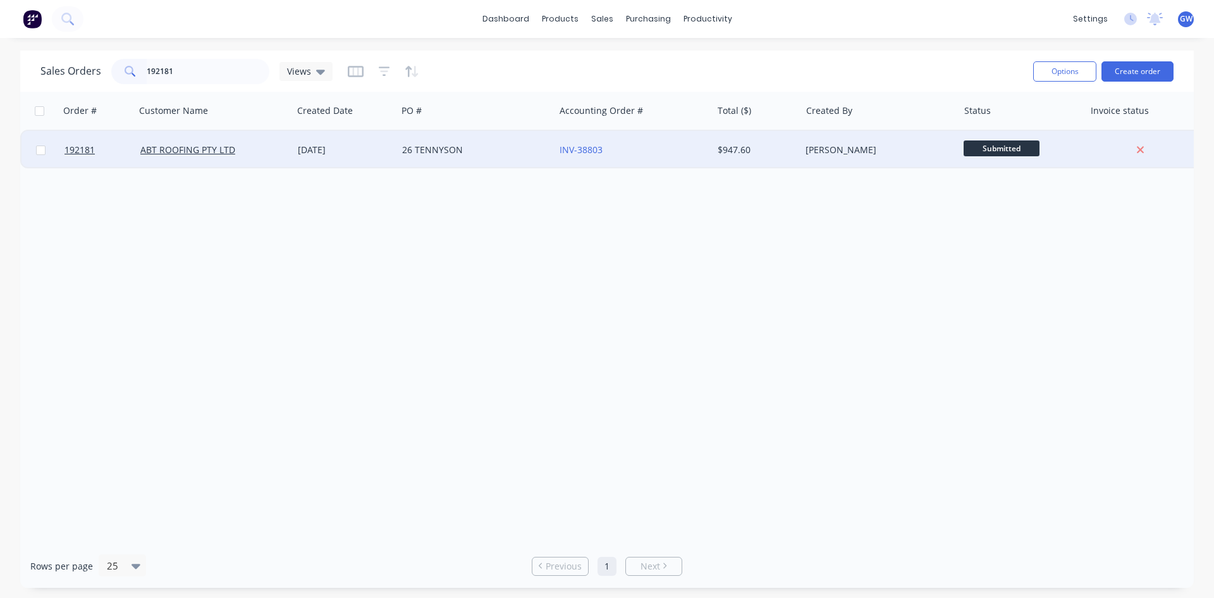
click at [777, 159] on div "$947.60" at bounding box center [757, 150] width 89 height 38
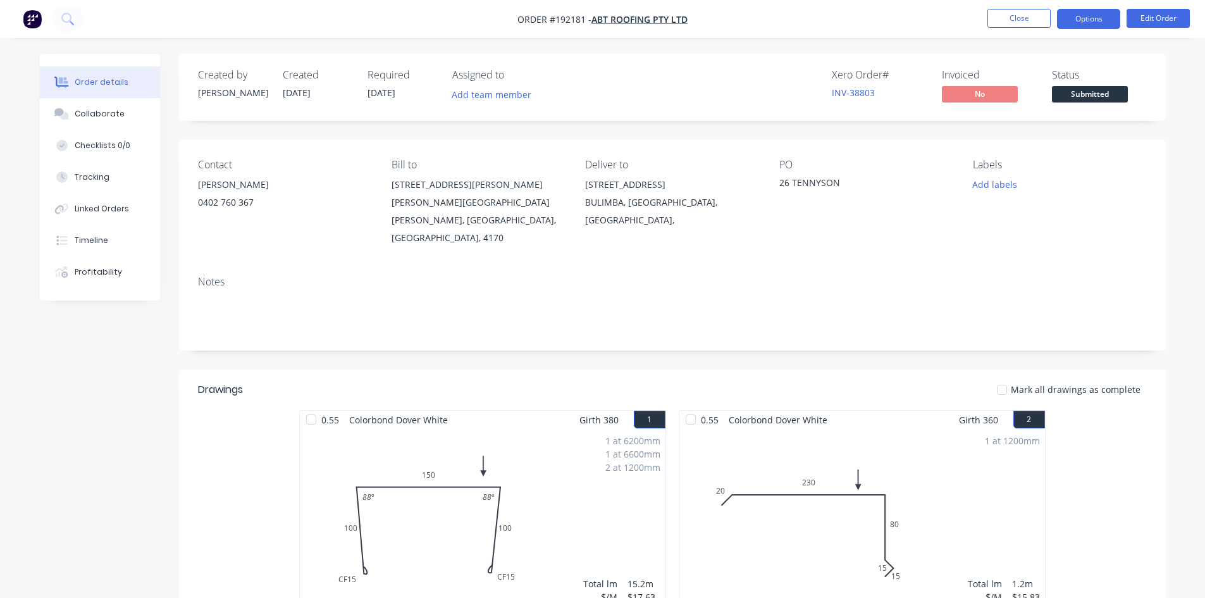
click at [1081, 20] on button "Options" at bounding box center [1088, 19] width 63 height 20
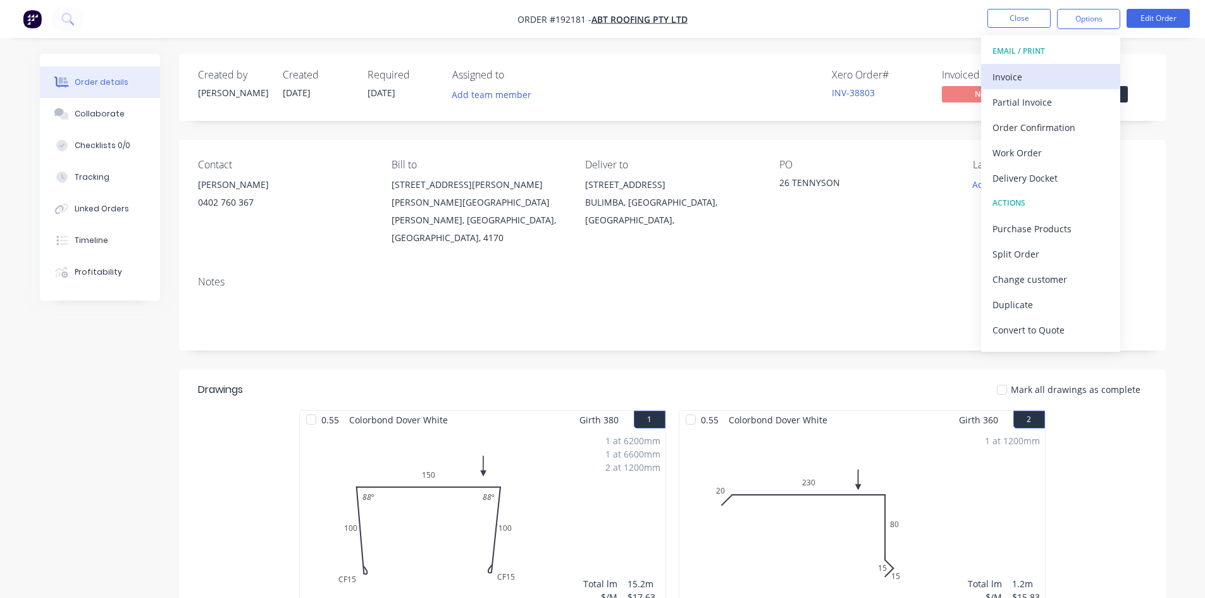
click at [1035, 66] on button "Invoice" at bounding box center [1050, 76] width 139 height 25
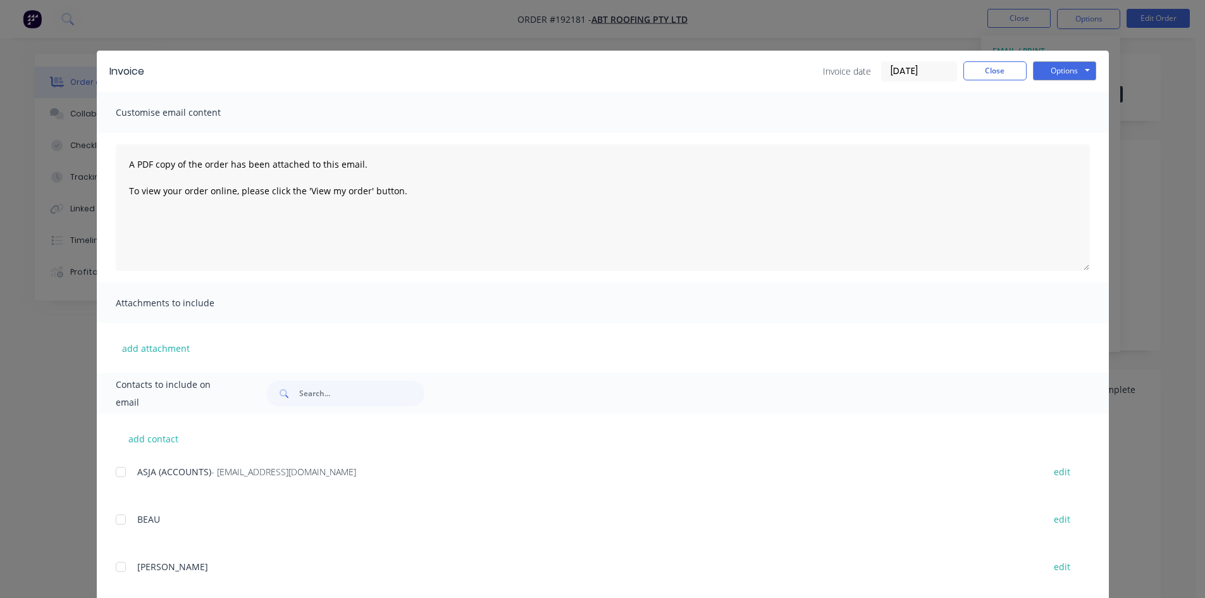
click at [126, 472] on div at bounding box center [120, 471] width 25 height 25
click at [1047, 74] on button "Options" at bounding box center [1064, 70] width 63 height 19
click at [1054, 144] on button "Email" at bounding box center [1073, 135] width 81 height 21
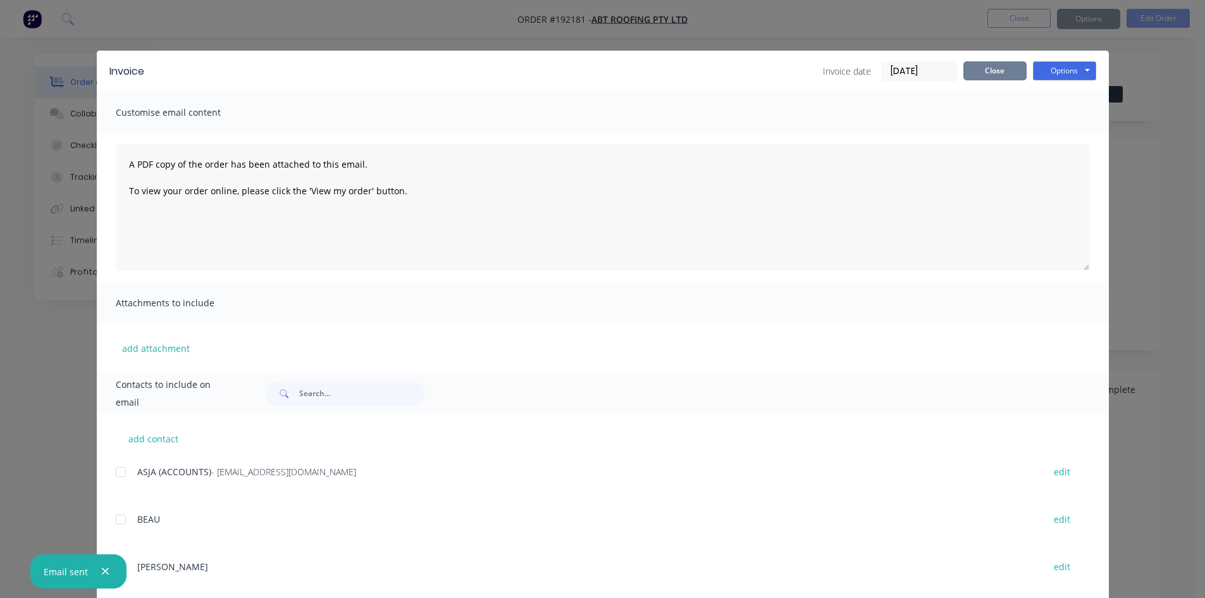
click at [993, 71] on button "Close" at bounding box center [994, 70] width 63 height 19
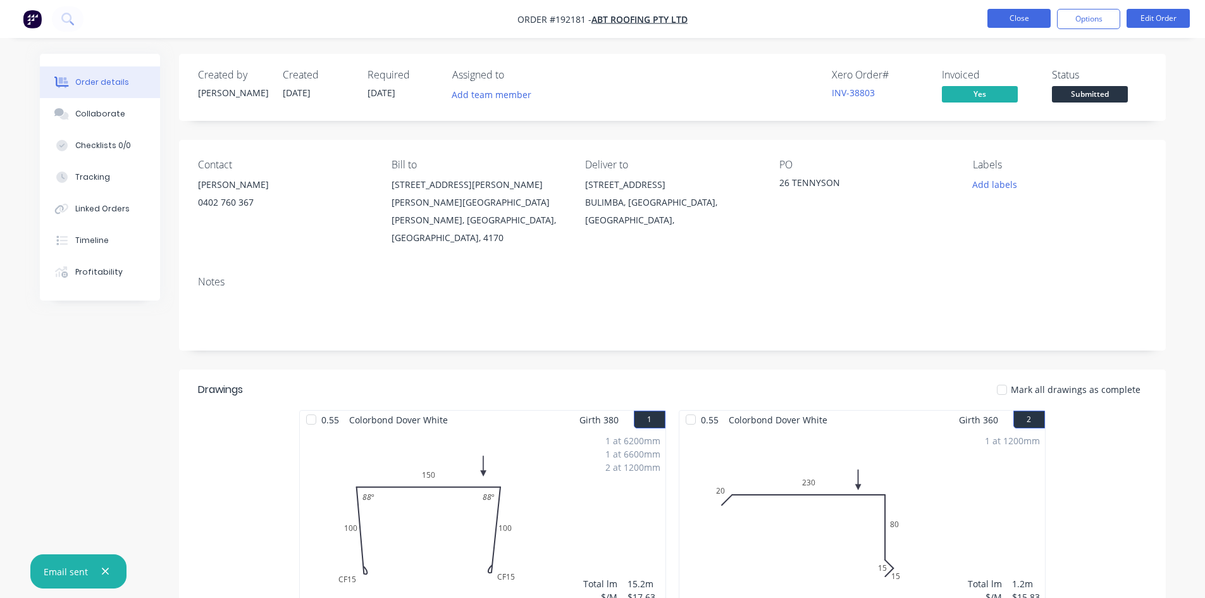
click at [1007, 25] on button "Close" at bounding box center [1018, 18] width 63 height 19
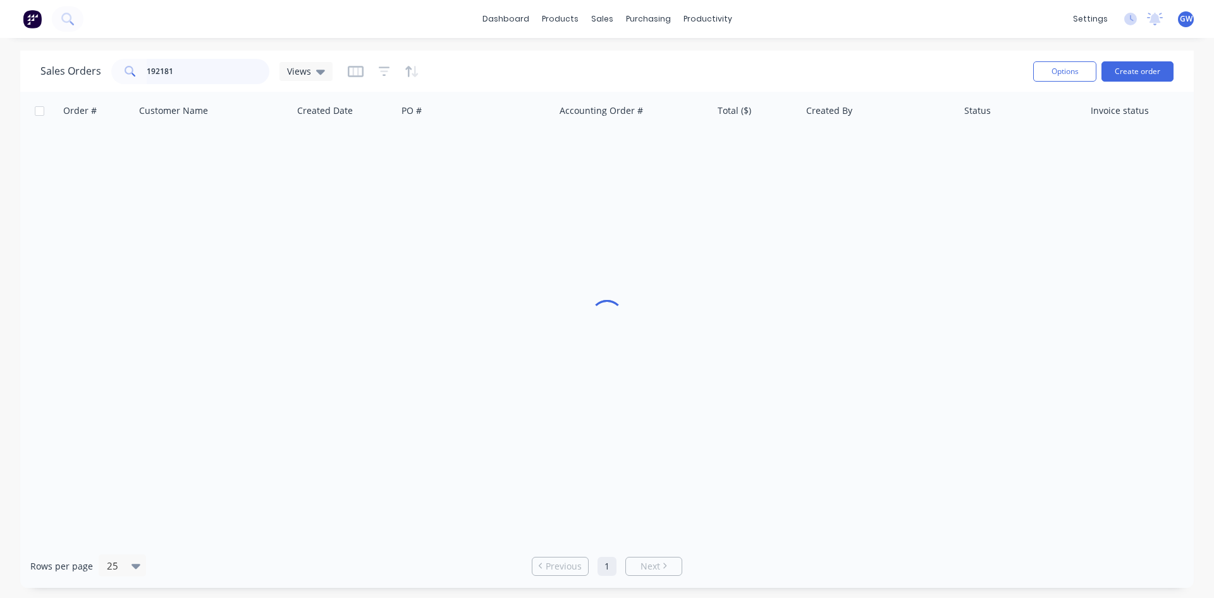
click at [219, 80] on input "192181" at bounding box center [208, 71] width 123 height 25
type input "193330"
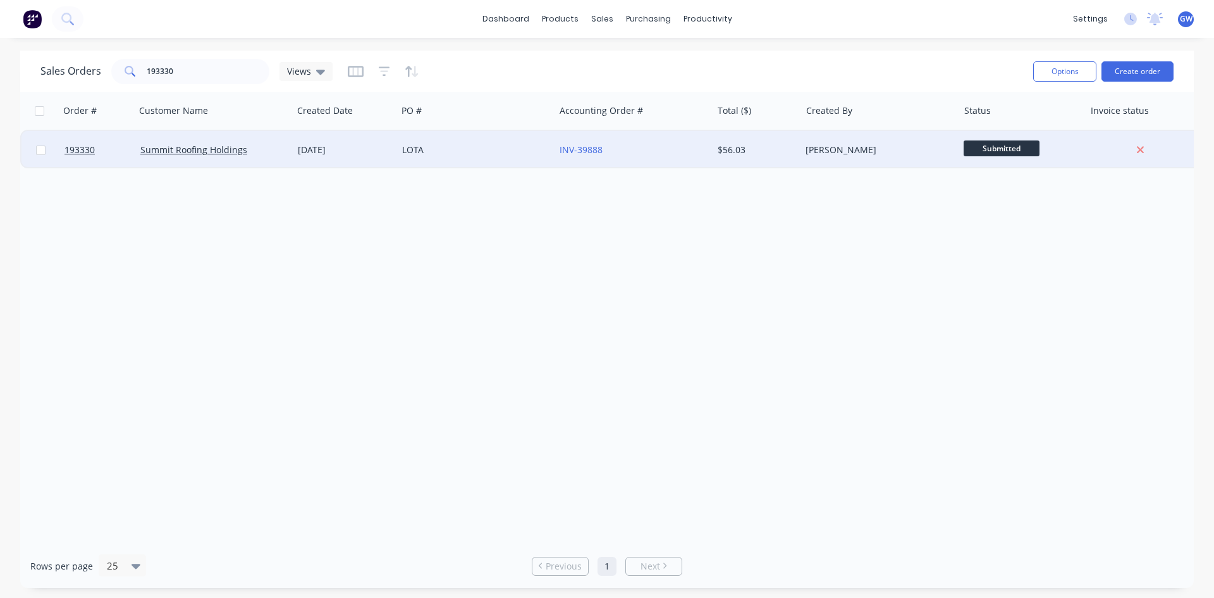
click at [727, 154] on div "$56.03" at bounding box center [755, 150] width 74 height 13
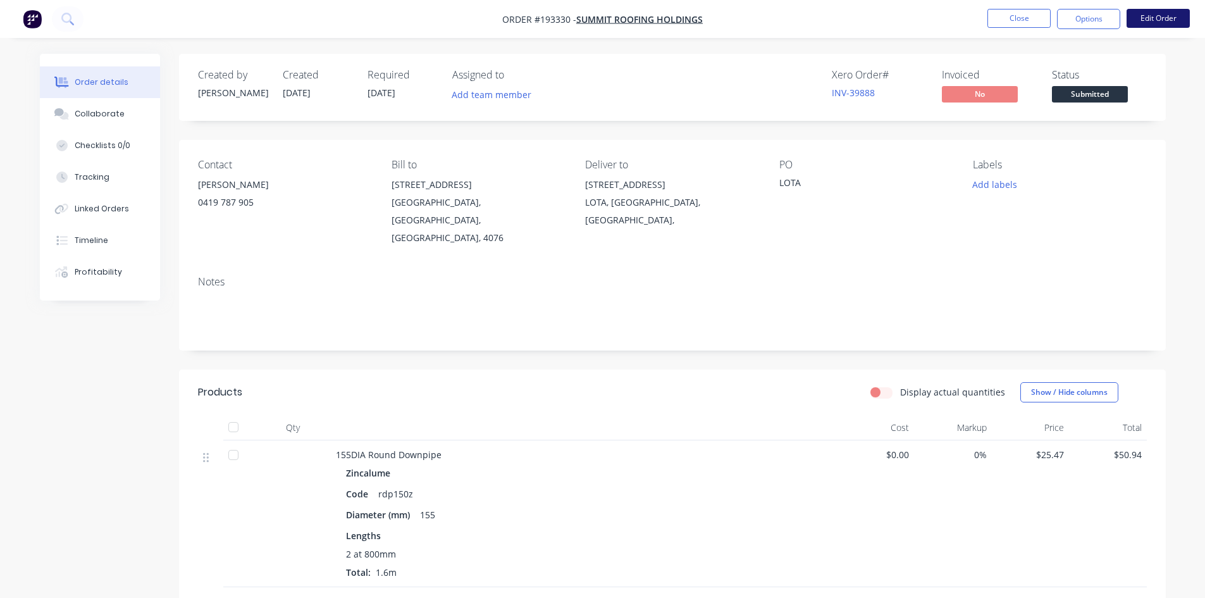
click at [1156, 15] on button "Edit Order" at bounding box center [1157, 18] width 63 height 19
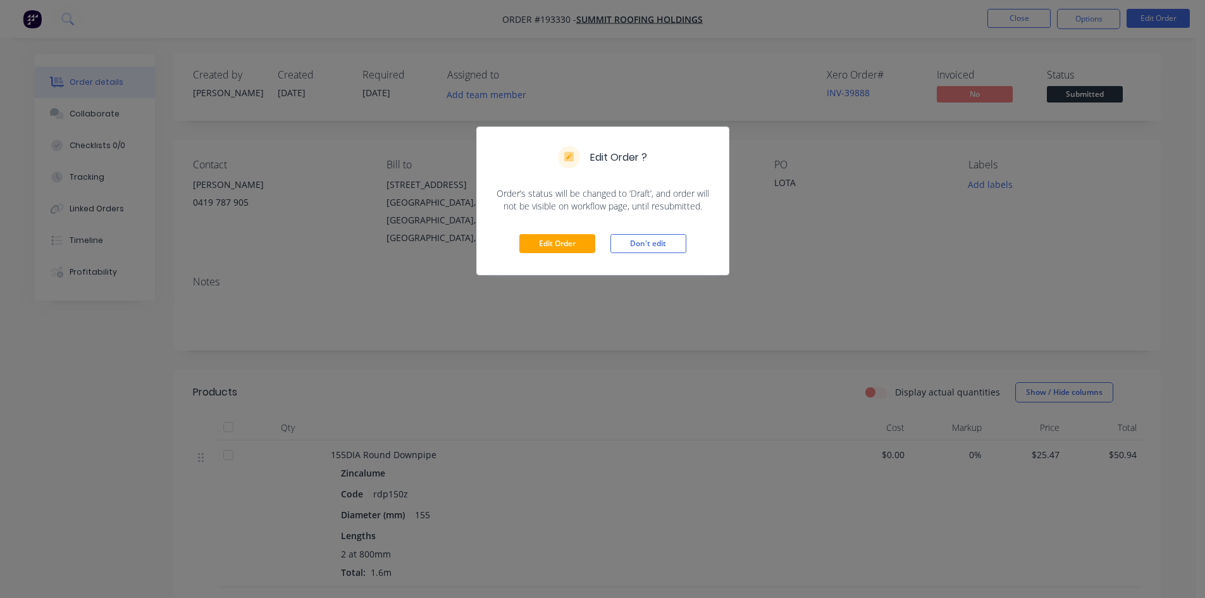
click at [541, 232] on div "Edit Order Don't edit" at bounding box center [603, 243] width 252 height 62
click at [538, 237] on button "Edit Order" at bounding box center [557, 243] width 76 height 19
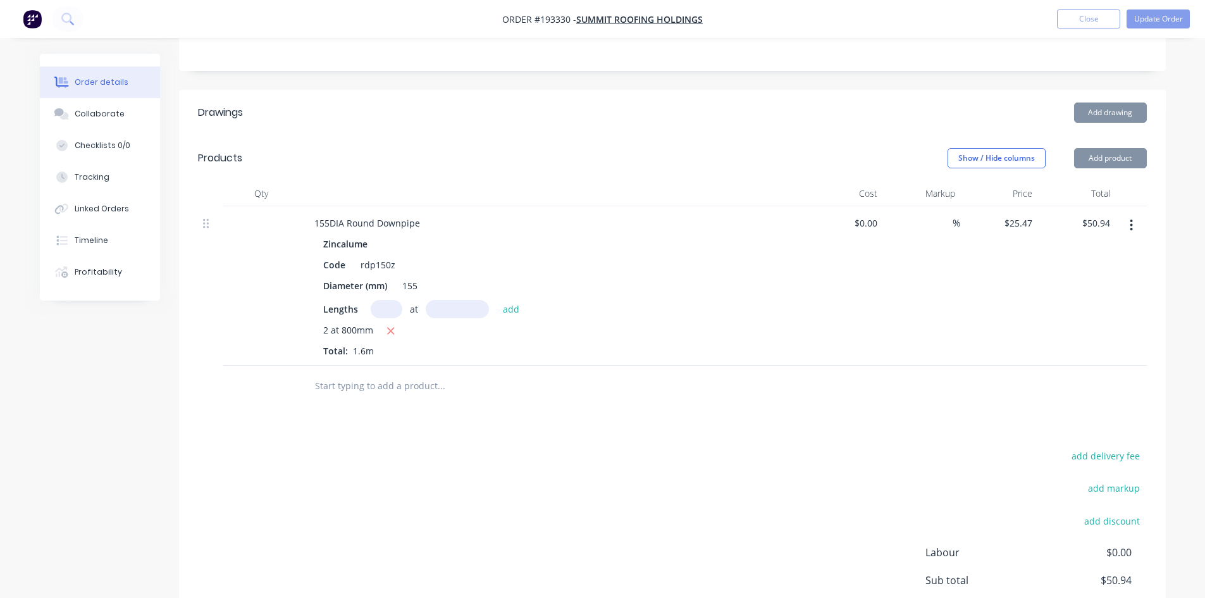
scroll to position [316, 0]
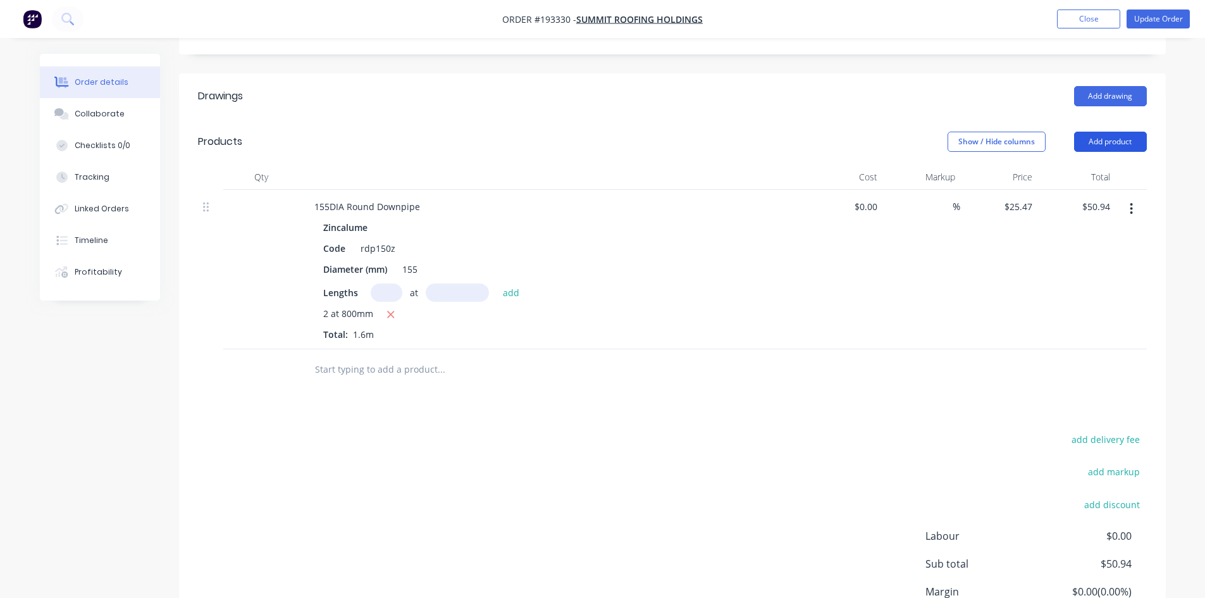
click at [1117, 132] on button "Add product" at bounding box center [1110, 142] width 73 height 20
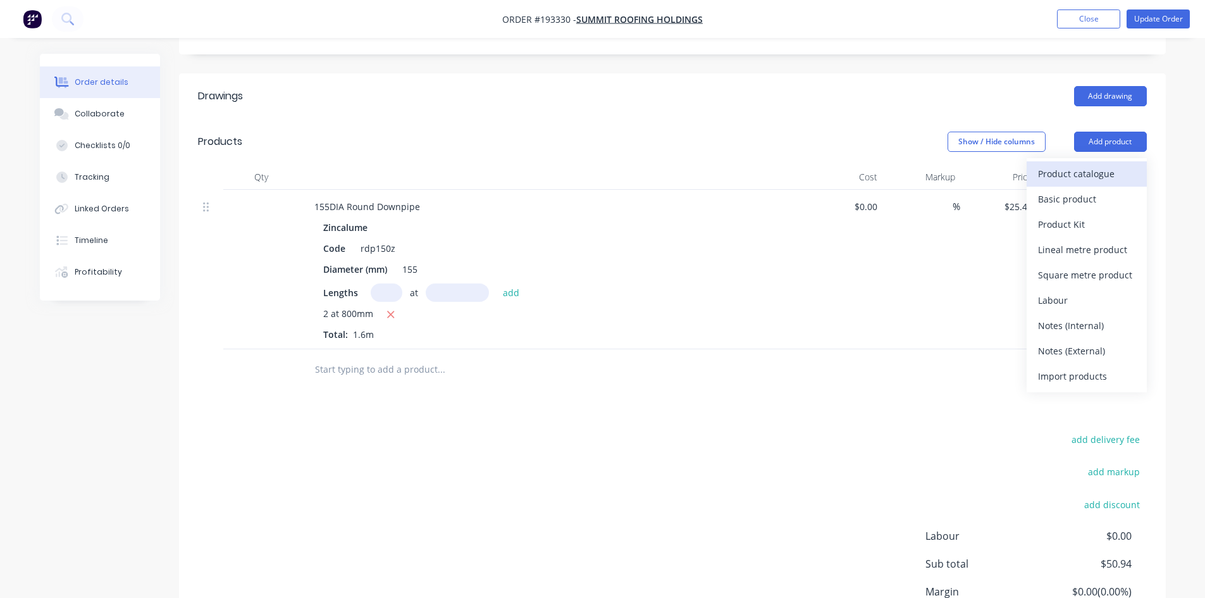
click at [1101, 164] on div "Product catalogue" at bounding box center [1086, 173] width 97 height 18
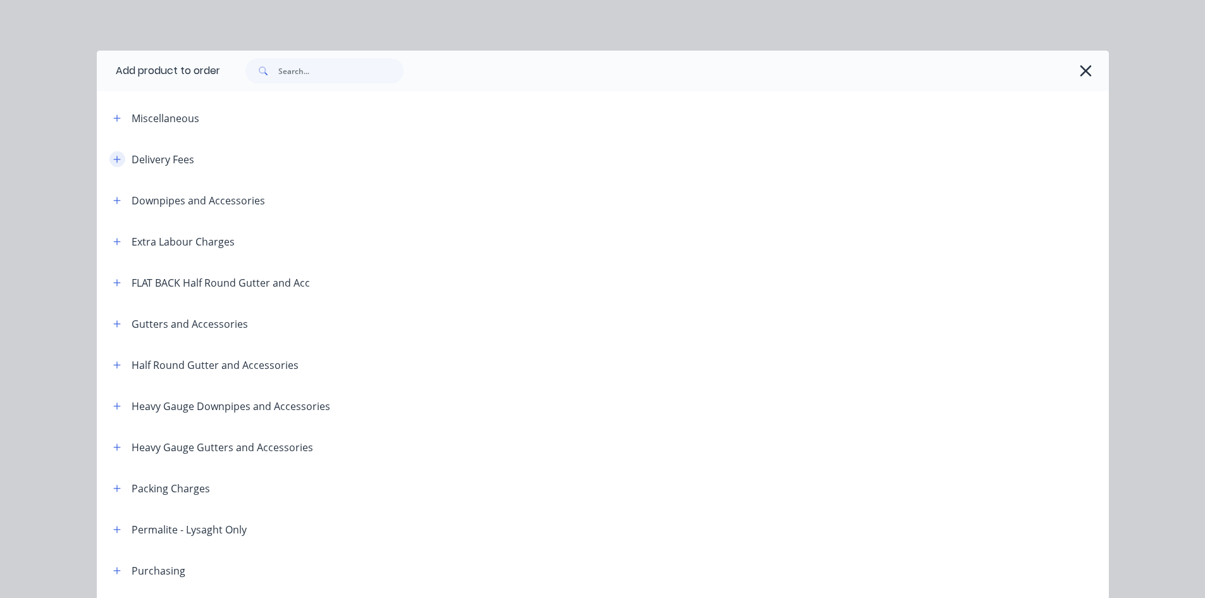
click at [113, 155] on icon "button" at bounding box center [117, 159] width 8 height 9
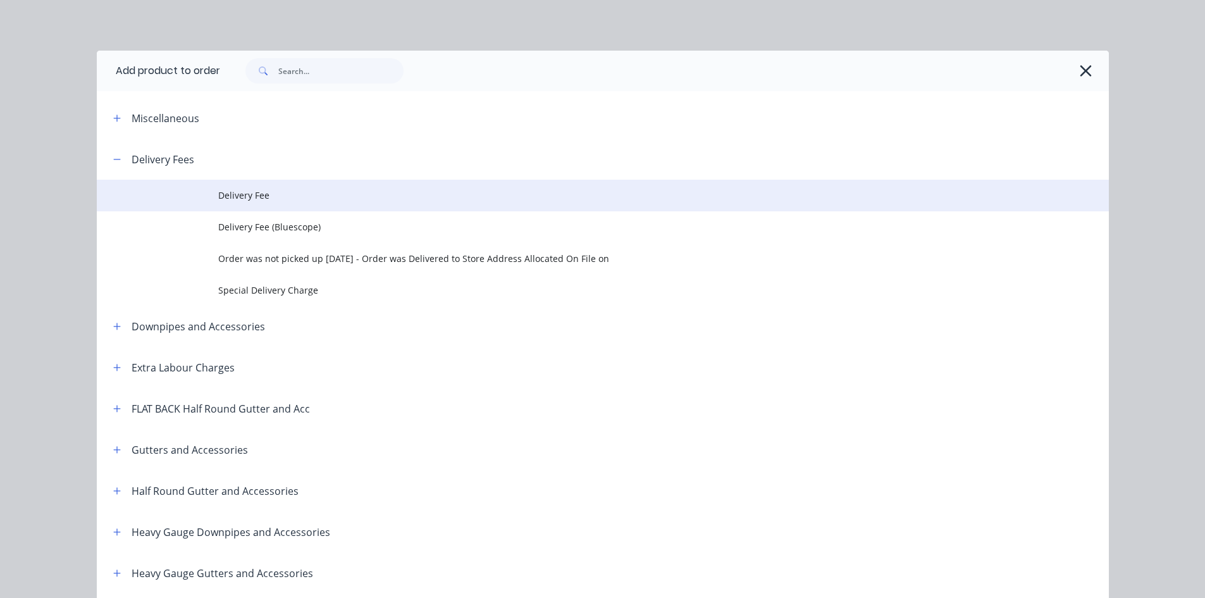
click at [196, 183] on td at bounding box center [157, 196] width 121 height 32
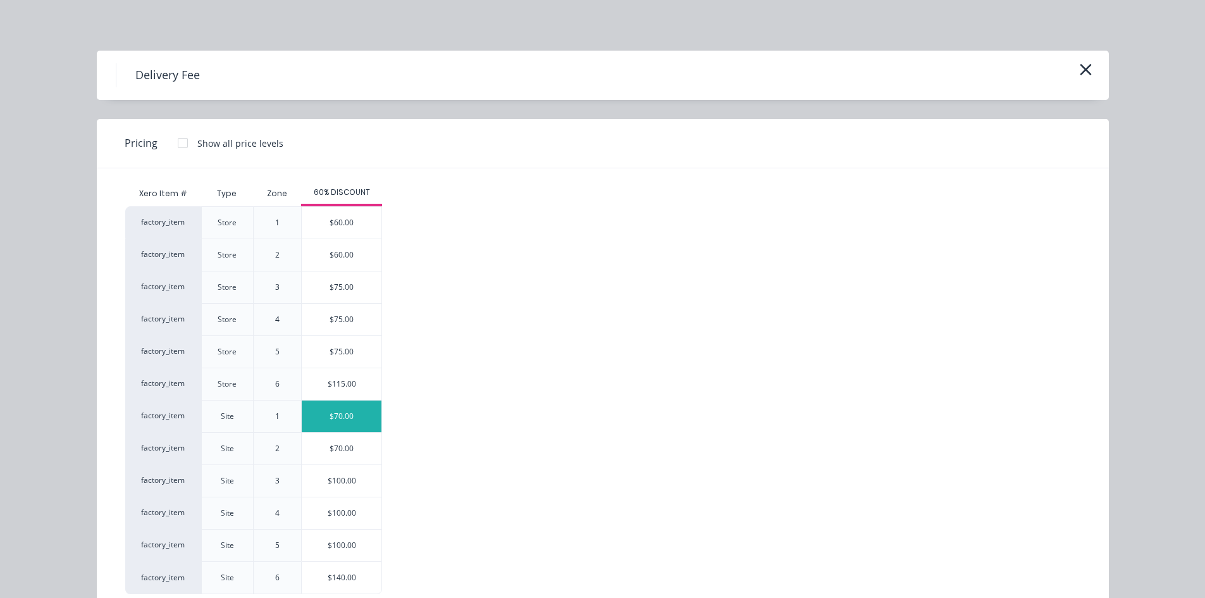
click at [332, 419] on div "$70.00" at bounding box center [342, 416] width 80 height 32
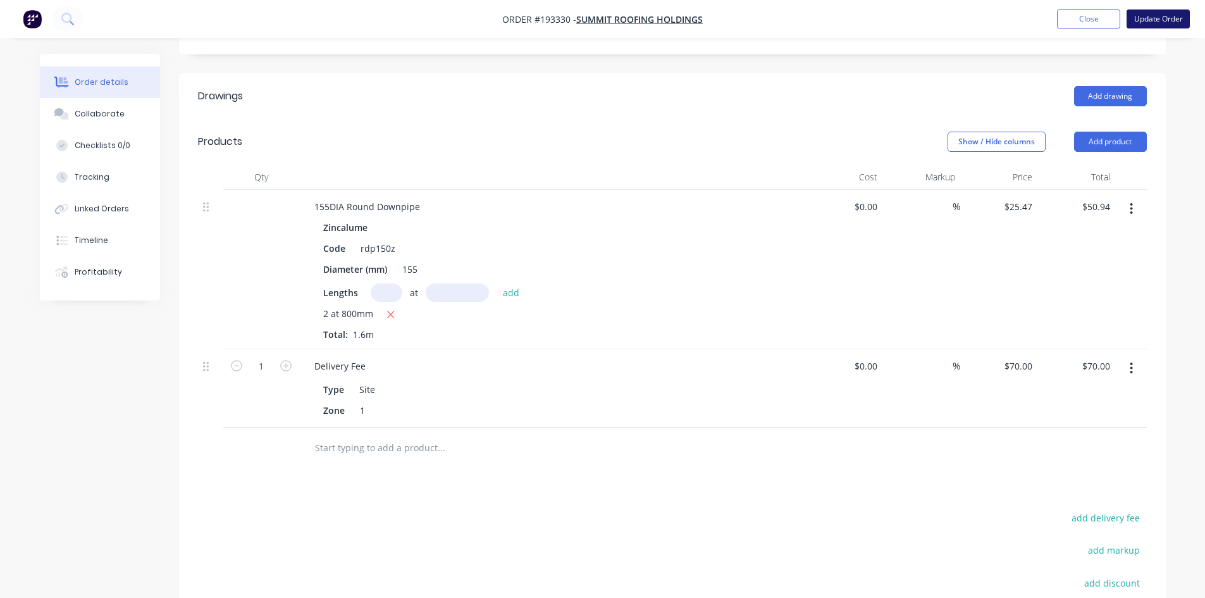
click at [1167, 20] on button "Update Order" at bounding box center [1157, 18] width 63 height 19
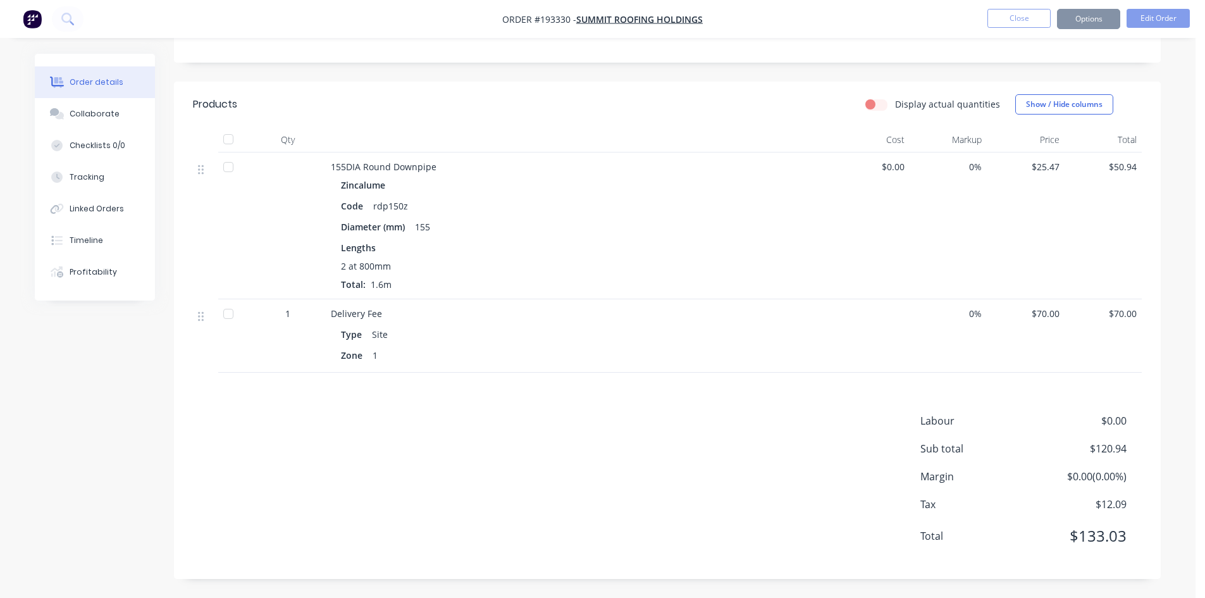
scroll to position [0, 0]
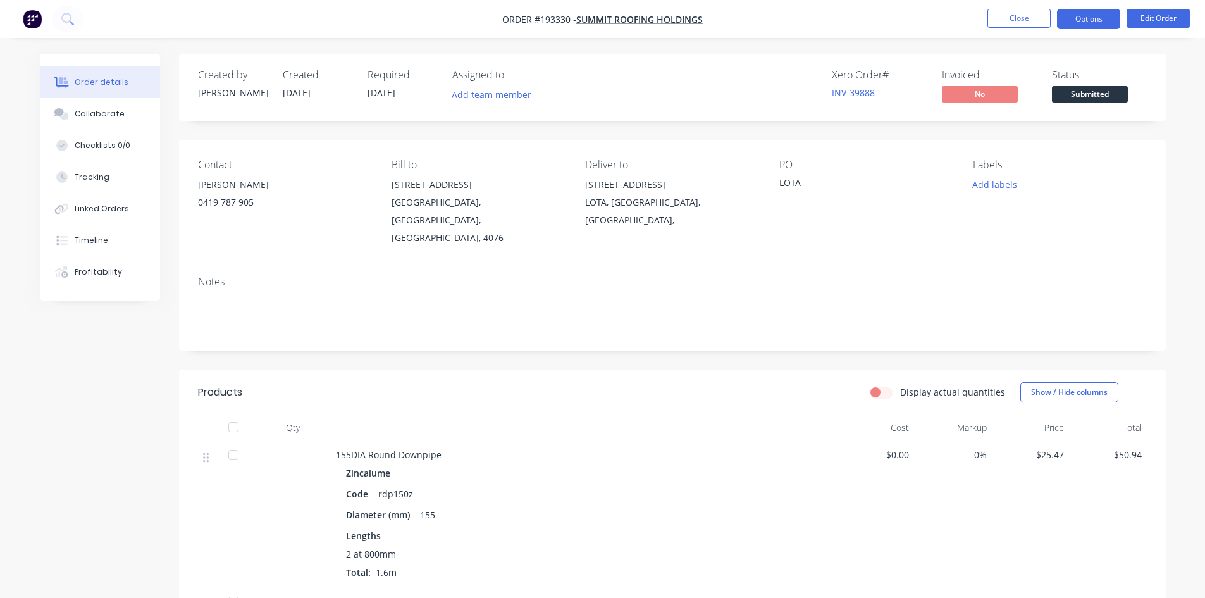
drag, startPoint x: 1086, startPoint y: 10, endPoint x: 1079, endPoint y: 15, distance: 7.7
click at [1086, 10] on button "Options" at bounding box center [1088, 19] width 63 height 20
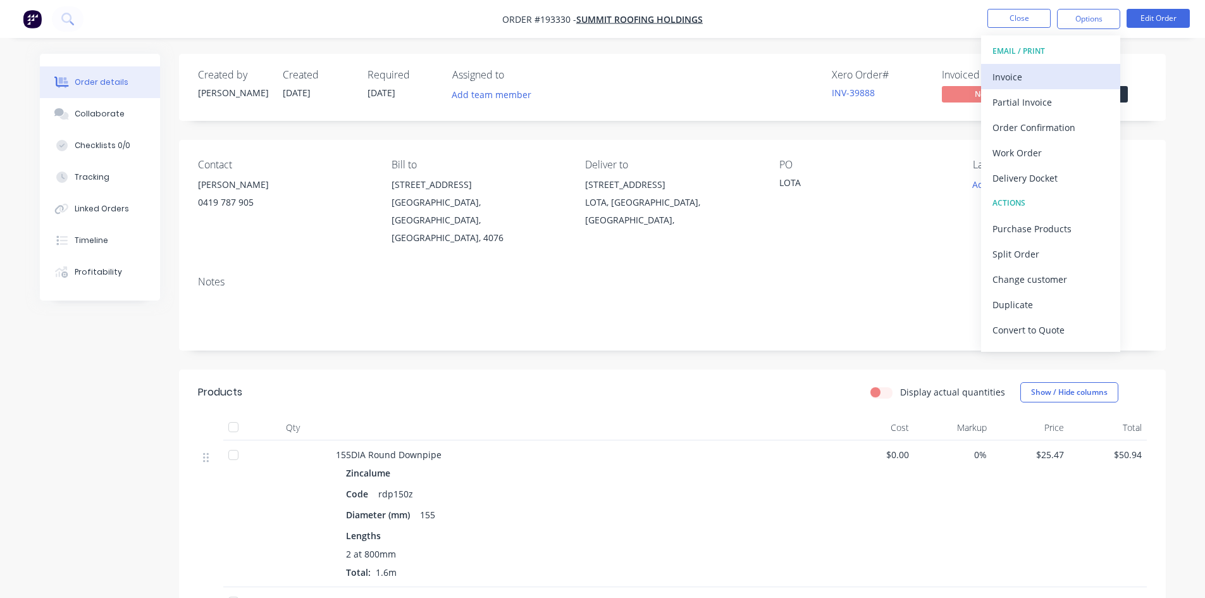
click at [1019, 77] on div "Invoice" at bounding box center [1050, 77] width 116 height 18
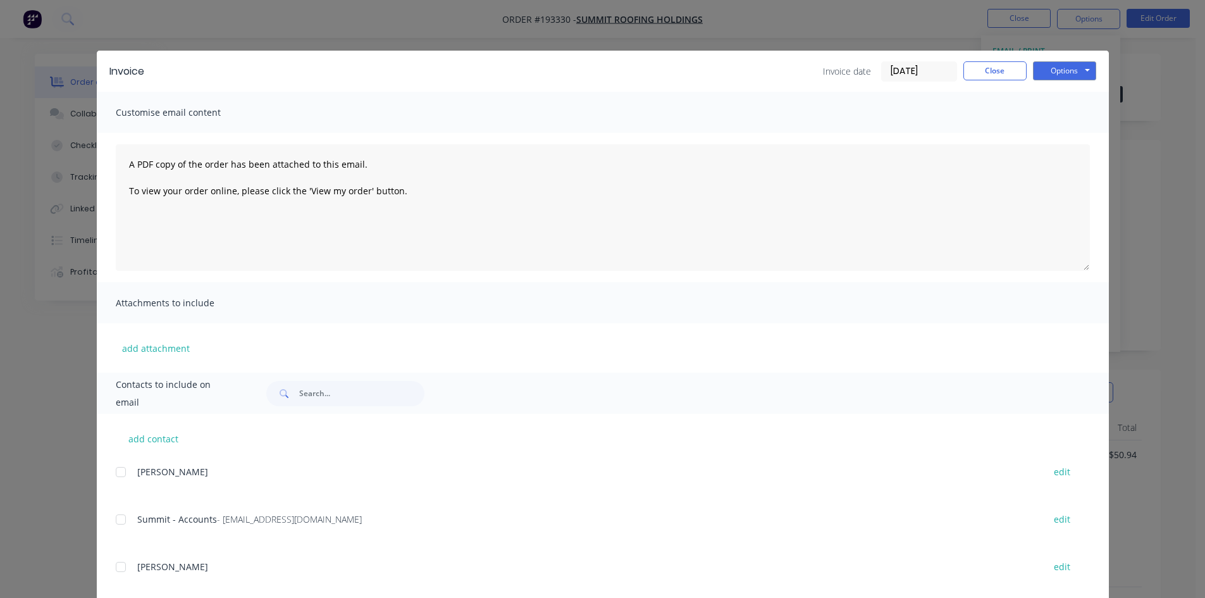
click at [124, 525] on div at bounding box center [120, 519] width 25 height 25
click at [1070, 77] on button "Options" at bounding box center [1064, 70] width 63 height 19
click at [1069, 134] on button "Email" at bounding box center [1073, 135] width 81 height 21
drag, startPoint x: 983, startPoint y: 82, endPoint x: 998, endPoint y: 64, distance: 23.4
click at [983, 82] on div "Invoice Invoice date [DATE] Close Options Preview Print Email" at bounding box center [603, 71] width 1012 height 41
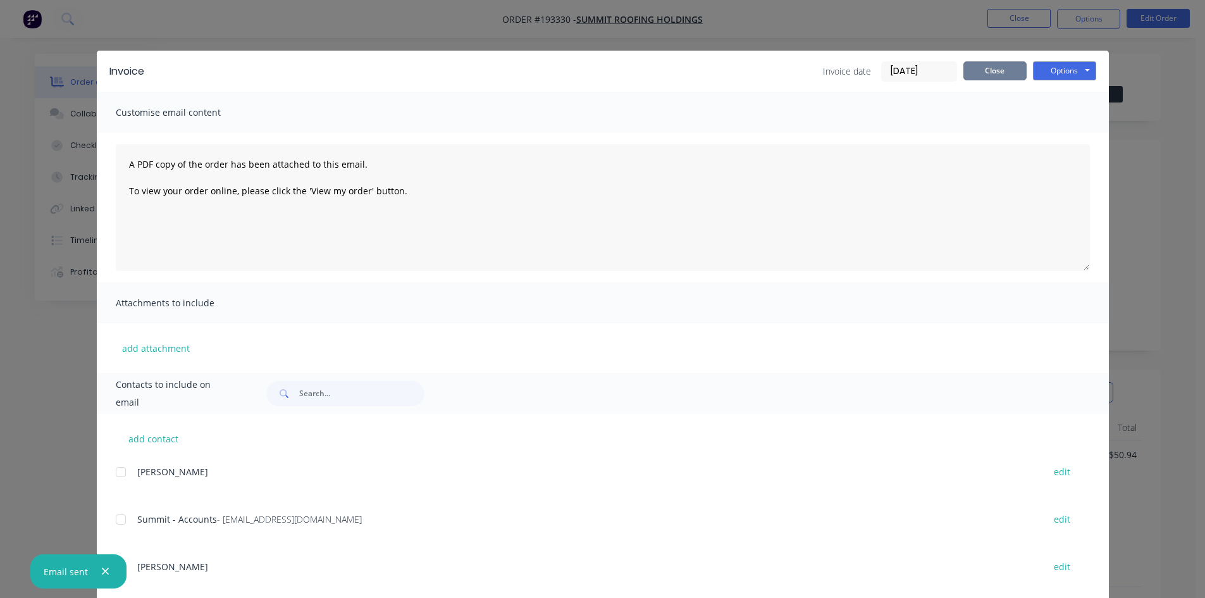
click at [988, 70] on button "Close" at bounding box center [994, 70] width 63 height 19
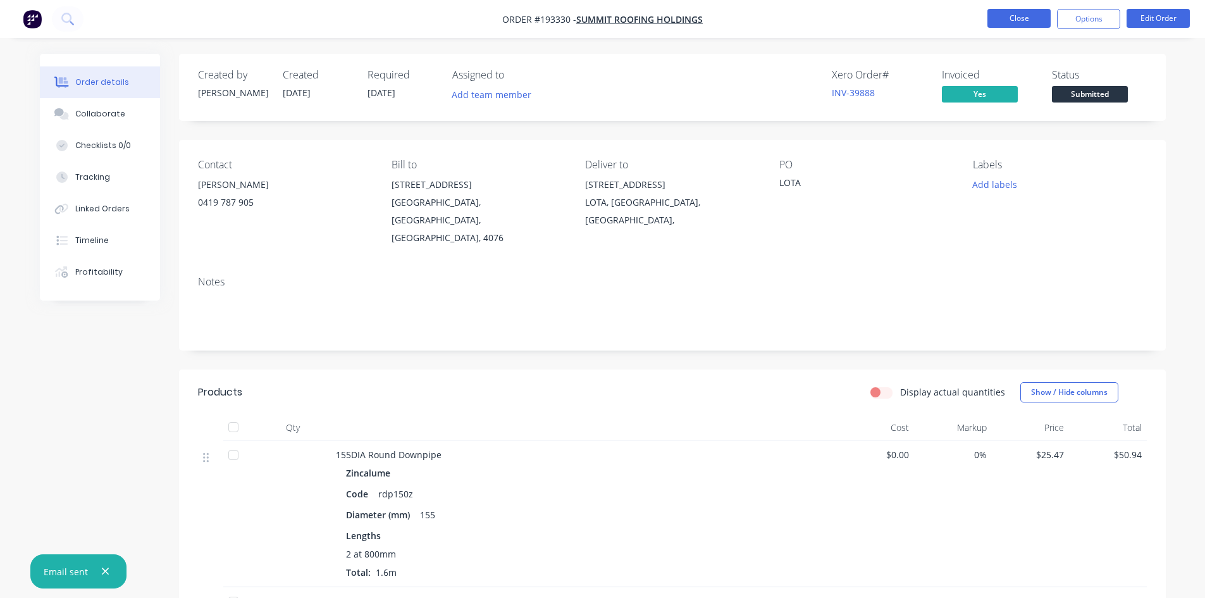
click at [1008, 26] on button "Close" at bounding box center [1018, 18] width 63 height 19
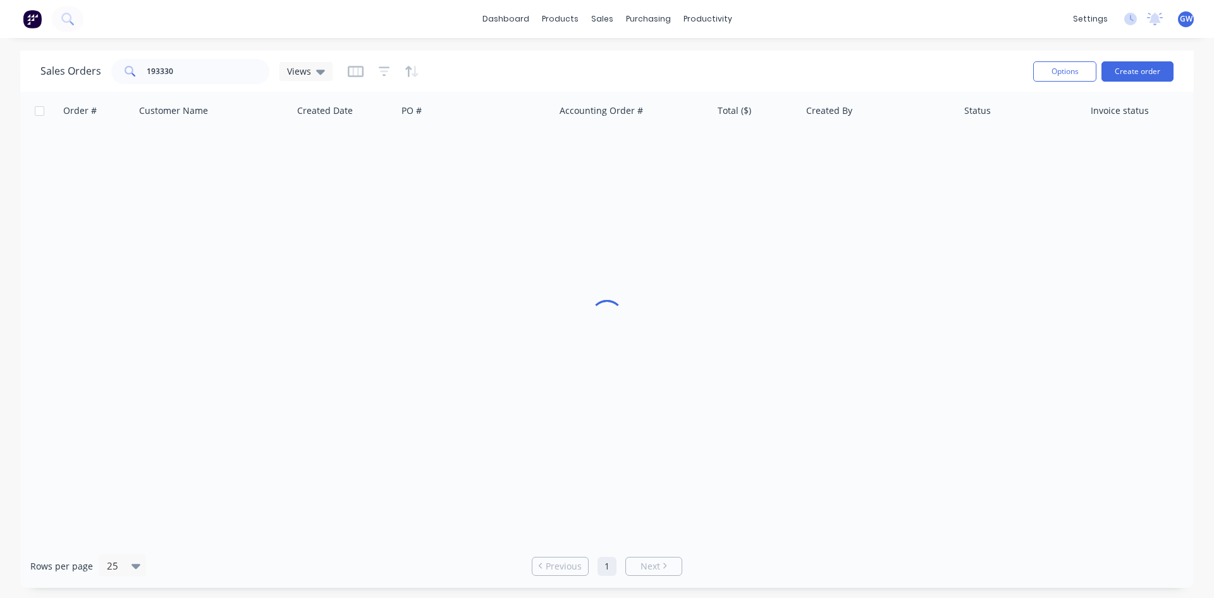
click at [231, 84] on div "Sales Orders 193330 Views" at bounding box center [531, 71] width 983 height 31
click at [220, 74] on input "193330" at bounding box center [208, 71] width 123 height 25
type input "193106"
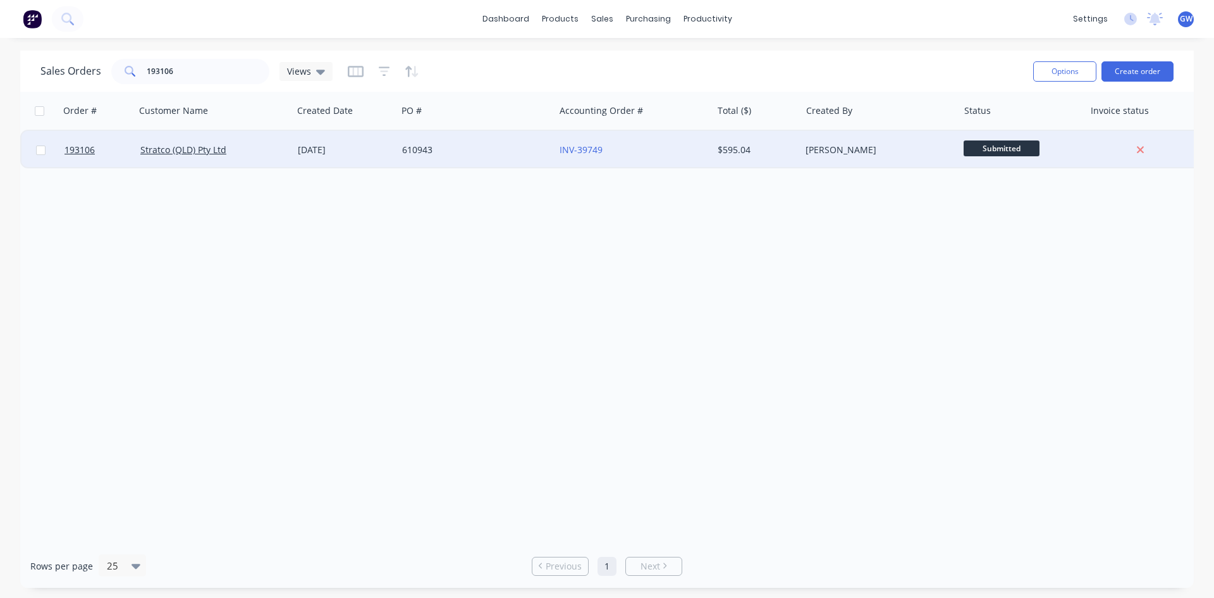
click at [761, 162] on div "$595.04" at bounding box center [757, 150] width 89 height 38
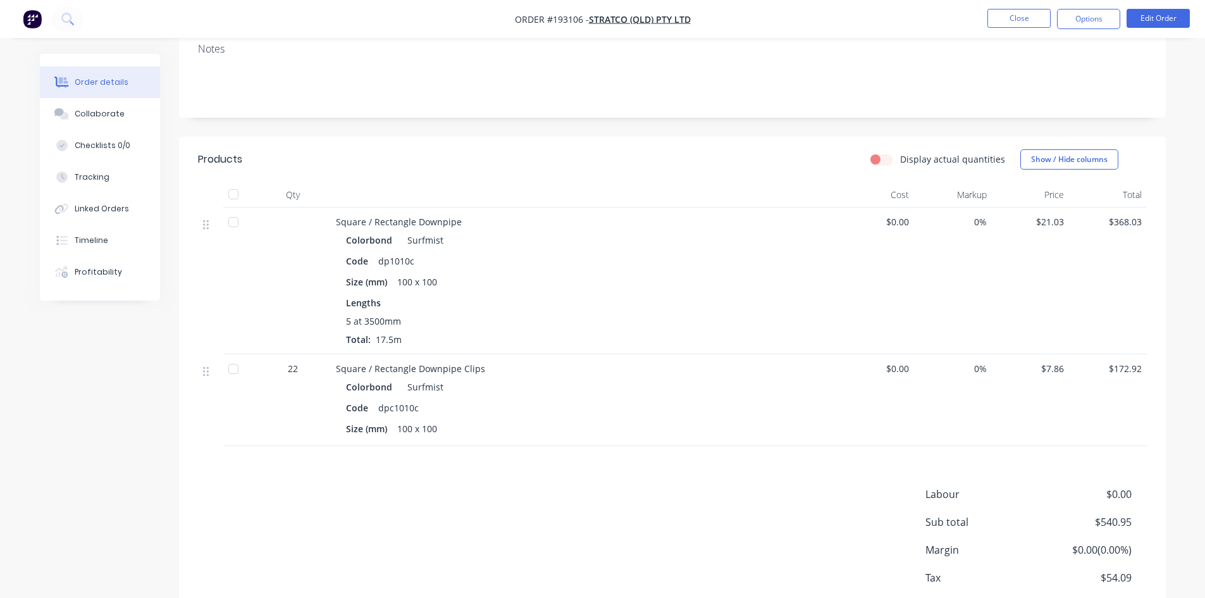
scroll to position [253, 0]
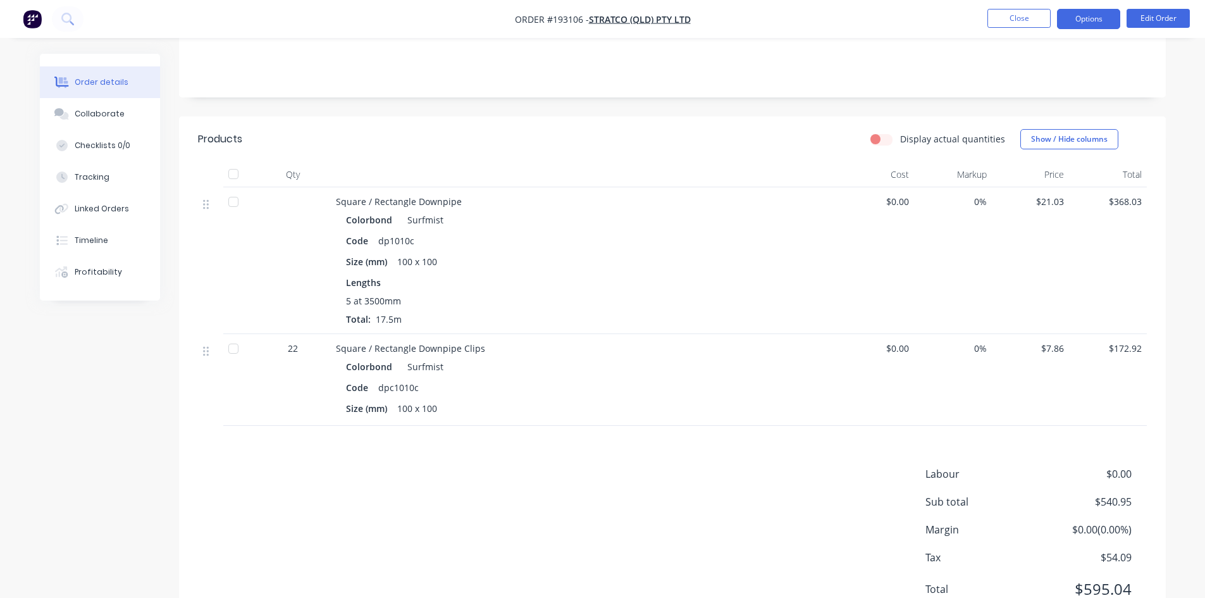
click at [1097, 27] on button "Options" at bounding box center [1088, 19] width 63 height 20
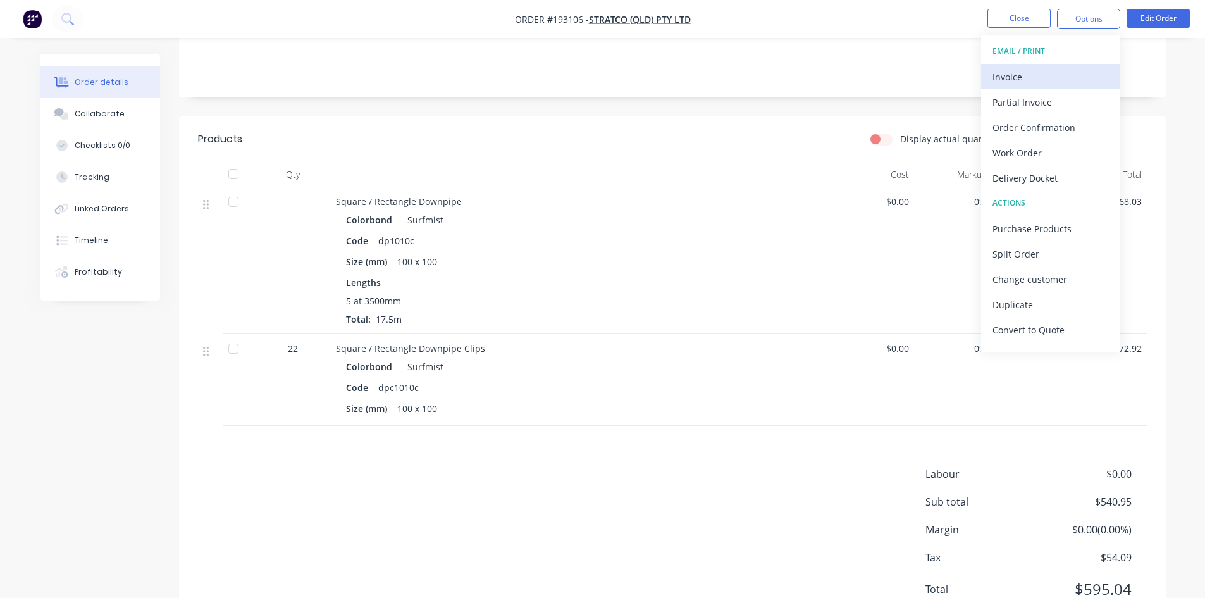
click at [1043, 80] on div "Invoice" at bounding box center [1050, 77] width 116 height 18
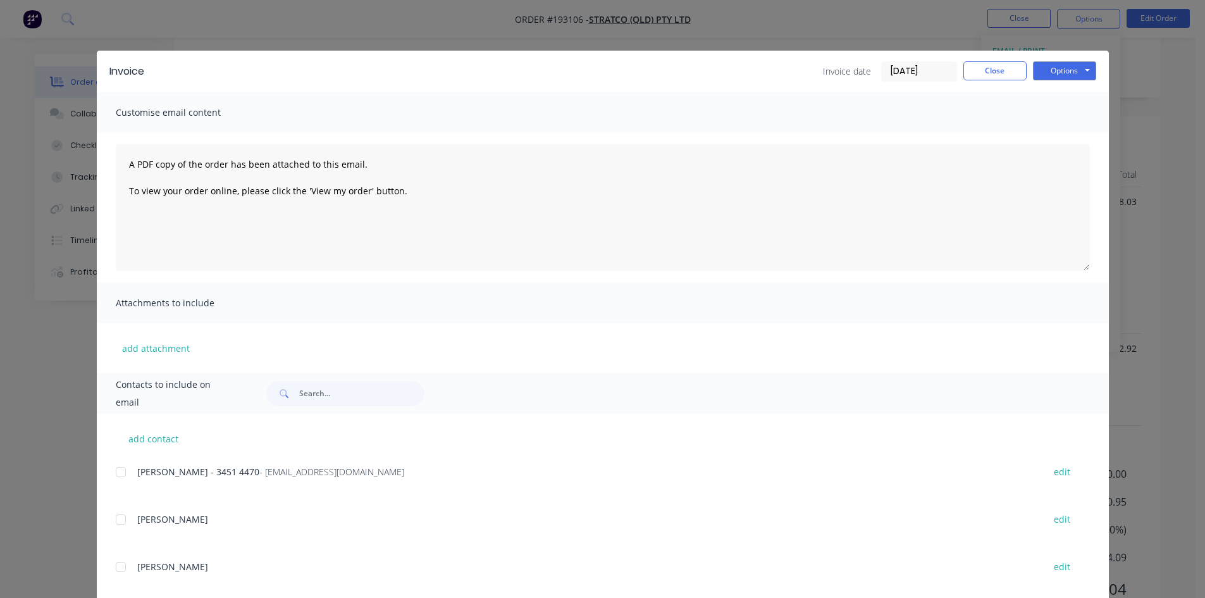
click at [120, 476] on div at bounding box center [120, 471] width 25 height 25
click at [1071, 75] on button "Options" at bounding box center [1064, 70] width 63 height 19
click at [1072, 138] on button "Email" at bounding box center [1073, 135] width 81 height 21
drag, startPoint x: 977, startPoint y: 81, endPoint x: 988, endPoint y: 80, distance: 11.5
click at [977, 81] on div "Invoice date [DATE] Close Options Preview Print Email" at bounding box center [959, 71] width 273 height 20
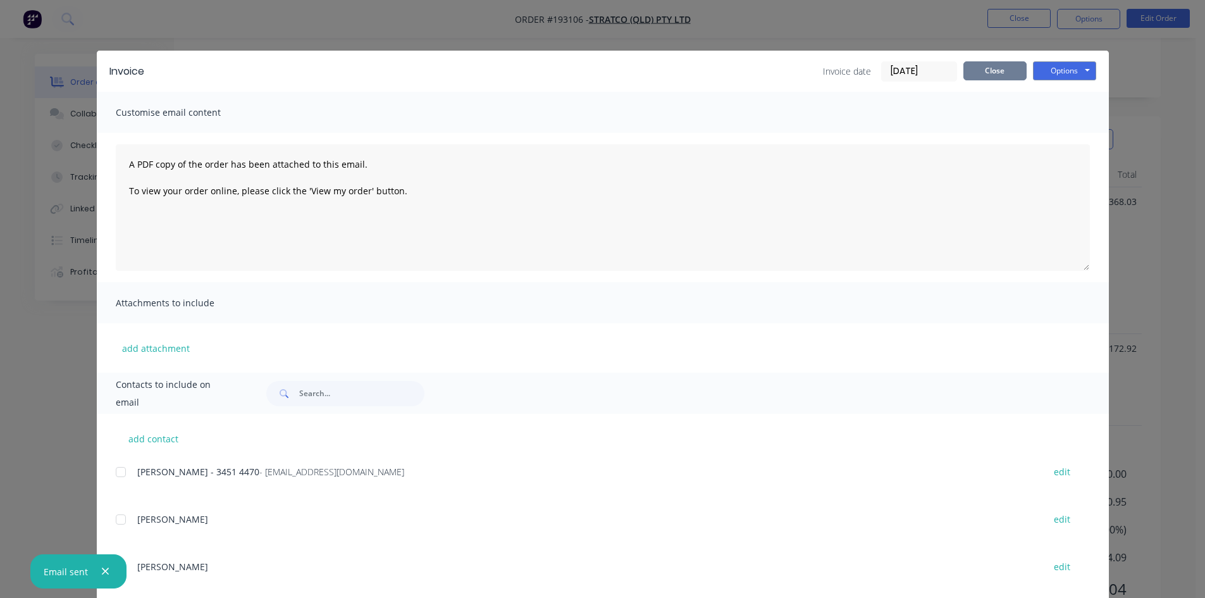
click at [996, 72] on button "Close" at bounding box center [994, 70] width 63 height 19
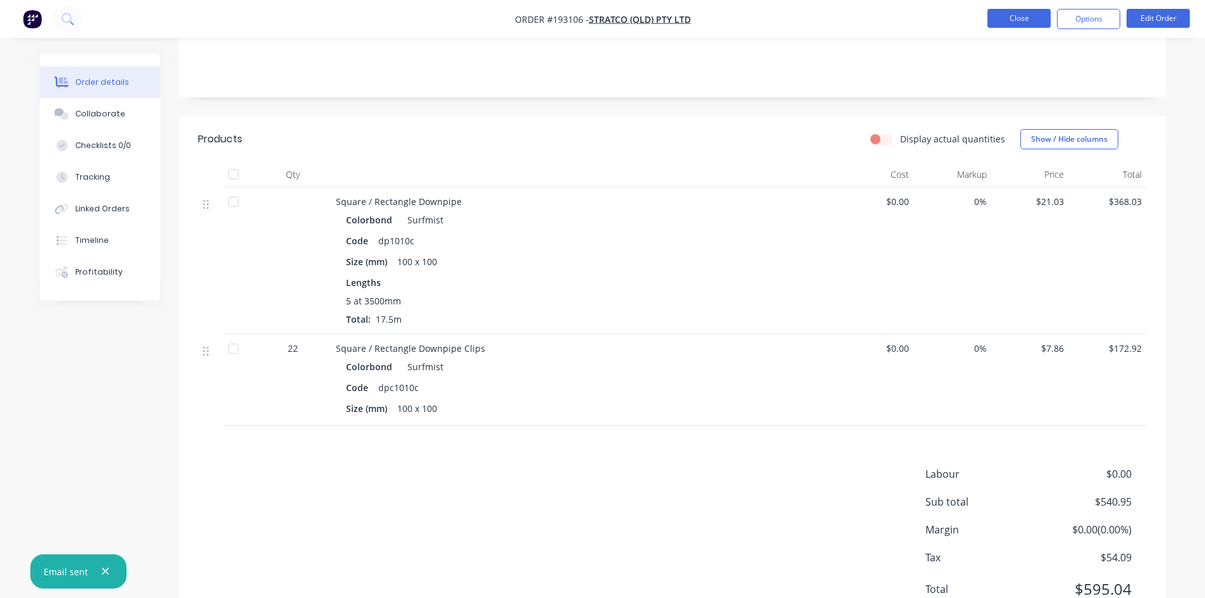
click at [1012, 26] on button "Close" at bounding box center [1018, 18] width 63 height 19
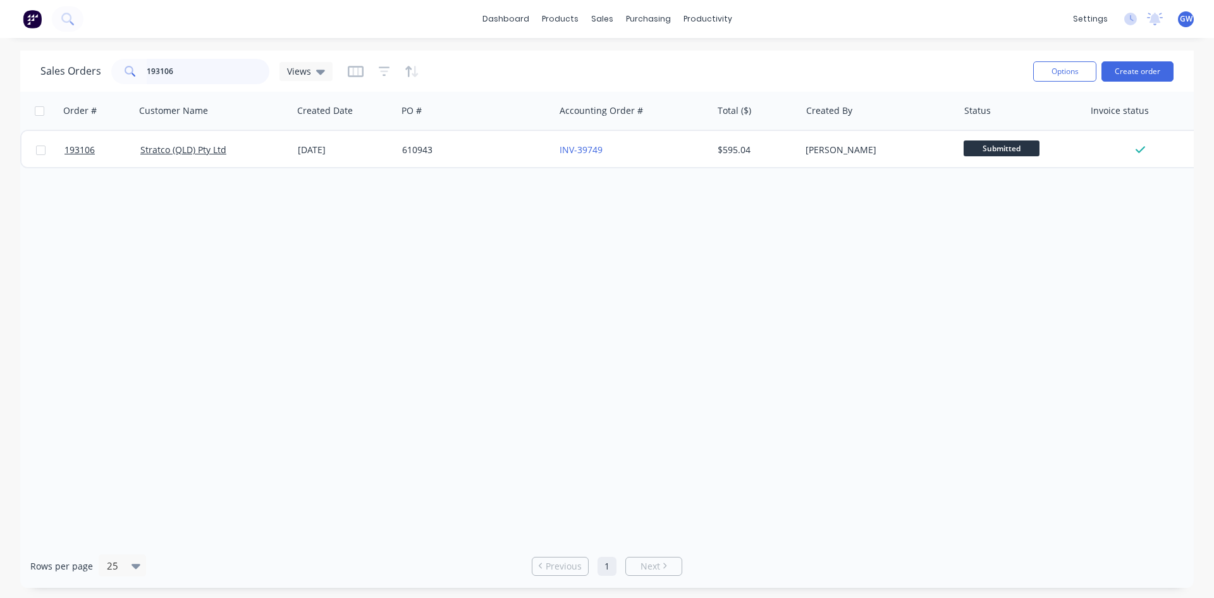
click at [208, 80] on input "193106" at bounding box center [208, 71] width 123 height 25
type input "193175"
click at [824, 145] on div "[PERSON_NAME]" at bounding box center [876, 150] width 140 height 13
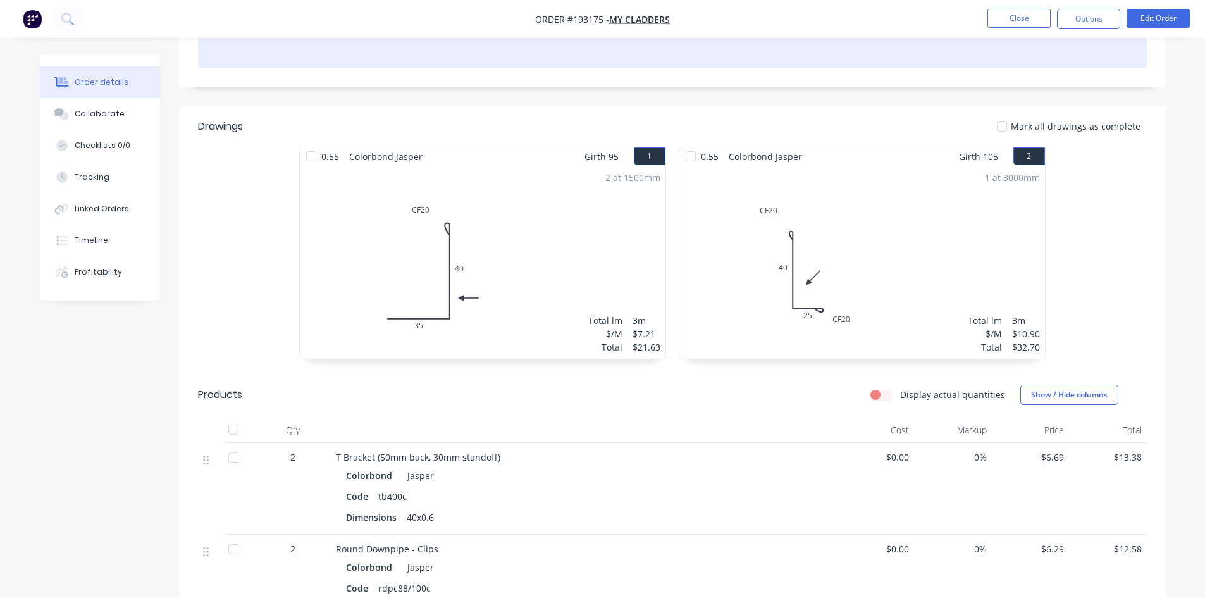
scroll to position [246, 0]
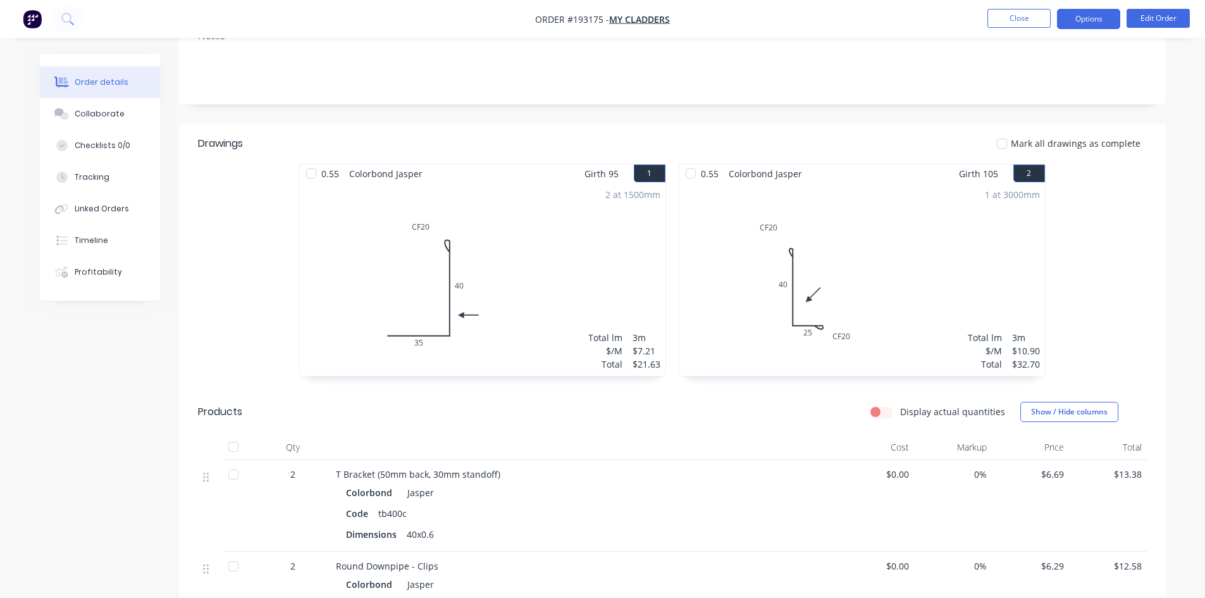
click at [1082, 23] on button "Options" at bounding box center [1088, 19] width 63 height 20
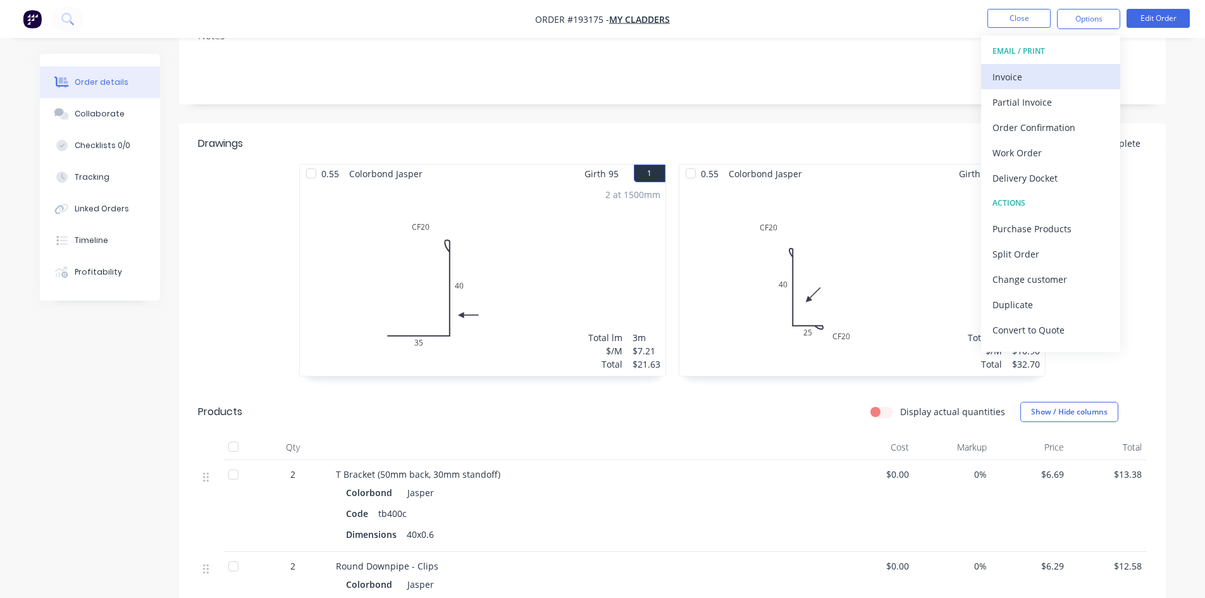
click at [1066, 78] on div "Invoice" at bounding box center [1050, 77] width 116 height 18
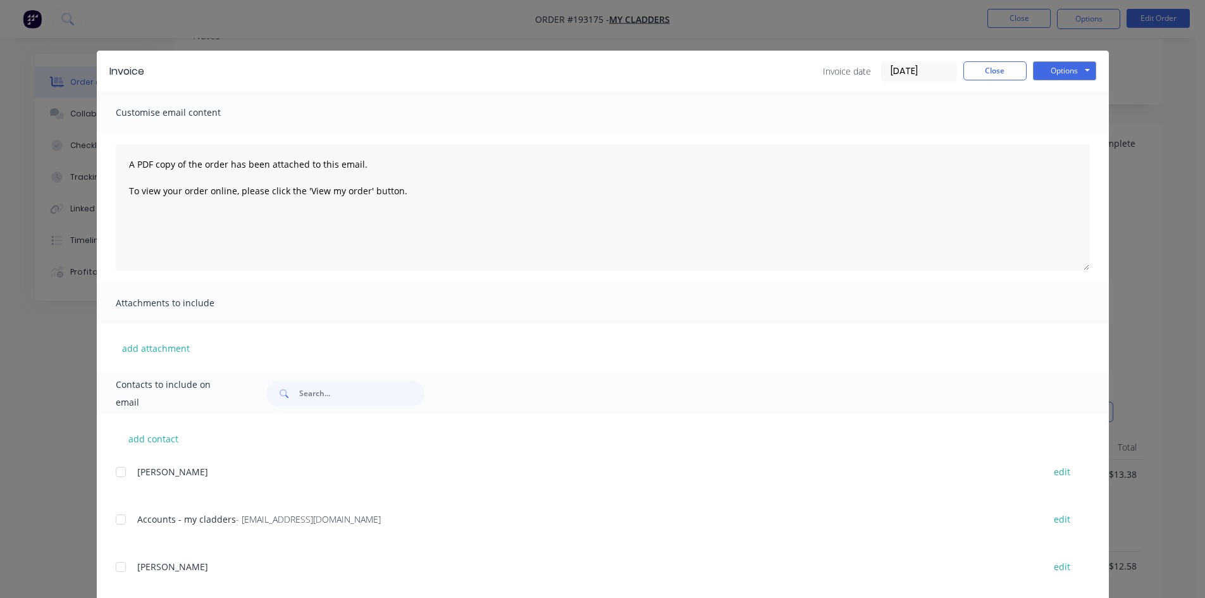
click at [130, 524] on div "Accounts - my cladders - [EMAIL_ADDRESS][DOMAIN_NAME] edit" at bounding box center [612, 518] width 993 height 17
click at [118, 517] on div at bounding box center [120, 519] width 25 height 25
click at [1085, 73] on button "Options" at bounding box center [1064, 70] width 63 height 19
click at [1070, 143] on button "Email" at bounding box center [1073, 135] width 81 height 21
click at [994, 72] on button "Close" at bounding box center [994, 70] width 63 height 19
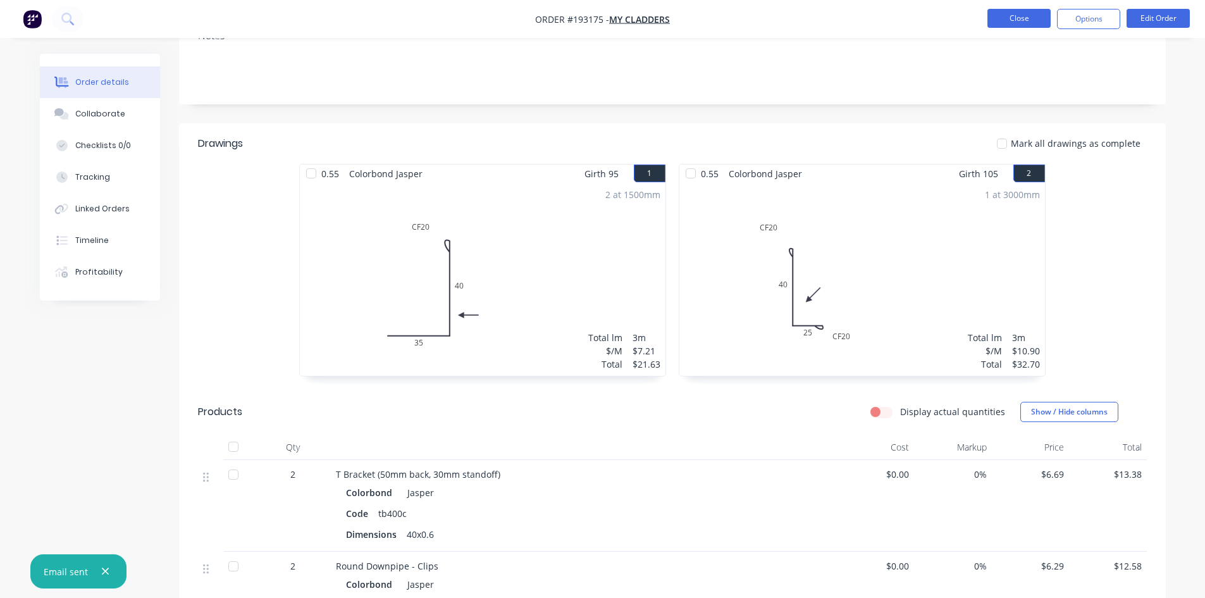
click at [1018, 19] on button "Close" at bounding box center [1018, 18] width 63 height 19
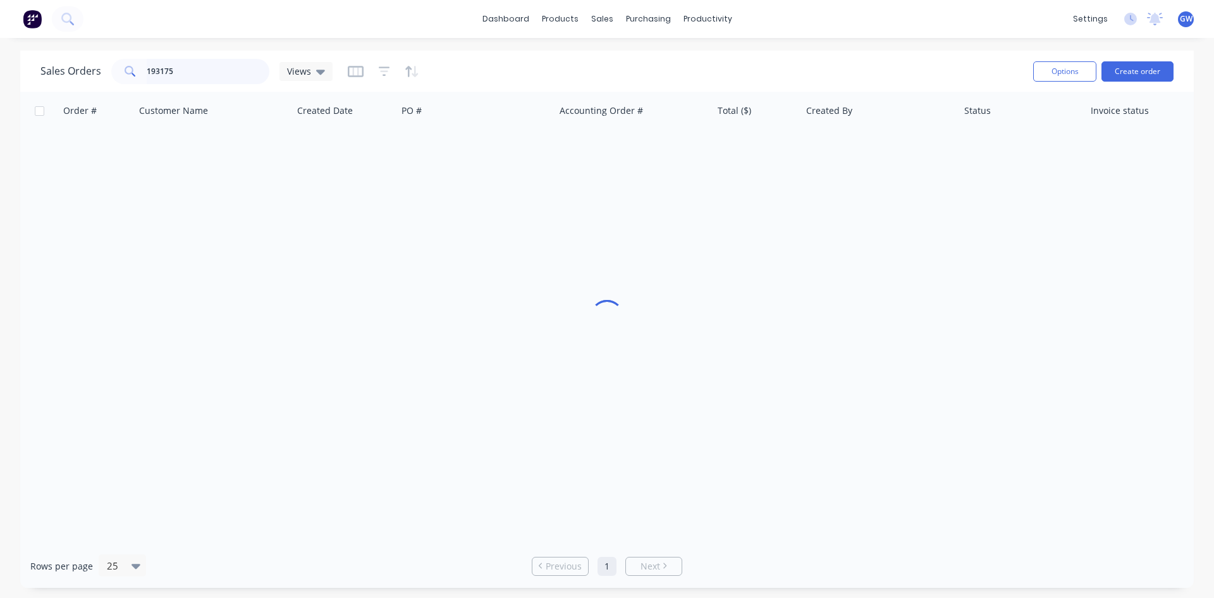
click at [202, 64] on input "193175" at bounding box center [208, 71] width 123 height 25
type input "192430"
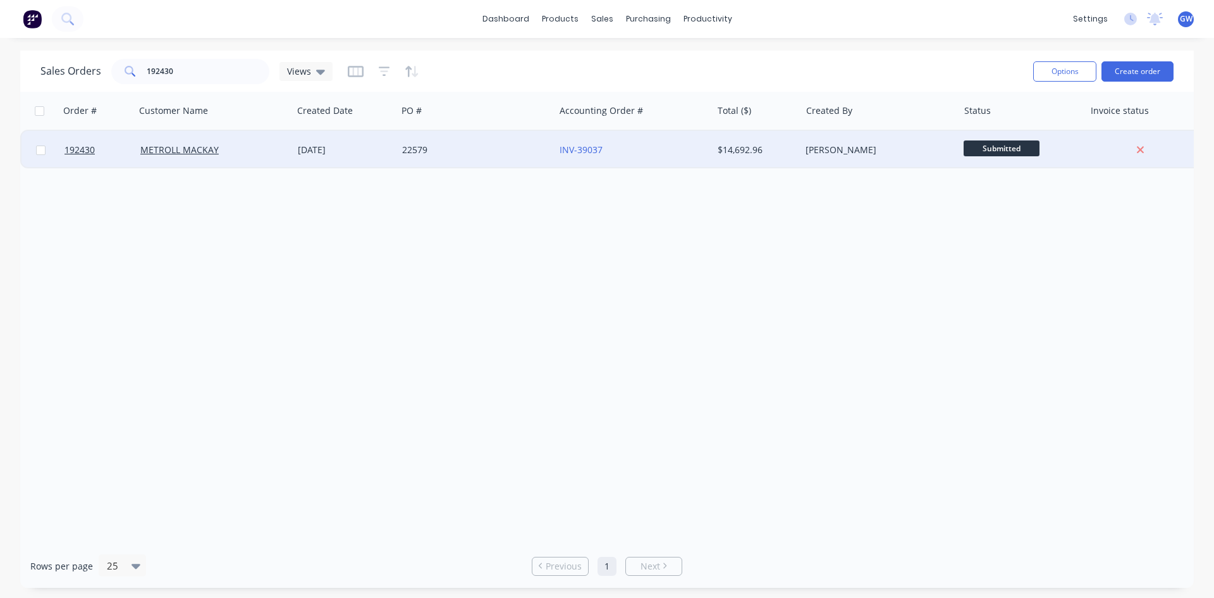
click at [822, 156] on div "[PERSON_NAME]" at bounding box center [879, 150] width 157 height 38
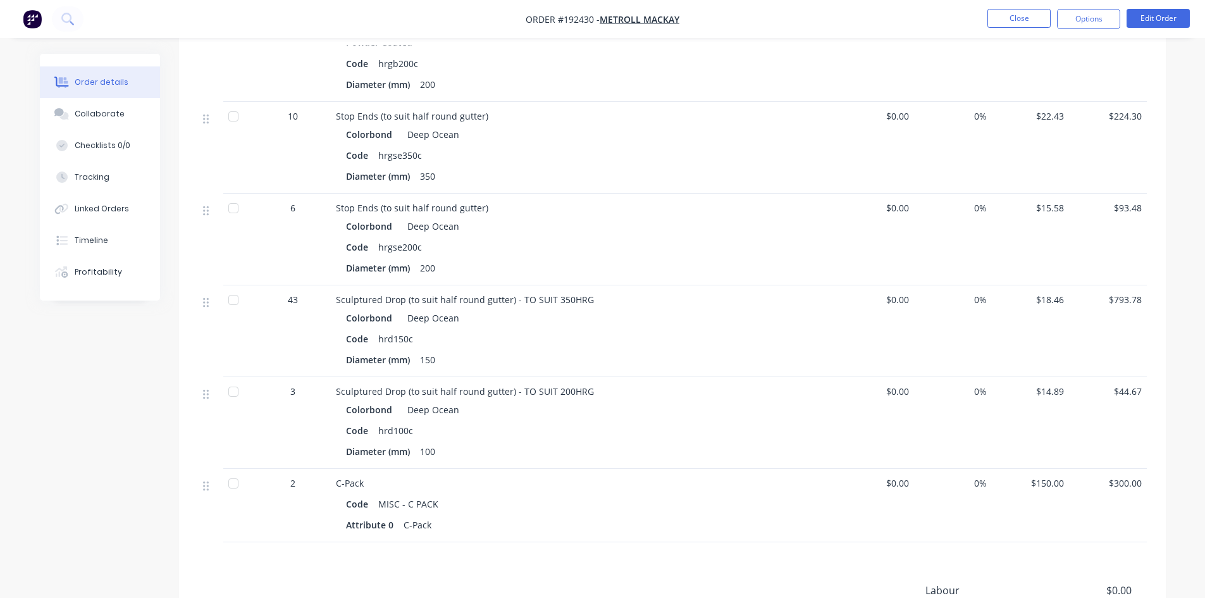
scroll to position [885, 0]
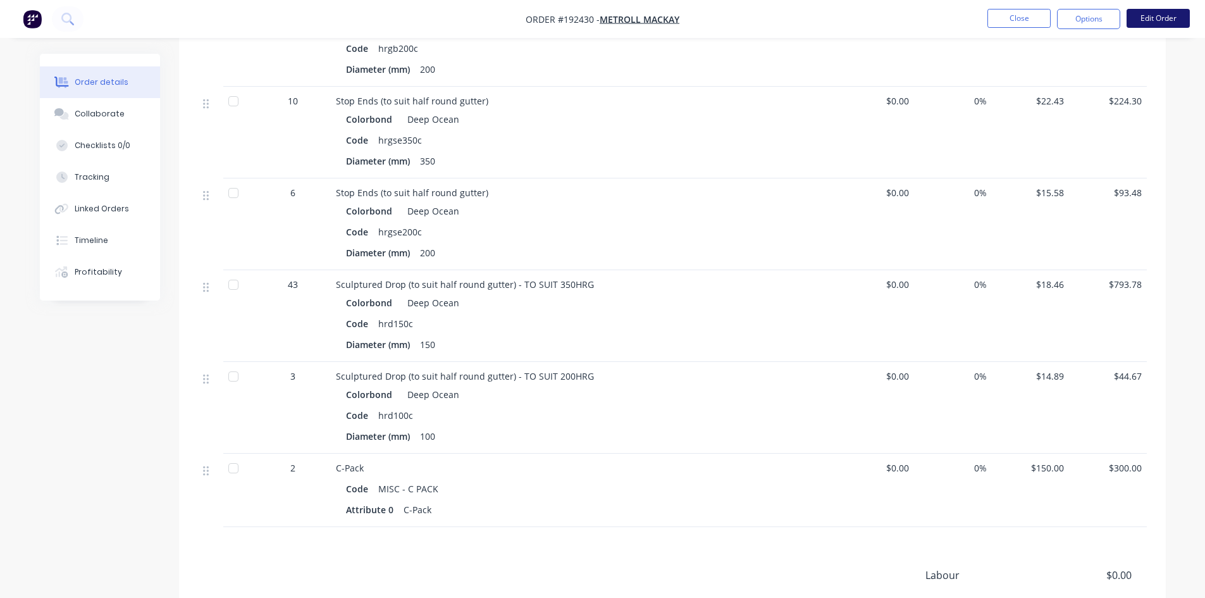
click at [1158, 22] on button "Edit Order" at bounding box center [1157, 18] width 63 height 19
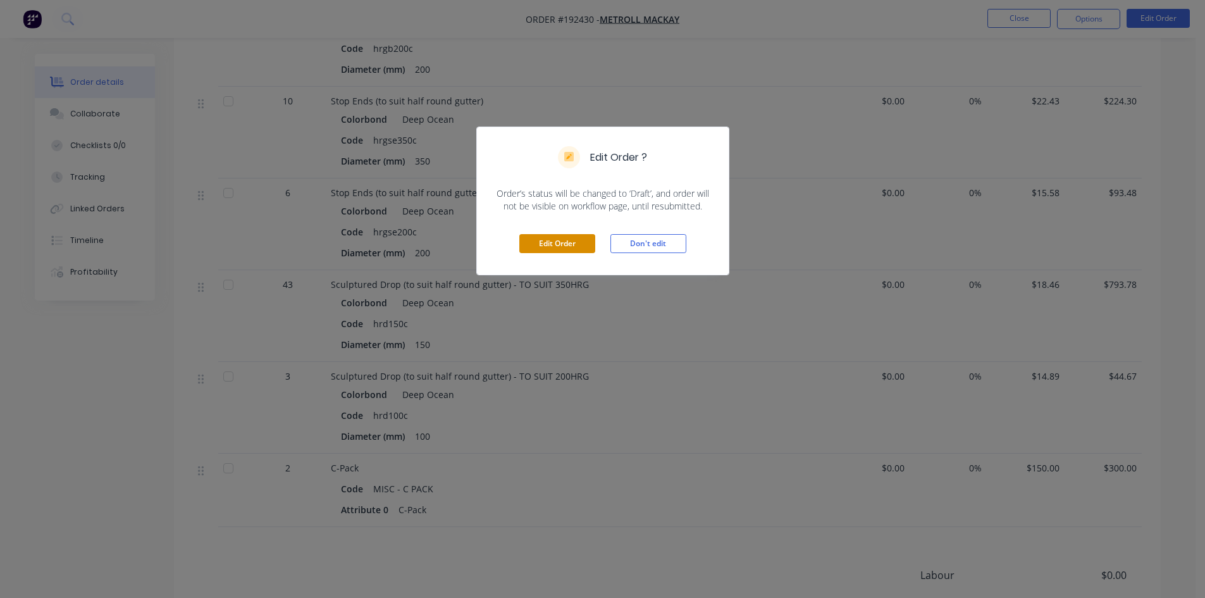
click at [562, 238] on button "Edit Order" at bounding box center [557, 243] width 76 height 19
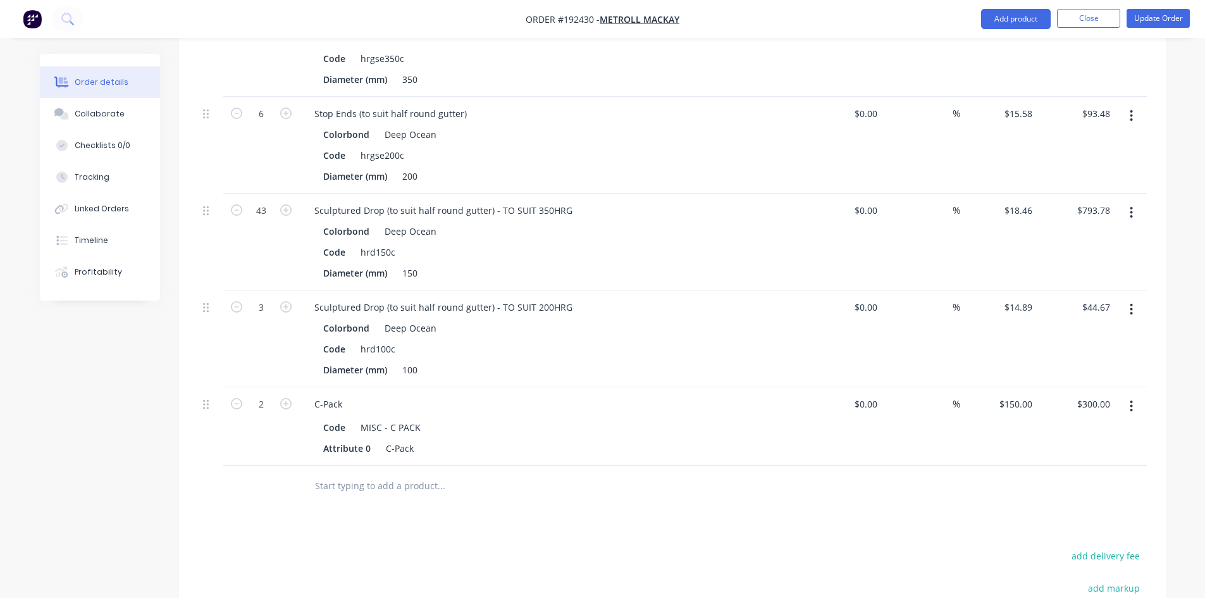
scroll to position [1265, 0]
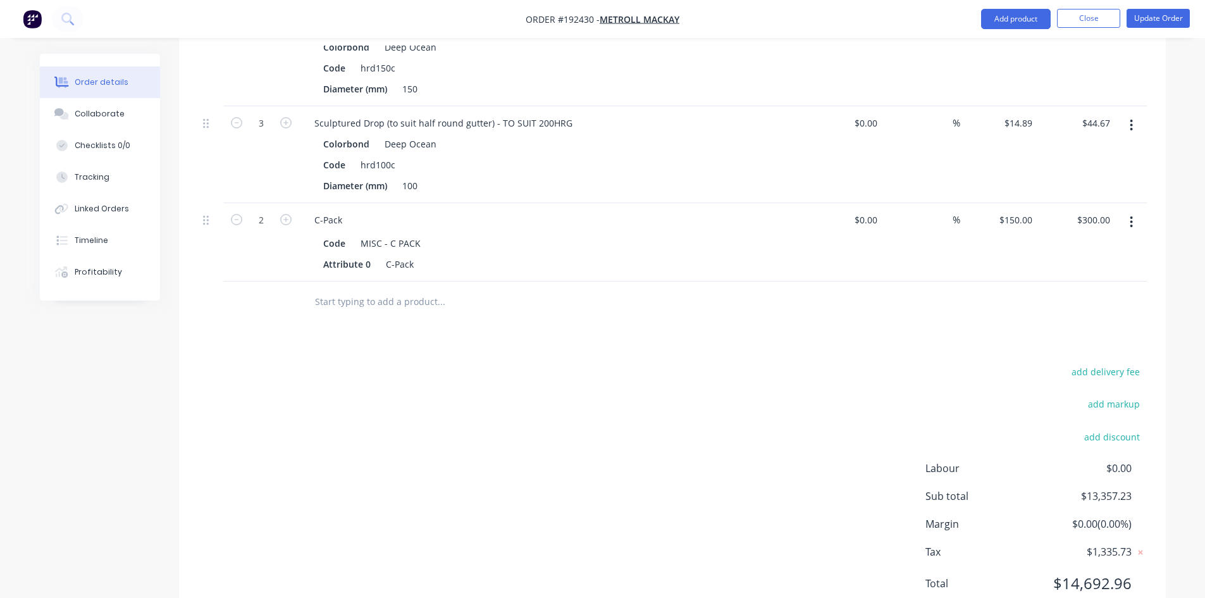
click at [295, 203] on div "2" at bounding box center [261, 242] width 76 height 78
click at [285, 209] on form "2" at bounding box center [261, 218] width 66 height 19
click at [277, 211] on input "2" at bounding box center [261, 220] width 33 height 19
click at [286, 214] on icon "button" at bounding box center [285, 219] width 11 height 11
type input "3"
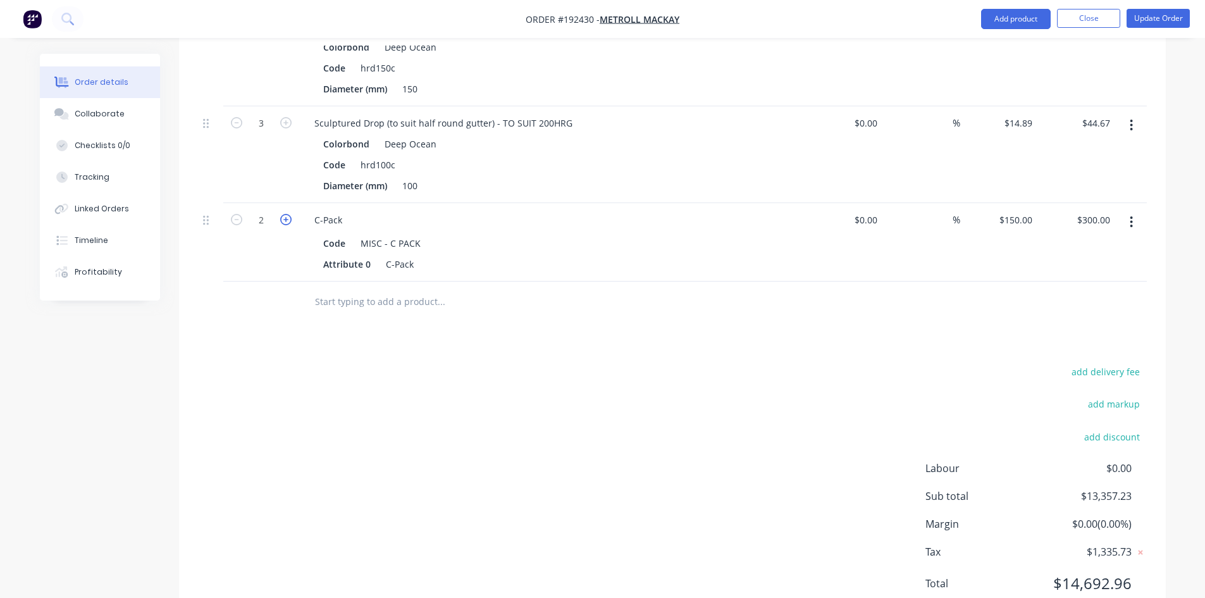
type input "$450.00"
drag, startPoint x: 634, startPoint y: 445, endPoint x: 1112, endPoint y: 185, distance: 543.3
click at [636, 445] on div "add delivery fee add markup add discount Labour $0.00 Sub total $13,507.23 Marg…" at bounding box center [672, 485] width 949 height 244
click at [1154, 23] on button "Update Order" at bounding box center [1157, 18] width 63 height 19
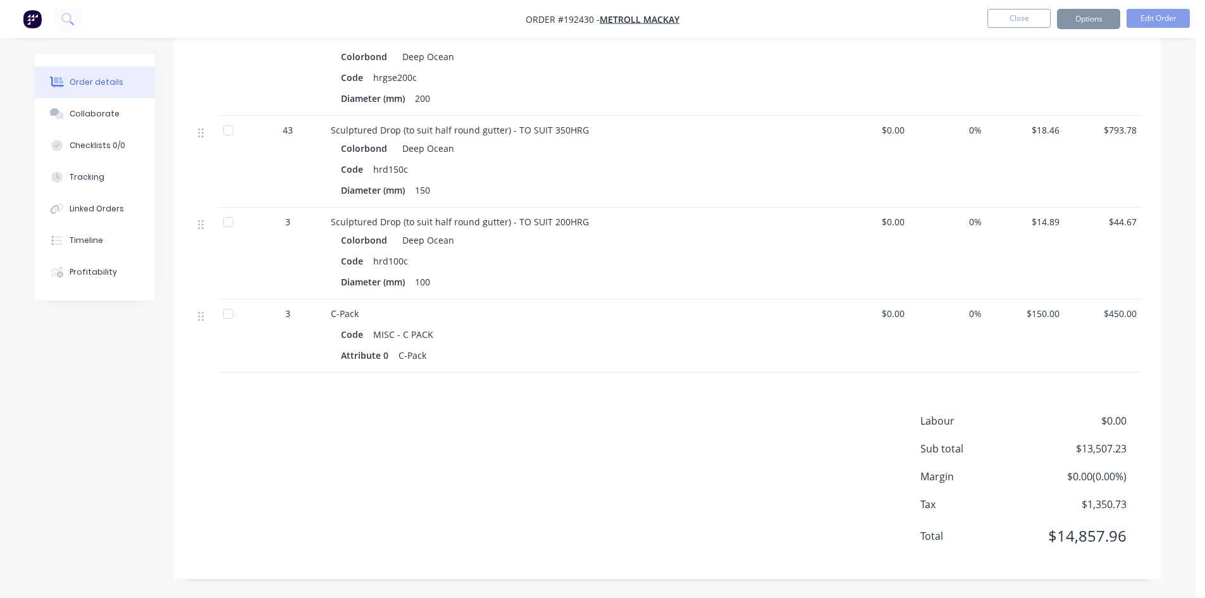
scroll to position [0, 0]
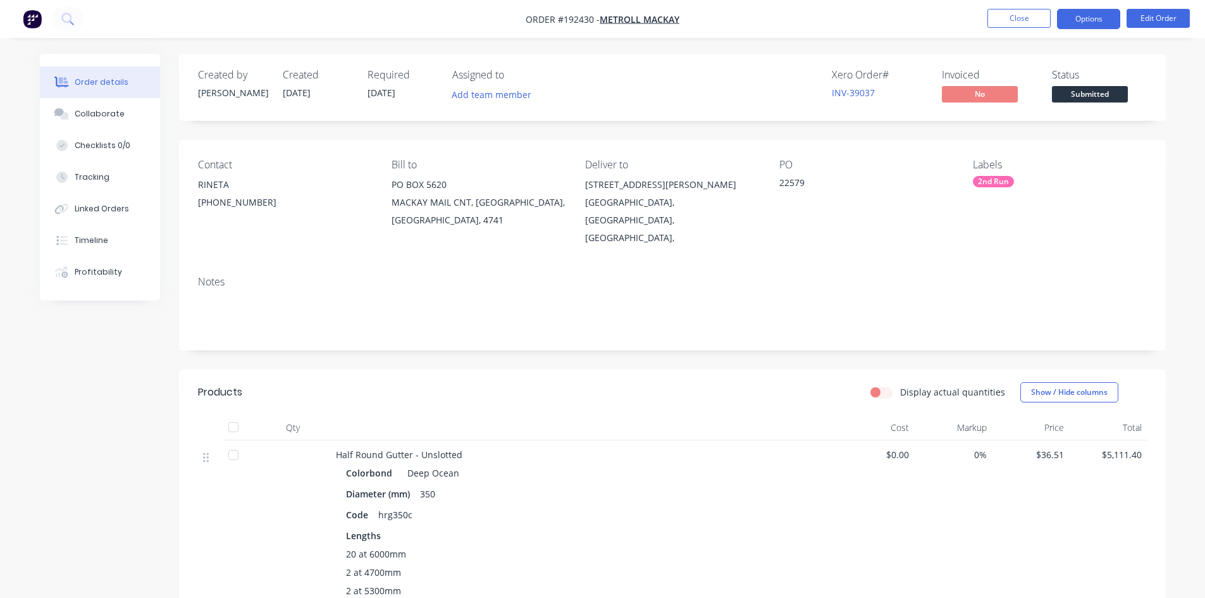
click at [1093, 18] on button "Options" at bounding box center [1088, 19] width 63 height 20
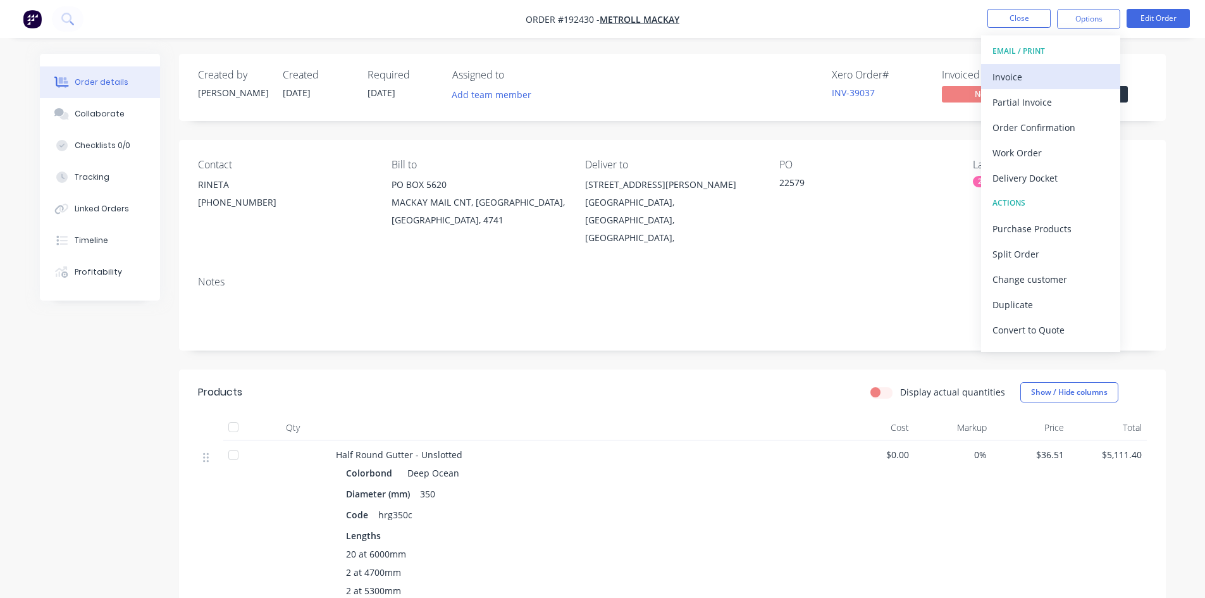
click at [1042, 71] on div "Invoice" at bounding box center [1050, 77] width 116 height 18
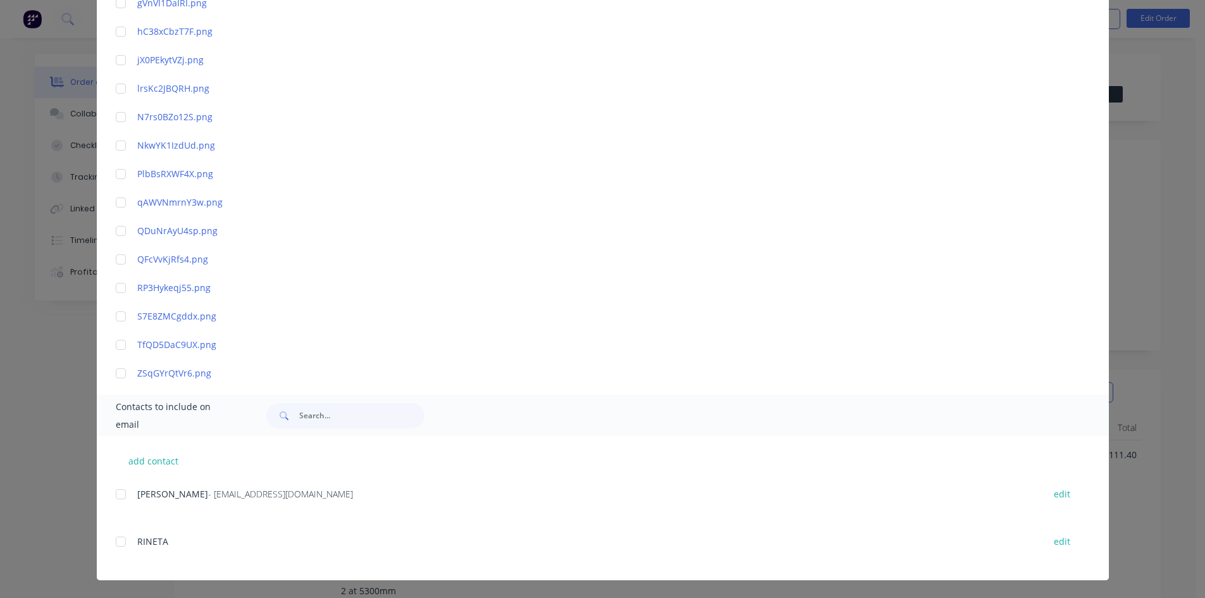
click at [116, 493] on div at bounding box center [120, 493] width 25 height 25
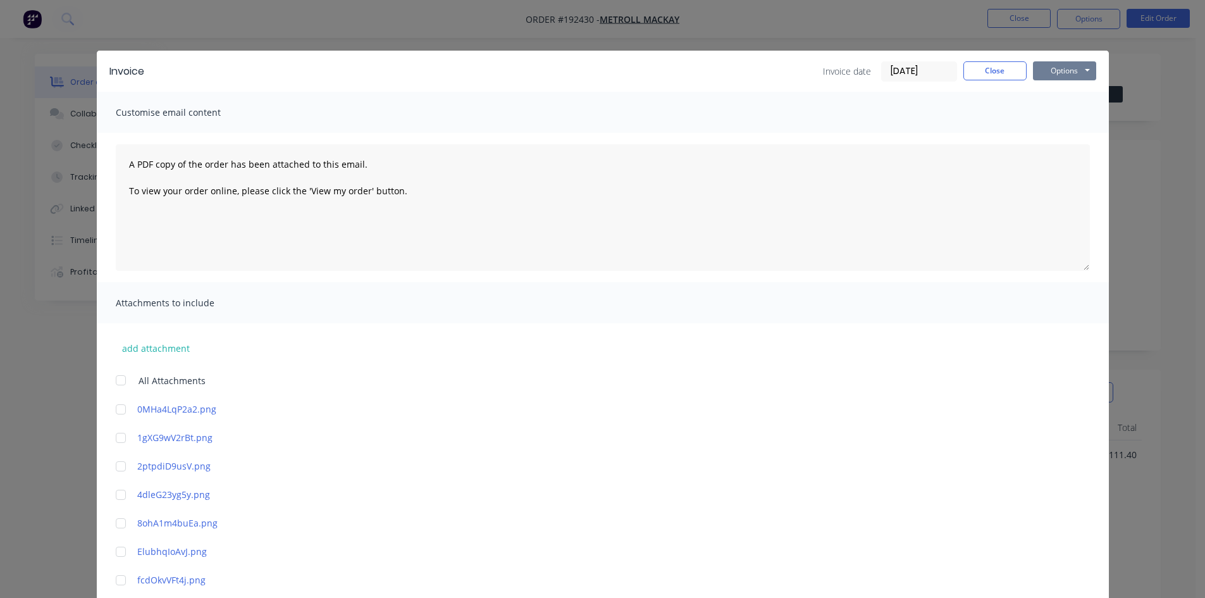
click at [1047, 65] on button "Options" at bounding box center [1064, 70] width 63 height 19
click at [1060, 139] on button "Email" at bounding box center [1073, 135] width 81 height 21
click at [987, 66] on button "Close" at bounding box center [994, 70] width 63 height 19
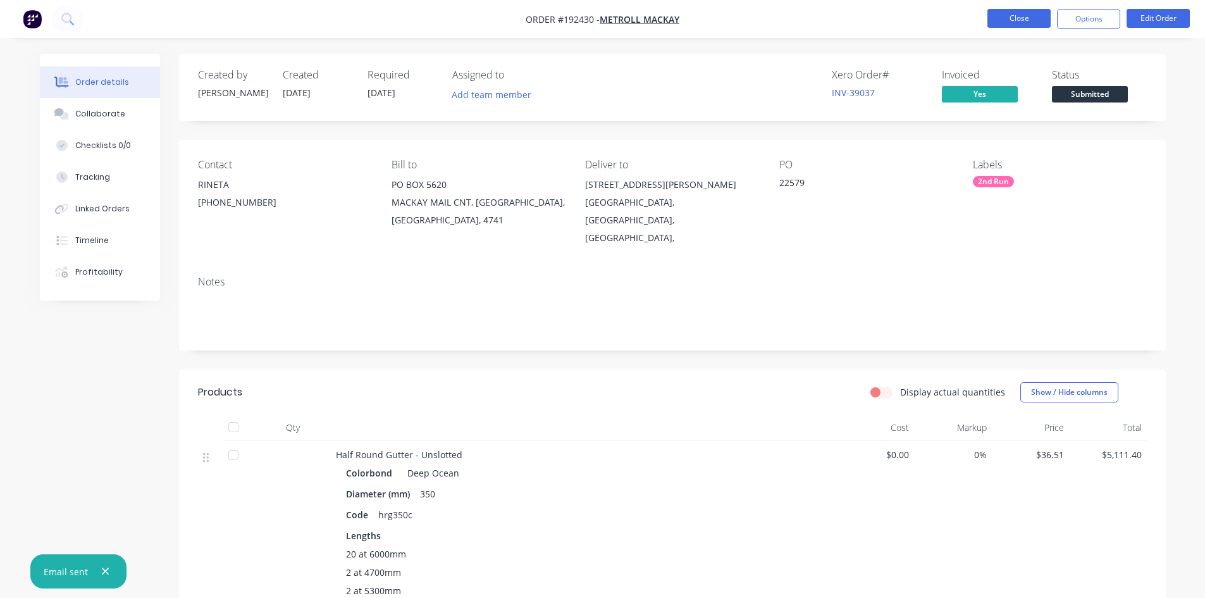
click at [1017, 16] on button "Close" at bounding box center [1018, 18] width 63 height 19
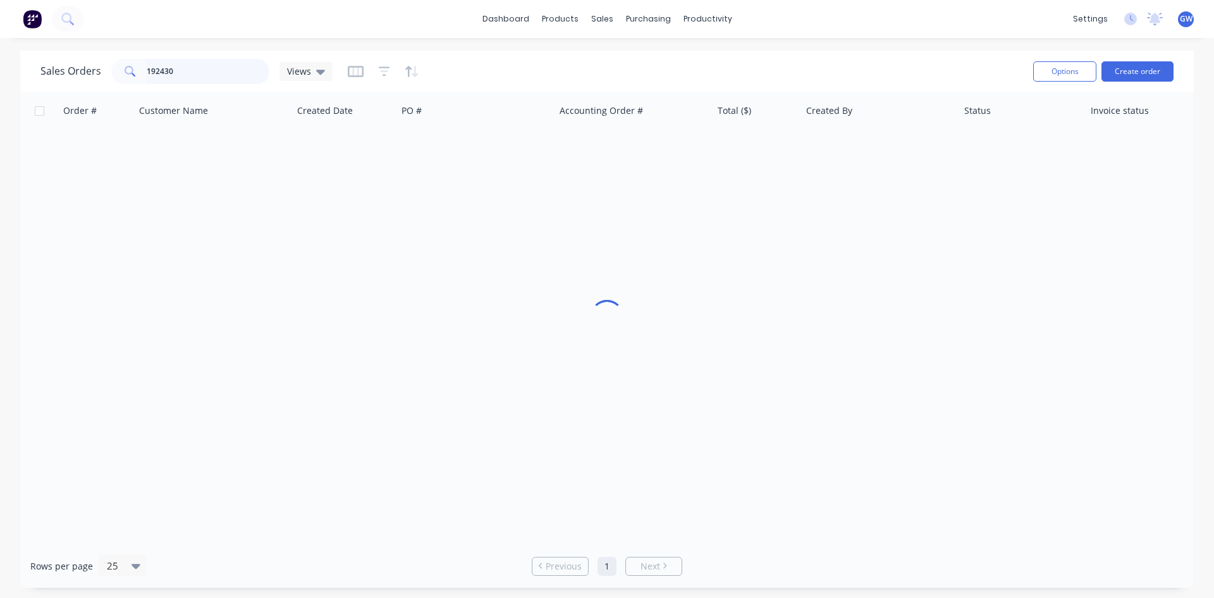
click at [207, 78] on input "192430" at bounding box center [208, 71] width 123 height 25
type input "192180"
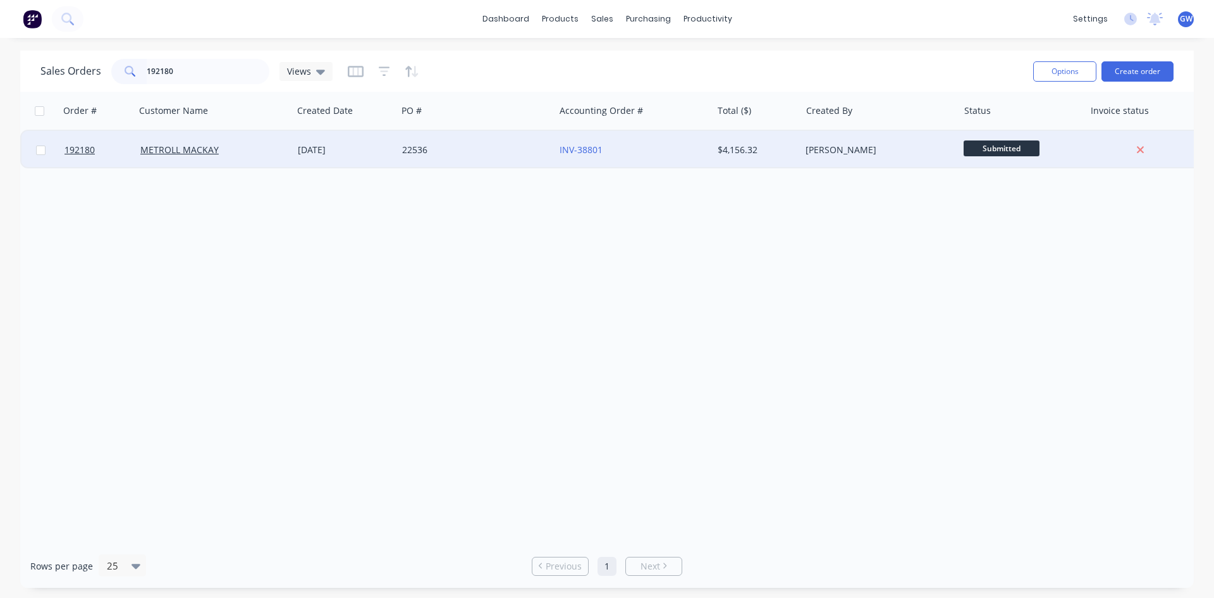
click at [801, 159] on div "[PERSON_NAME]" at bounding box center [879, 150] width 157 height 38
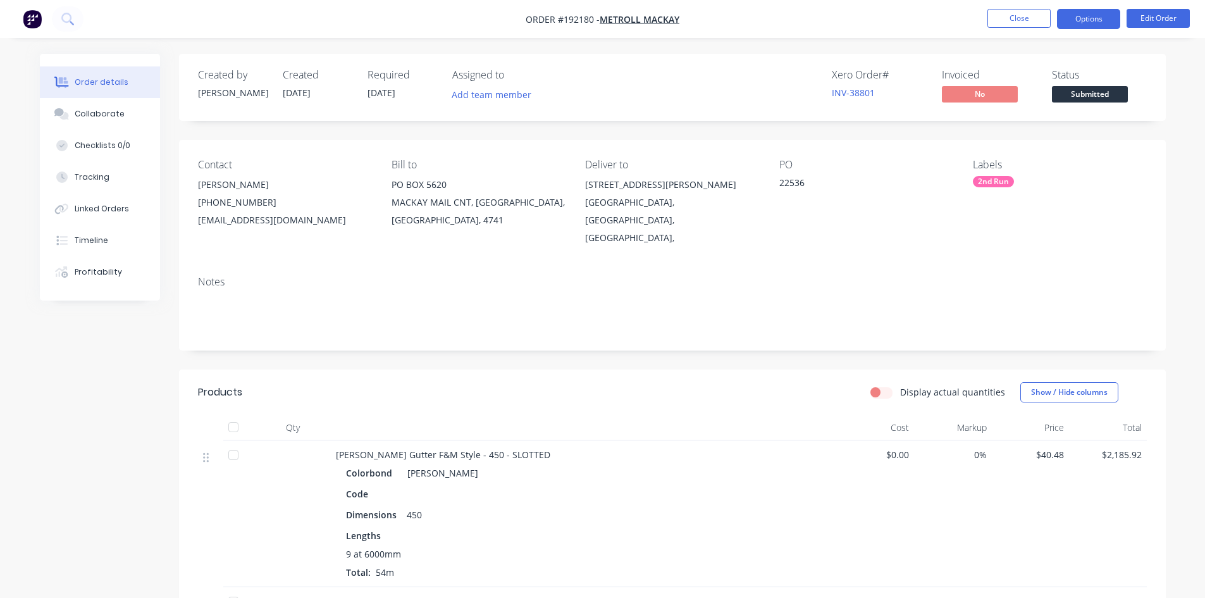
click at [1086, 20] on button "Options" at bounding box center [1088, 19] width 63 height 20
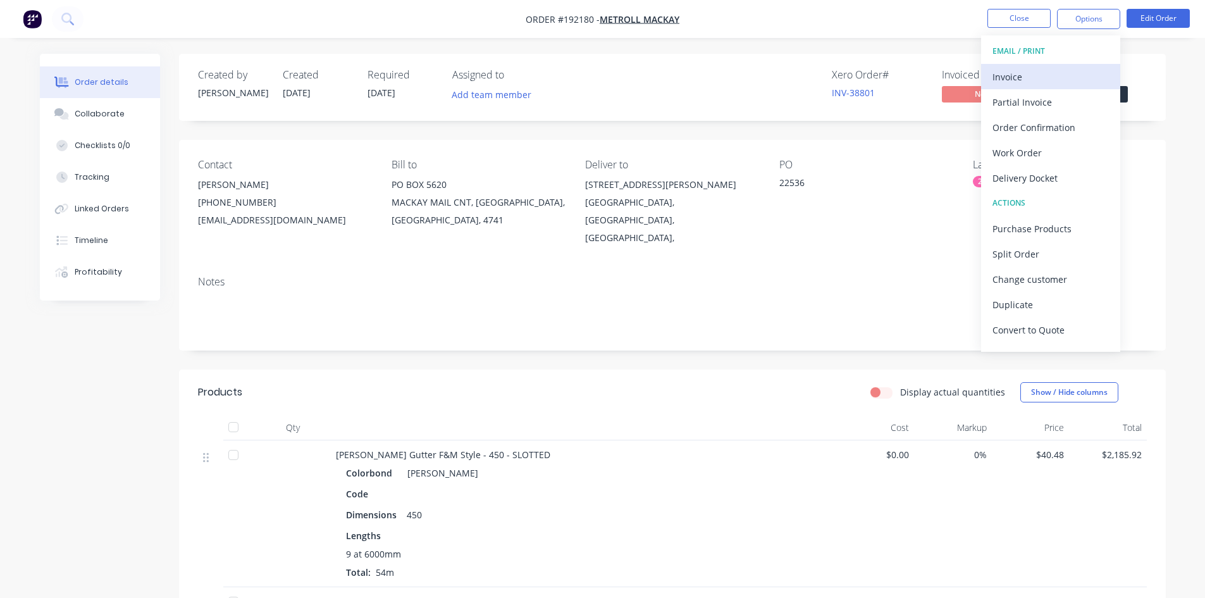
click at [1031, 85] on div "Invoice" at bounding box center [1050, 77] width 116 height 18
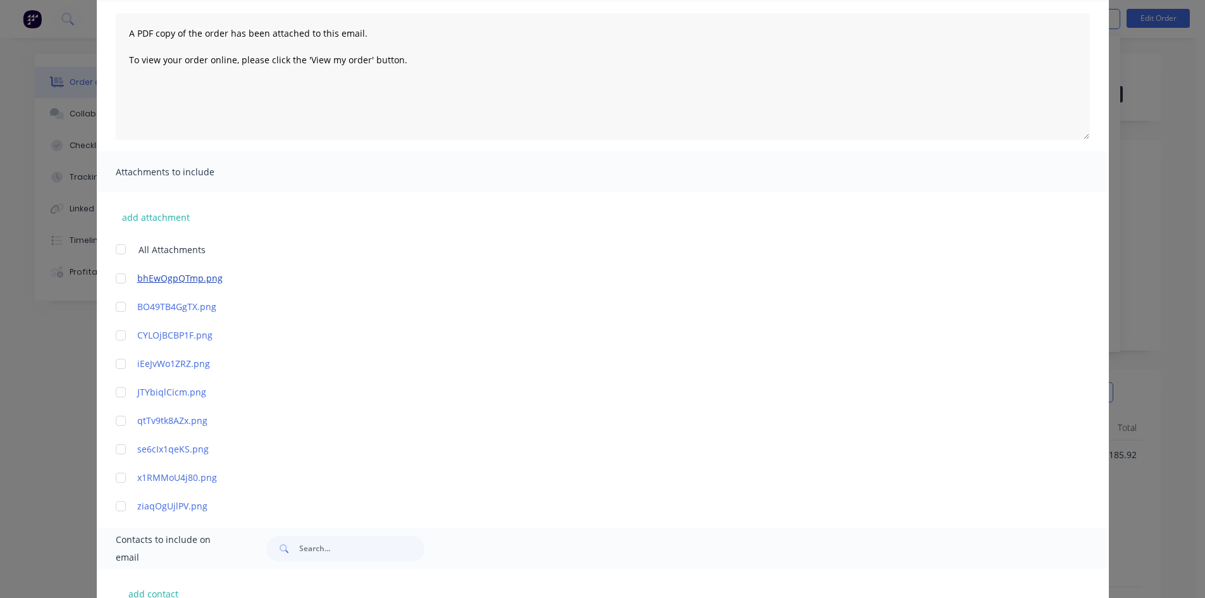
scroll to position [264, 0]
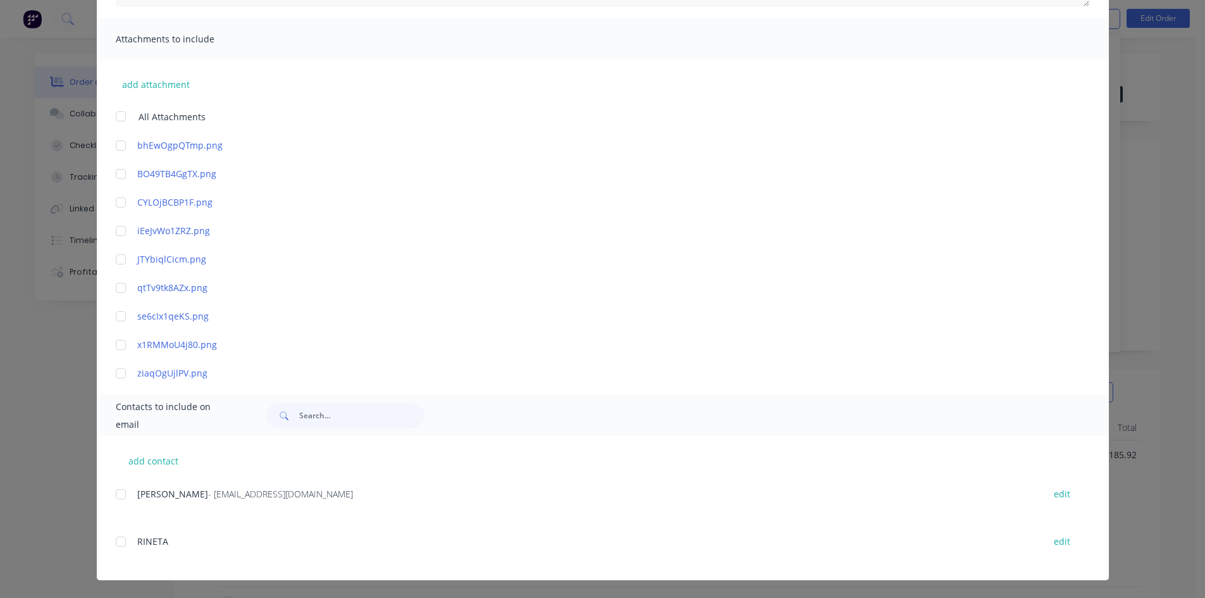
click at [114, 493] on div at bounding box center [120, 493] width 25 height 25
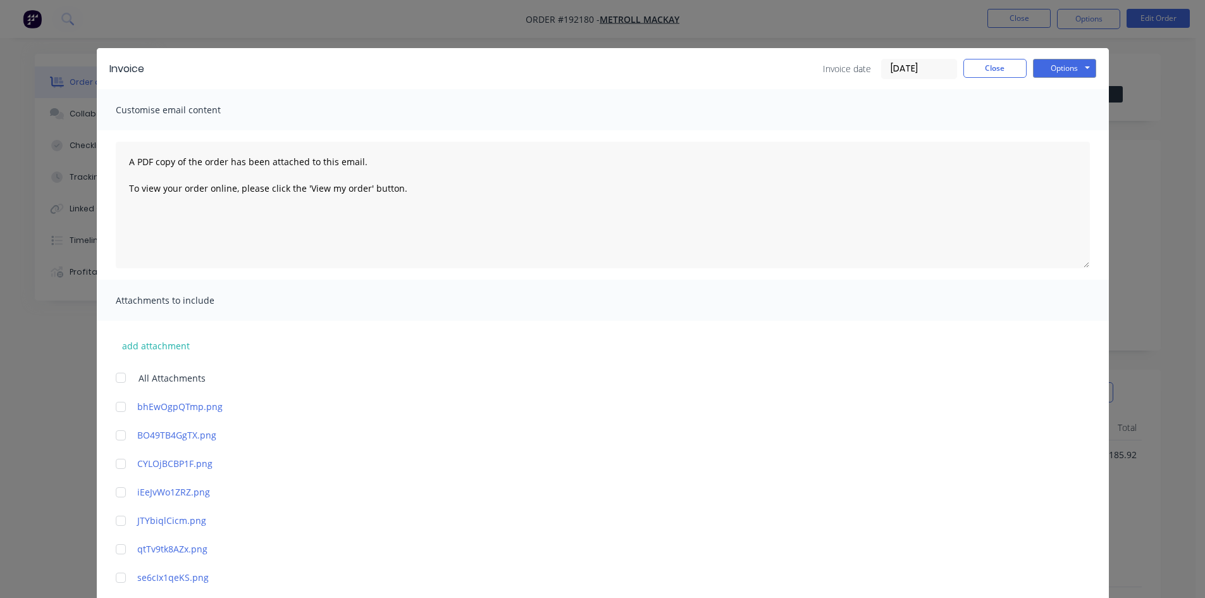
scroll to position [0, 0]
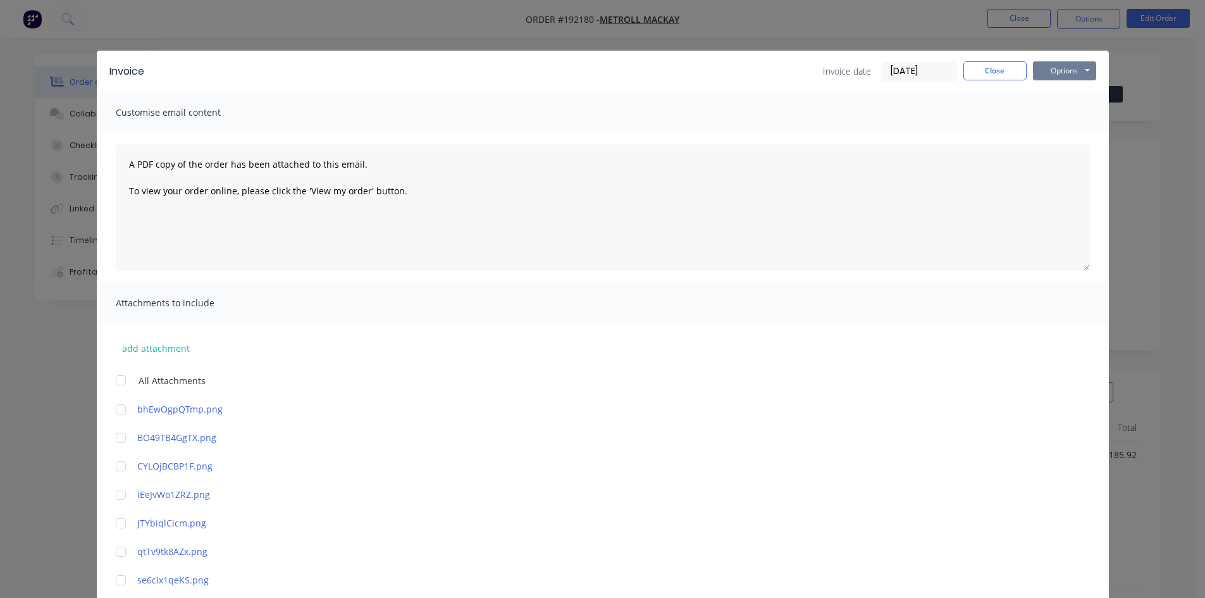
click at [1069, 67] on button "Options" at bounding box center [1064, 70] width 63 height 19
click at [1057, 138] on button "Email" at bounding box center [1073, 135] width 81 height 21
click at [991, 73] on button "Close" at bounding box center [994, 70] width 63 height 19
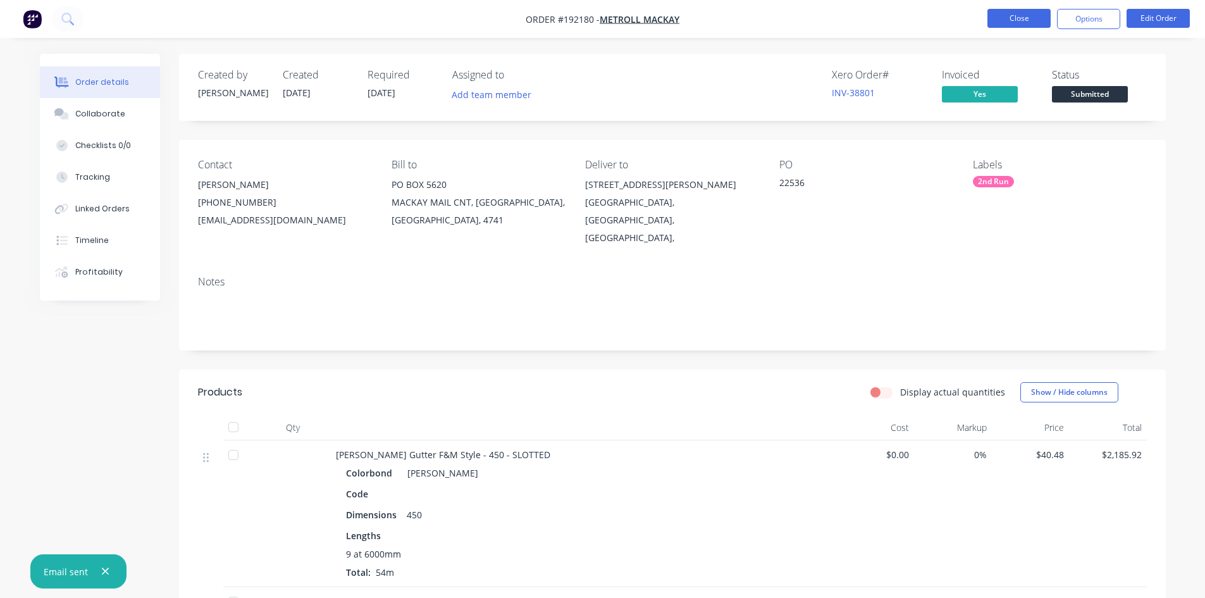
click at [1024, 16] on button "Close" at bounding box center [1018, 18] width 63 height 19
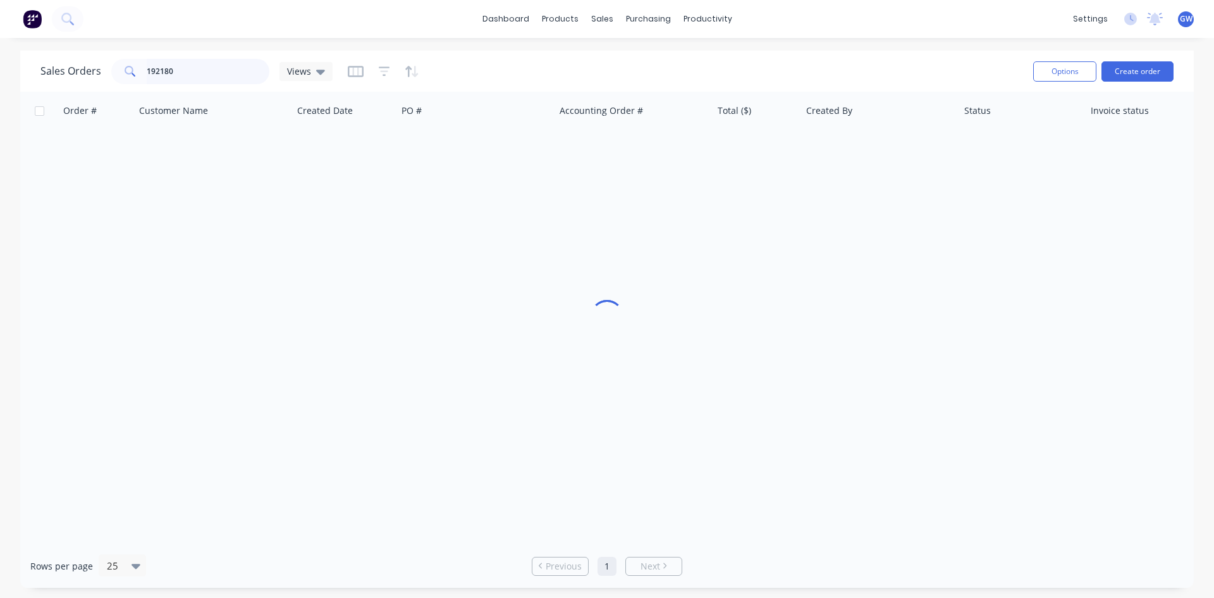
click at [176, 61] on input "192180" at bounding box center [208, 71] width 123 height 25
type input "192751"
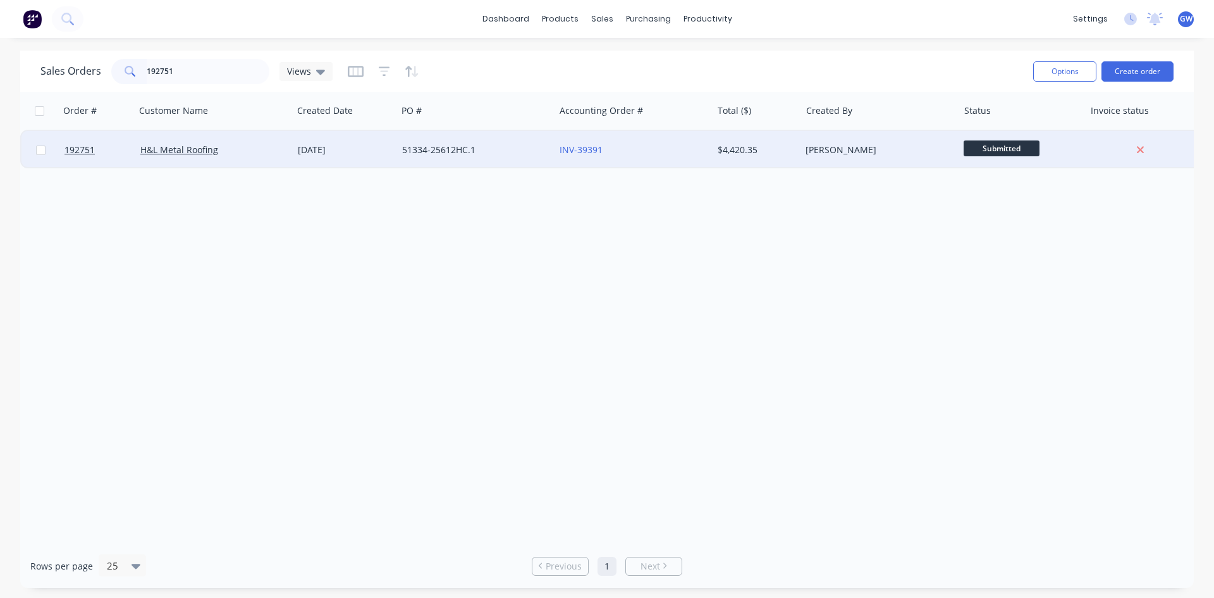
click at [866, 148] on div "[PERSON_NAME]" at bounding box center [876, 150] width 140 height 13
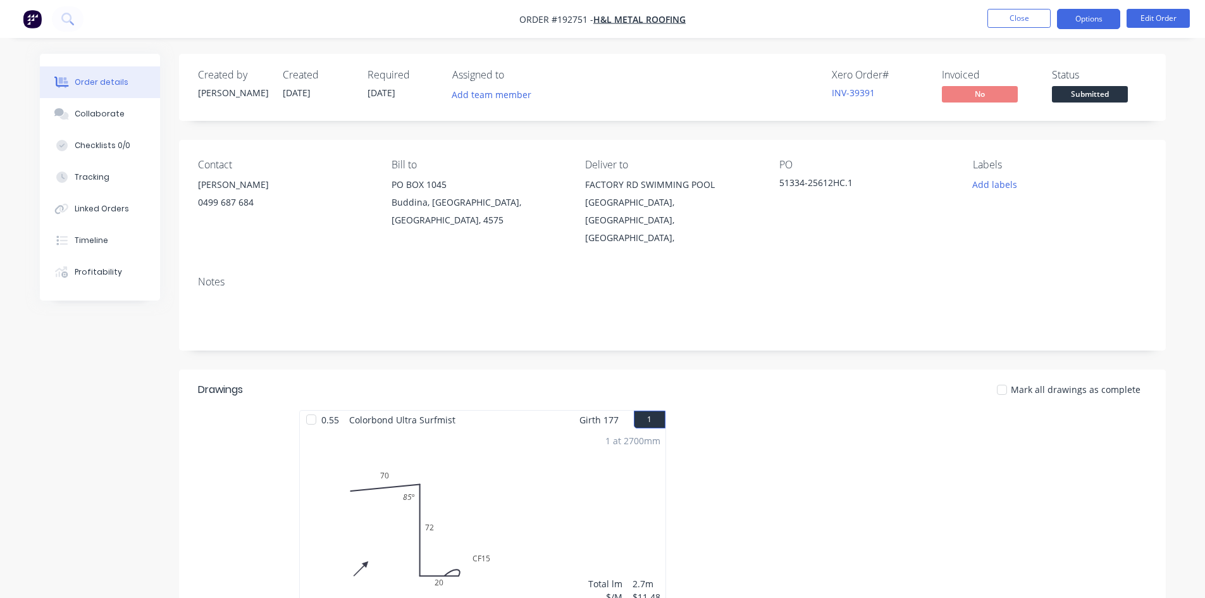
click at [1078, 13] on button "Options" at bounding box center [1088, 19] width 63 height 20
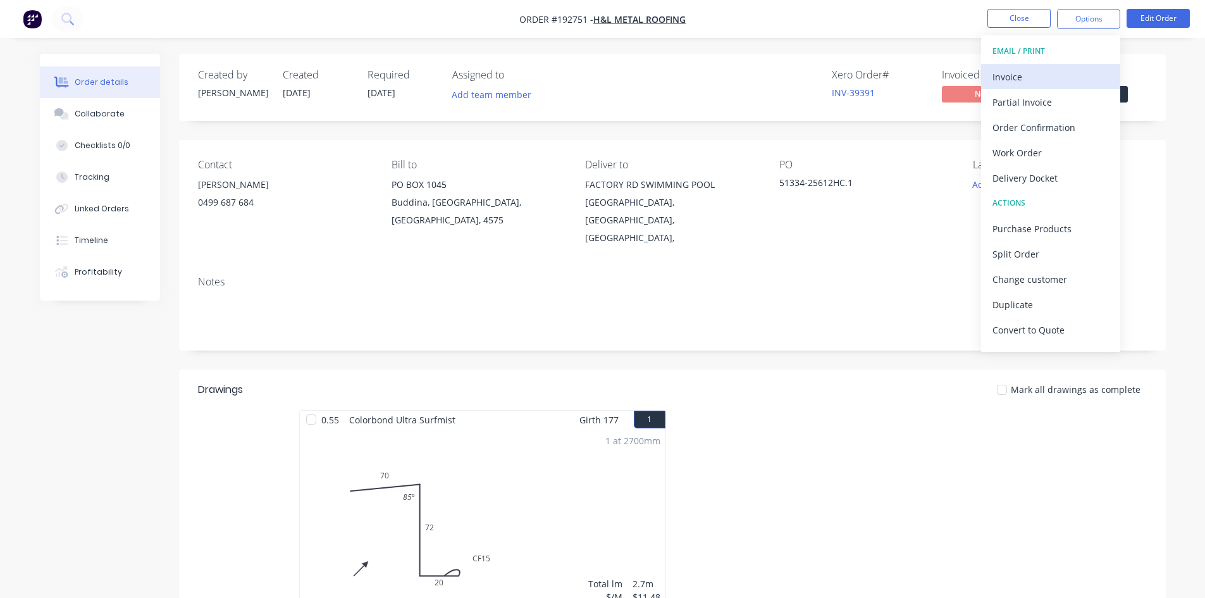
click at [1032, 81] on div "Invoice" at bounding box center [1050, 77] width 116 height 18
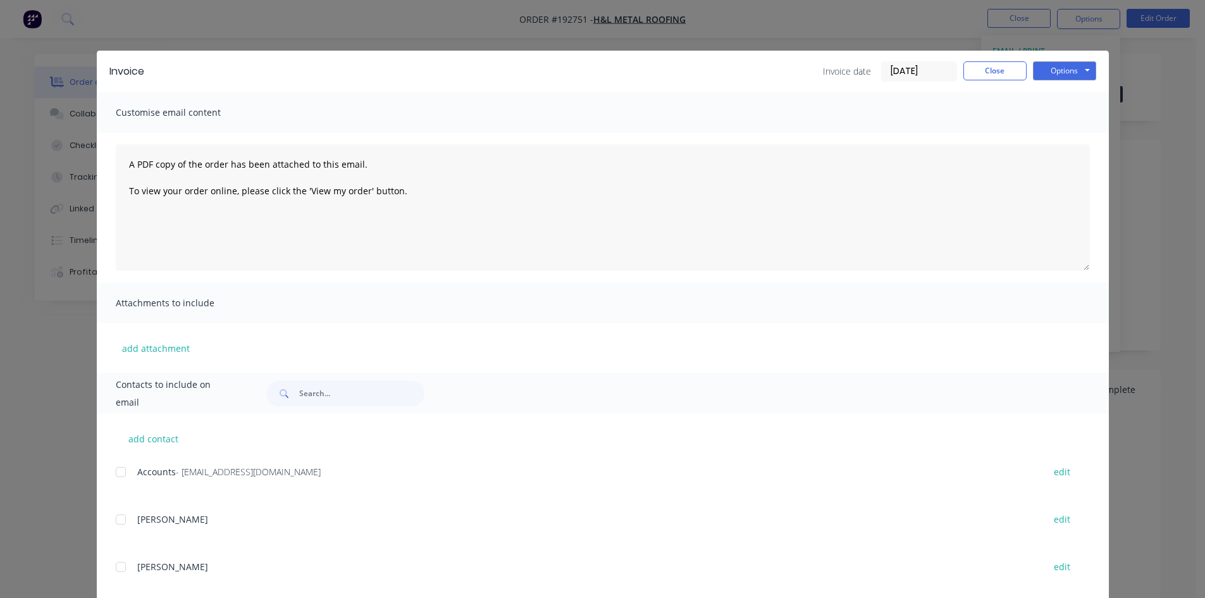
click at [120, 472] on div at bounding box center [120, 471] width 25 height 25
click at [1059, 64] on button "Options" at bounding box center [1064, 70] width 63 height 19
click at [1057, 132] on button "Email" at bounding box center [1073, 135] width 81 height 21
click at [1000, 71] on button "Close" at bounding box center [994, 70] width 63 height 19
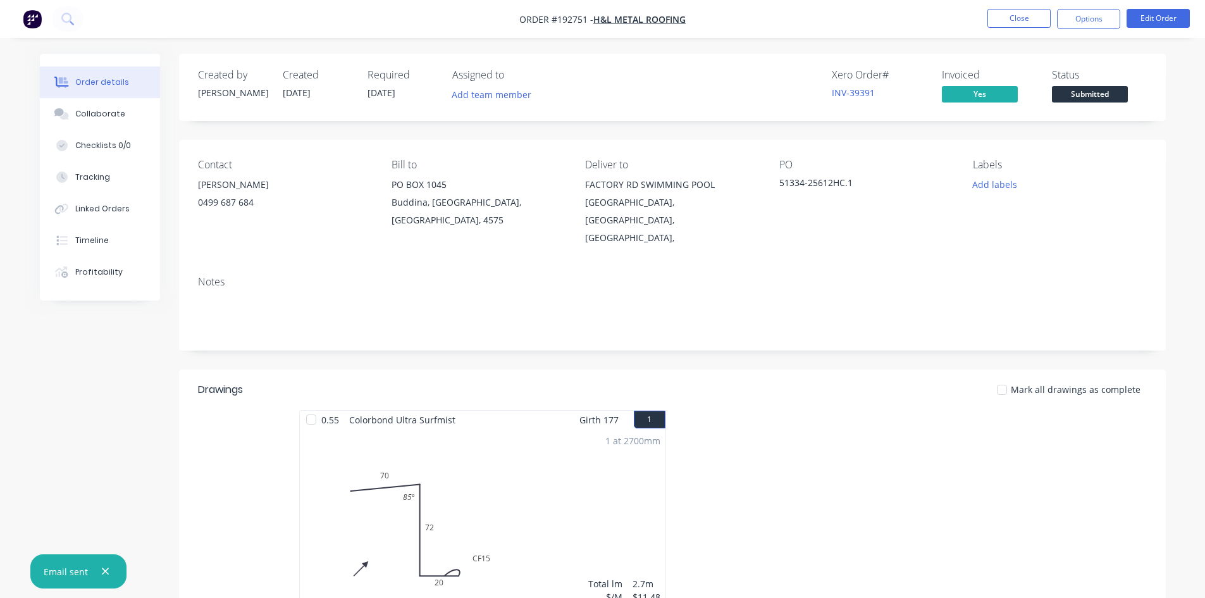
click at [1004, 30] on nav "Order #192751 - H&L Metal Roofing Close Options Edit Order" at bounding box center [602, 19] width 1205 height 38
click at [1012, 23] on button "Close" at bounding box center [1018, 18] width 63 height 19
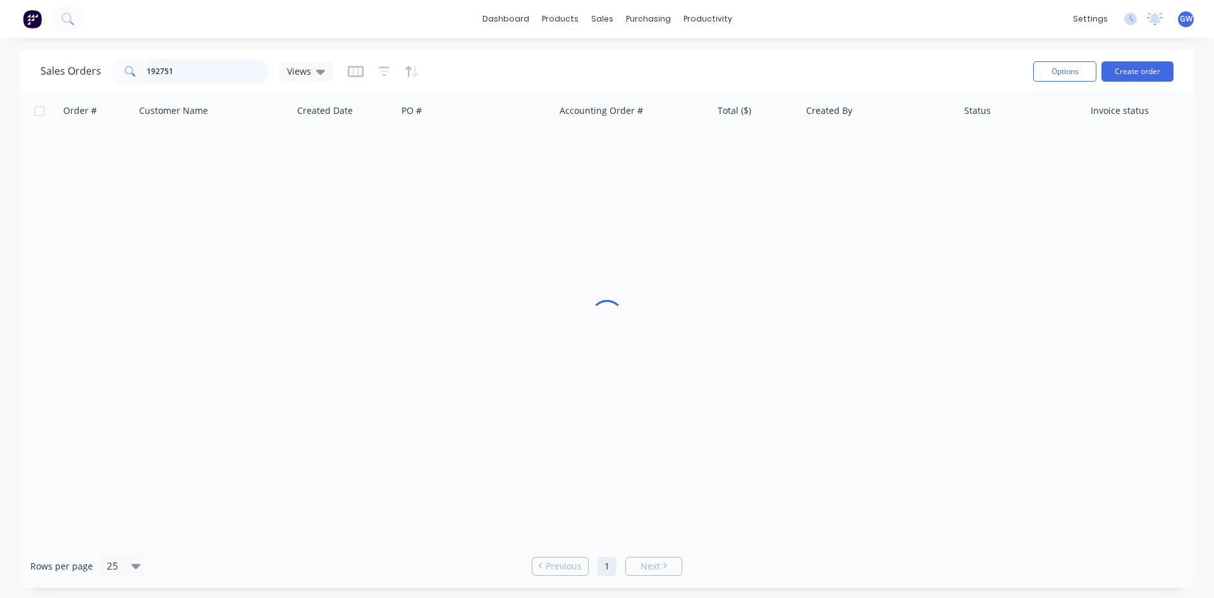
click at [199, 68] on input "192751" at bounding box center [208, 71] width 123 height 25
type input "192333"
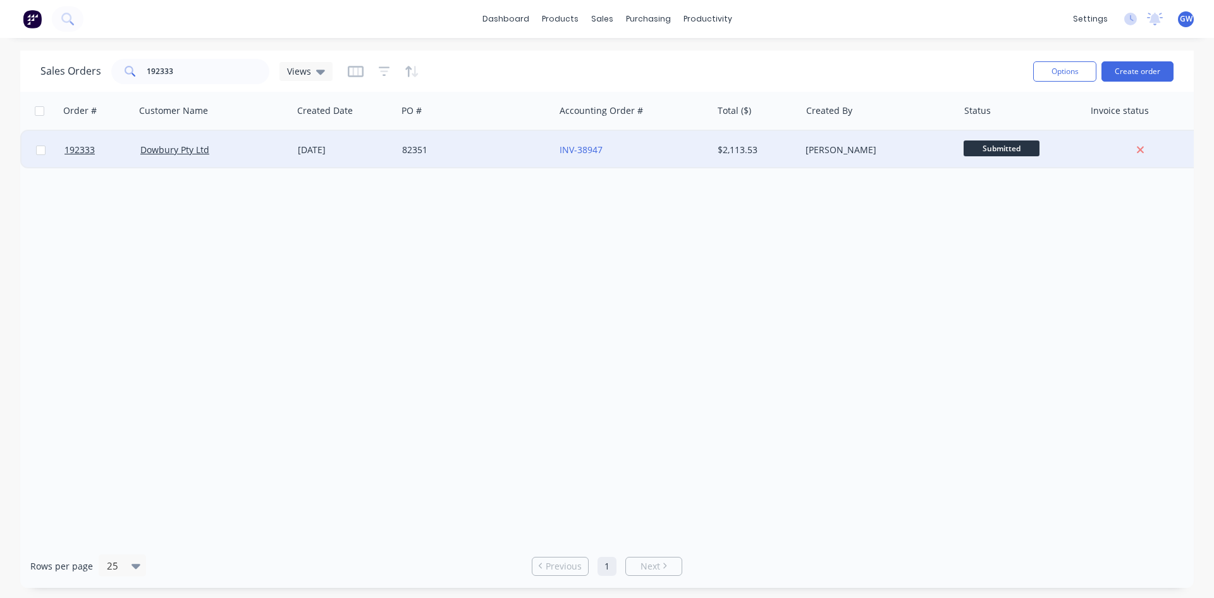
click at [785, 154] on div "$2,113.53" at bounding box center [755, 150] width 74 height 13
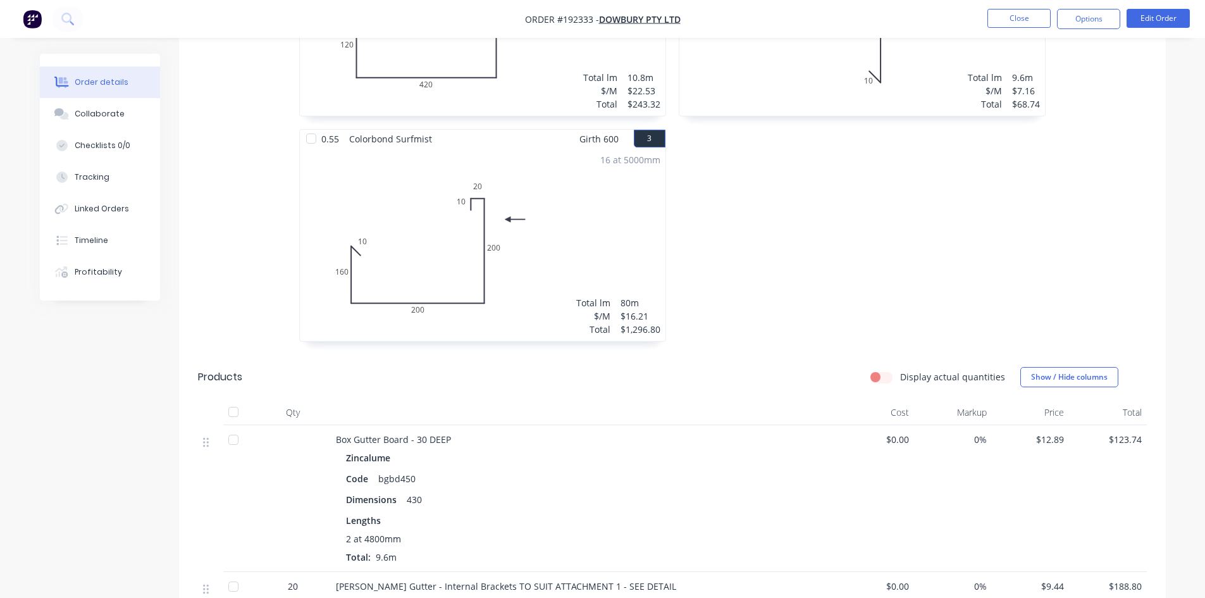
scroll to position [759, 0]
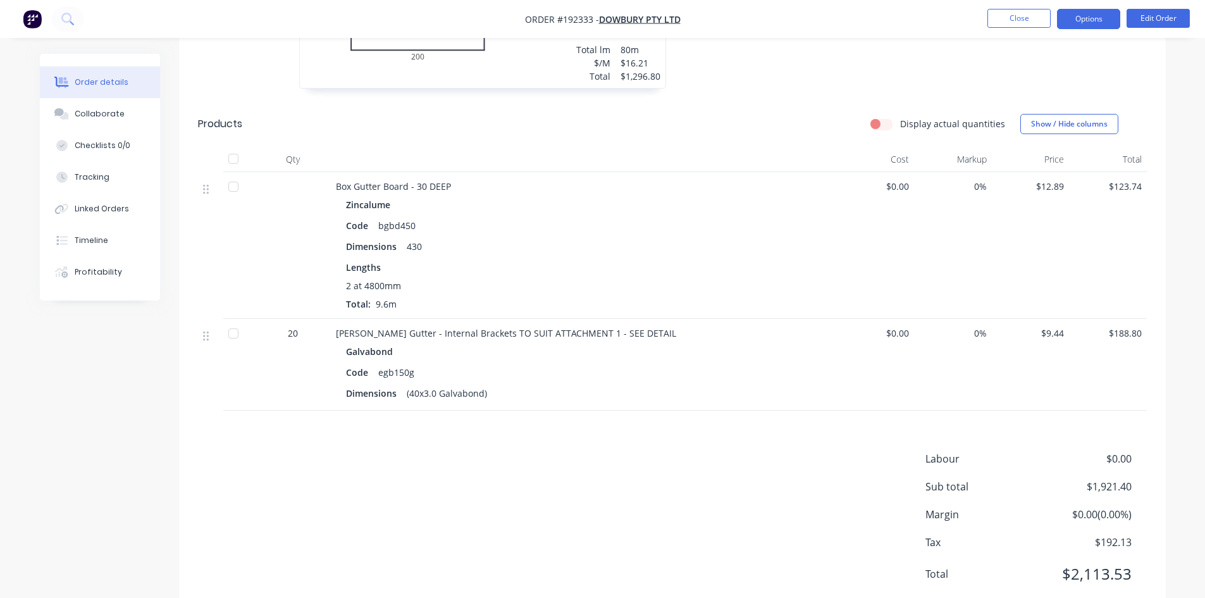
click at [1078, 25] on button "Options" at bounding box center [1088, 19] width 63 height 20
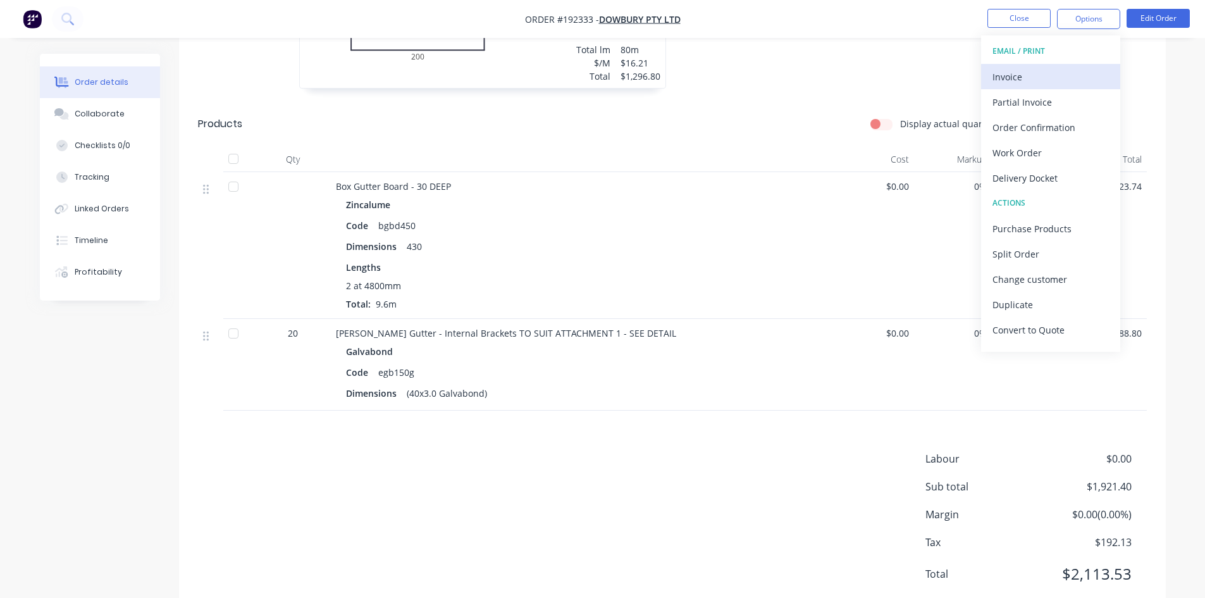
click at [1033, 70] on div "Invoice" at bounding box center [1050, 77] width 116 height 18
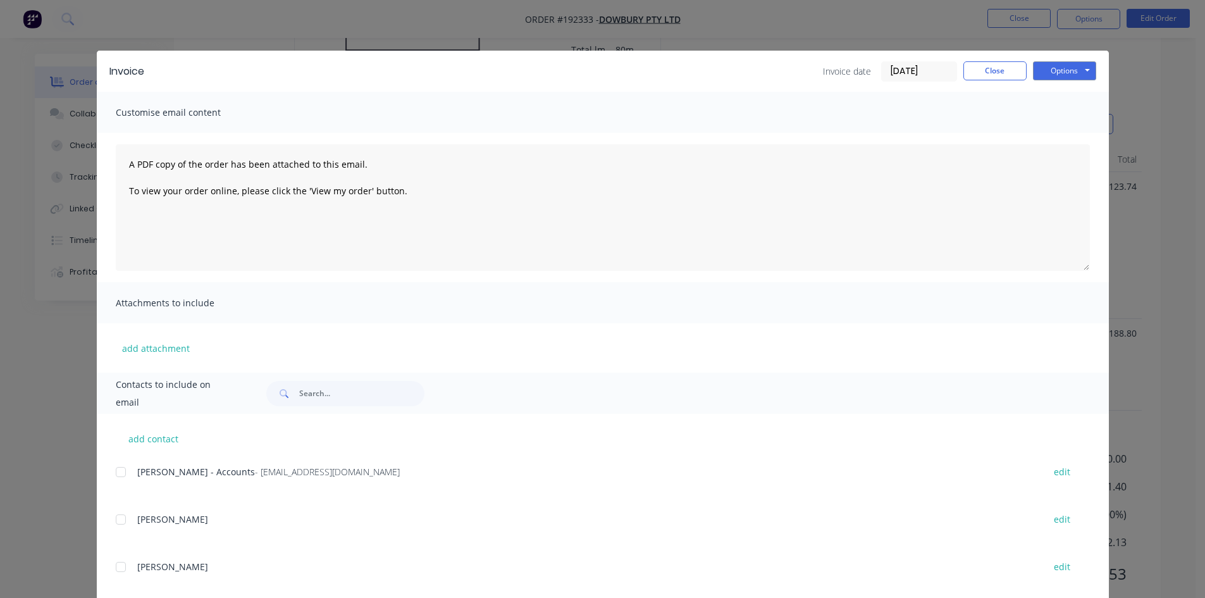
click at [125, 470] on div at bounding box center [120, 471] width 25 height 25
click at [1074, 75] on button "Options" at bounding box center [1064, 70] width 63 height 19
click at [1057, 129] on button "Email" at bounding box center [1073, 135] width 81 height 21
click at [986, 68] on button "Close" at bounding box center [994, 70] width 63 height 19
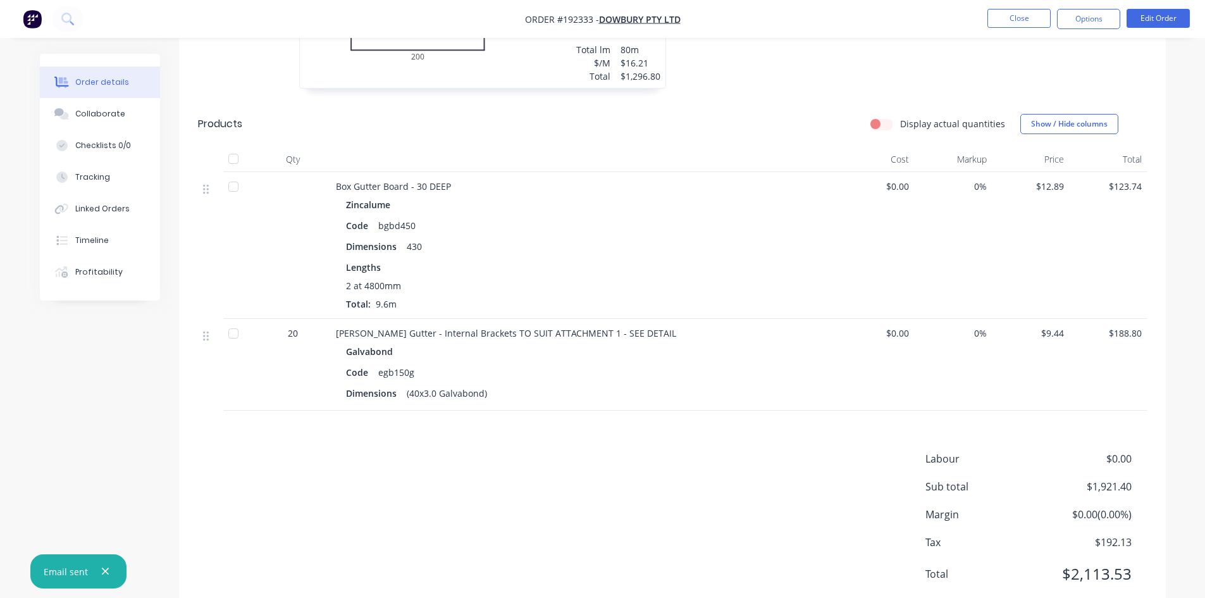
click at [1017, 4] on nav "Order #192333 - Dowbury Pty Ltd Close Options Edit Order" at bounding box center [602, 19] width 1205 height 38
click at [1018, 19] on button "Close" at bounding box center [1018, 18] width 63 height 19
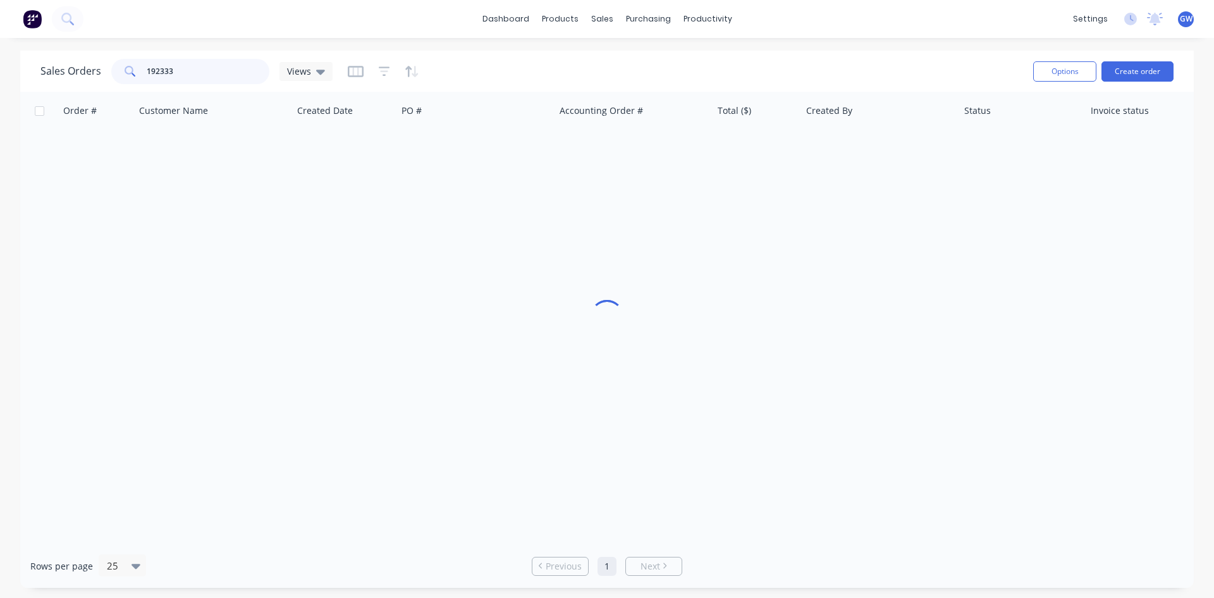
click at [194, 75] on input "192333" at bounding box center [208, 71] width 123 height 25
type input "192101"
click at [760, 149] on div "$406.30" at bounding box center [755, 150] width 74 height 13
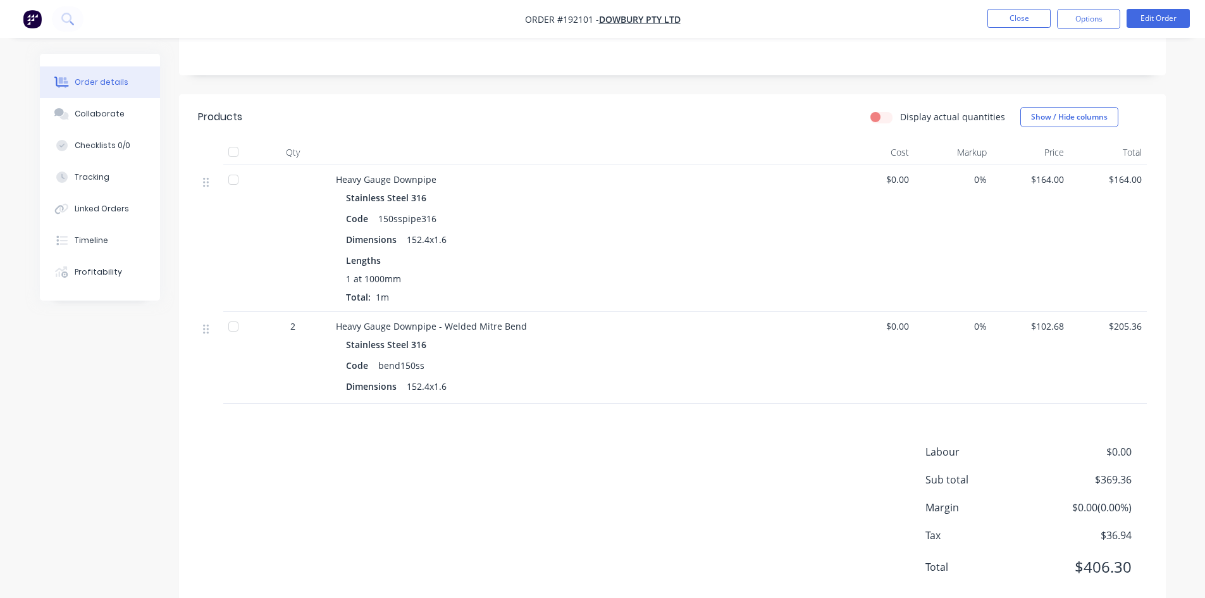
scroll to position [276, 0]
drag, startPoint x: 721, startPoint y: 1, endPoint x: 482, endPoint y: 114, distance: 263.9
click at [482, 139] on div at bounding box center [584, 151] width 506 height 25
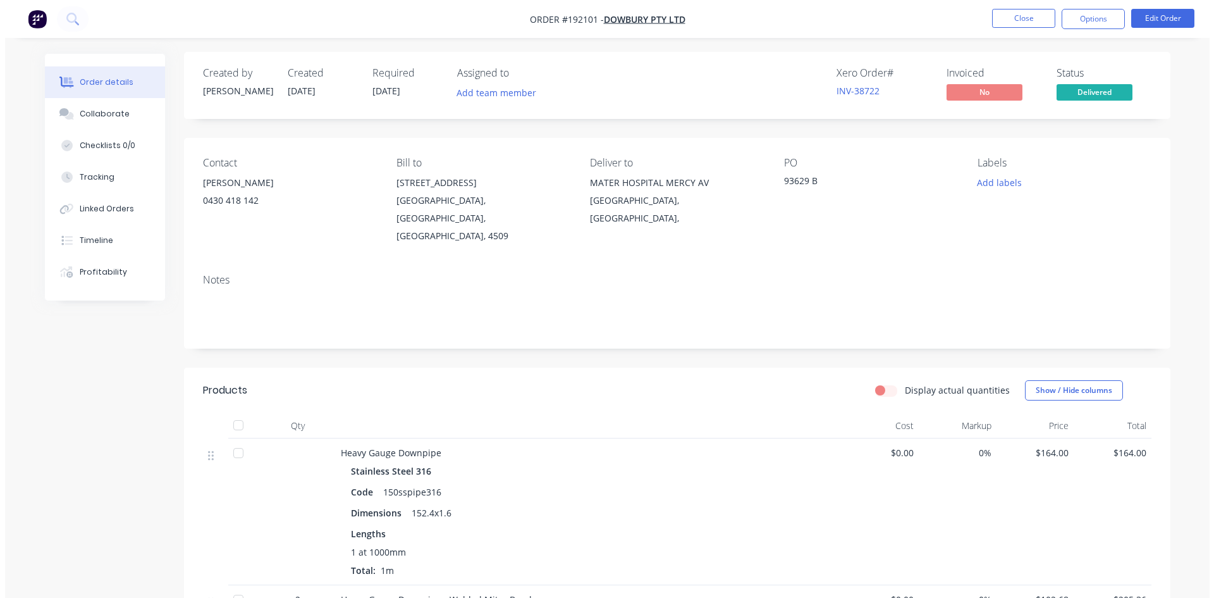
scroll to position [0, 0]
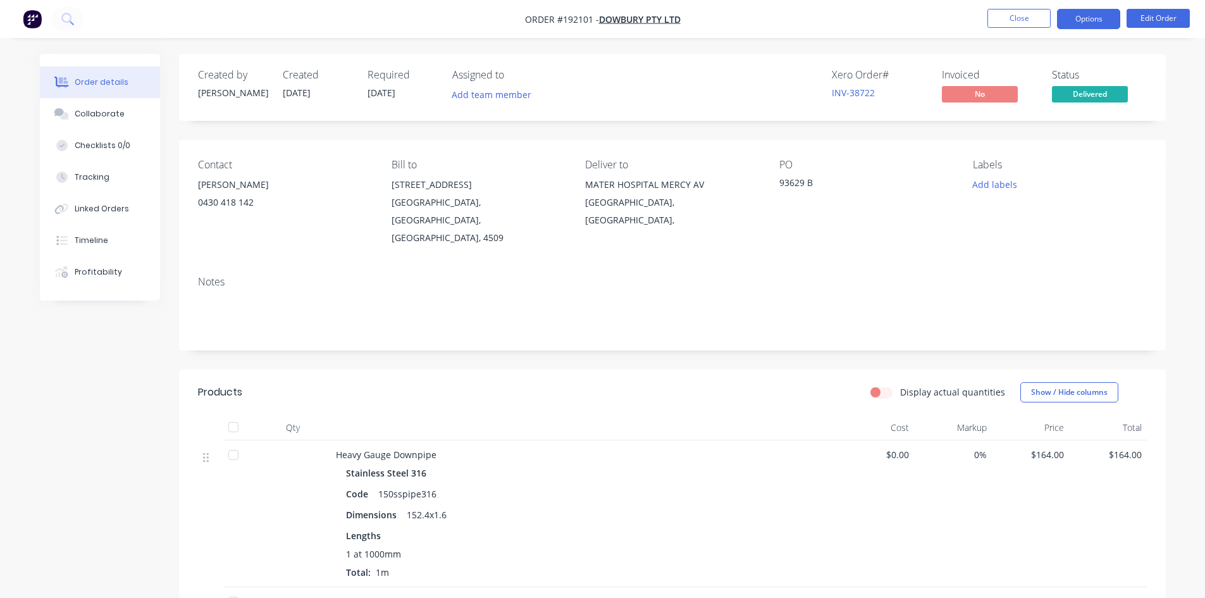
click at [1089, 14] on button "Options" at bounding box center [1088, 19] width 63 height 20
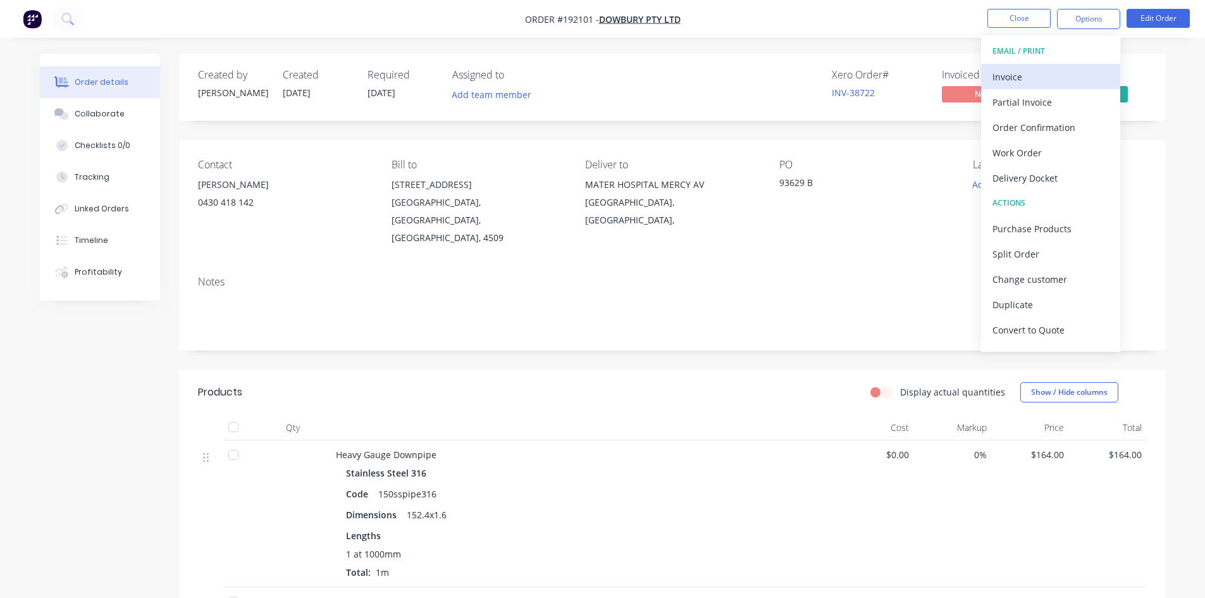
click at [1036, 80] on div "Invoice" at bounding box center [1050, 77] width 116 height 18
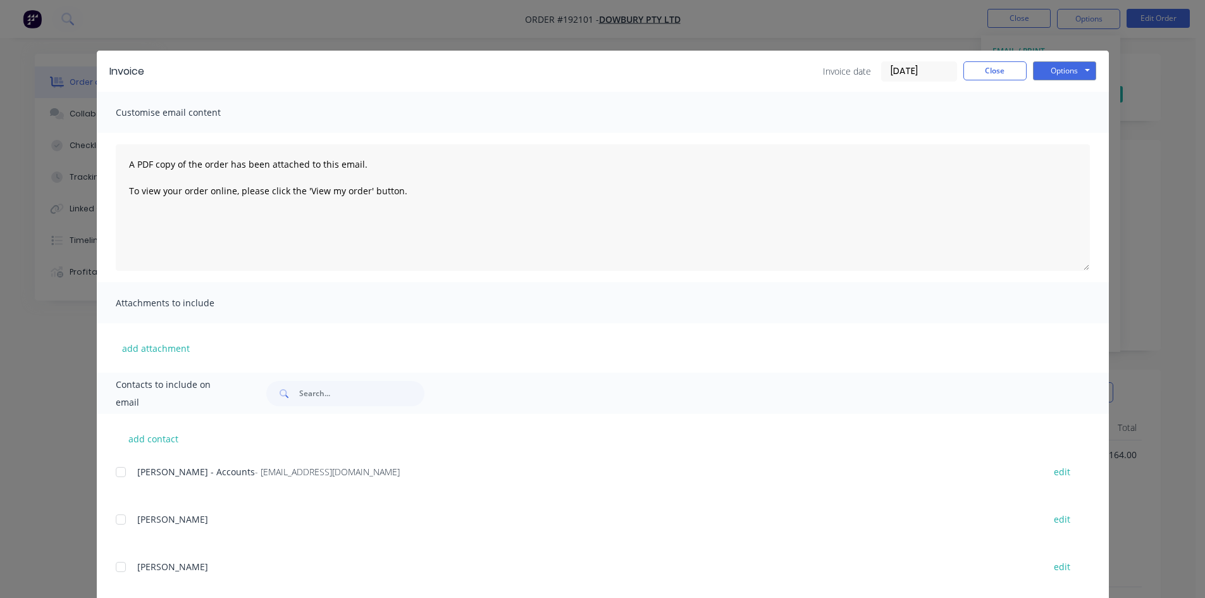
click at [116, 468] on div at bounding box center [120, 471] width 25 height 25
click at [1057, 77] on button "Options" at bounding box center [1064, 70] width 63 height 19
click at [1066, 138] on button "Email" at bounding box center [1073, 135] width 81 height 21
click at [1017, 71] on button "Close" at bounding box center [994, 70] width 63 height 19
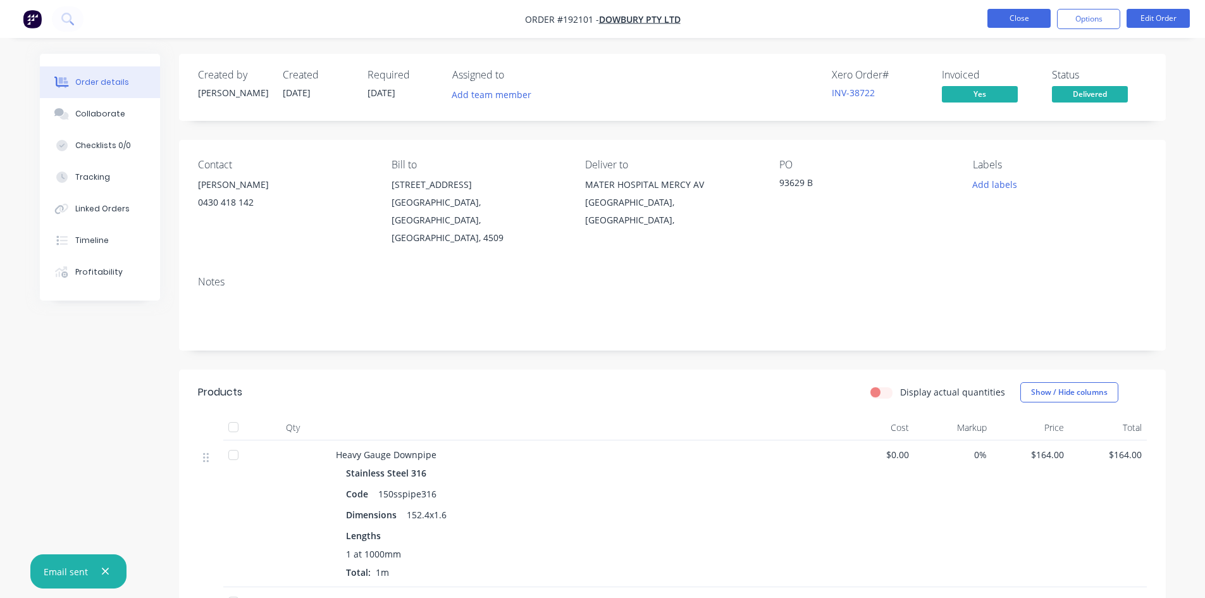
click at [1016, 19] on button "Close" at bounding box center [1018, 18] width 63 height 19
